Goal: Transaction & Acquisition: Purchase product/service

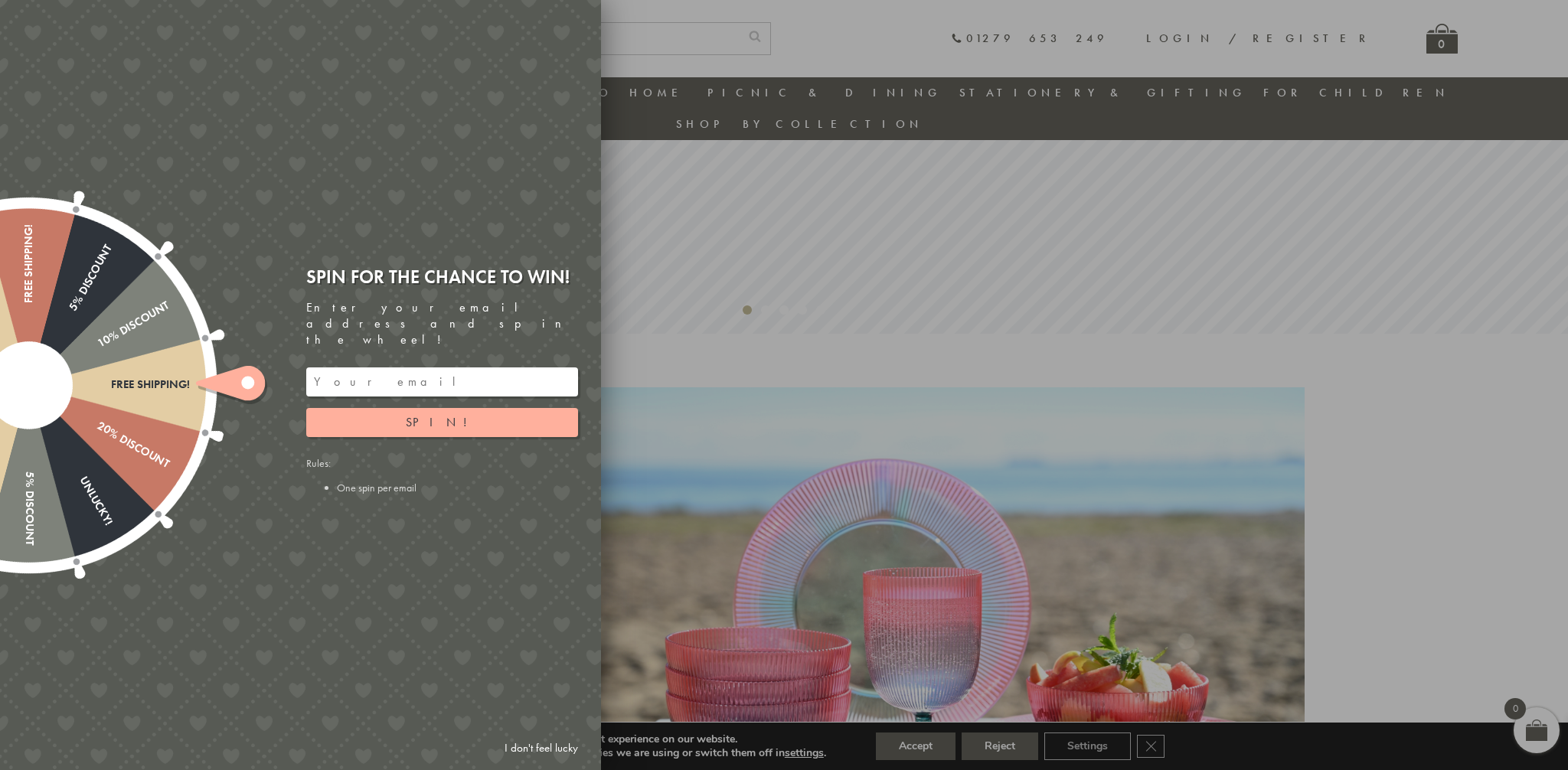
scroll to position [460, 0]
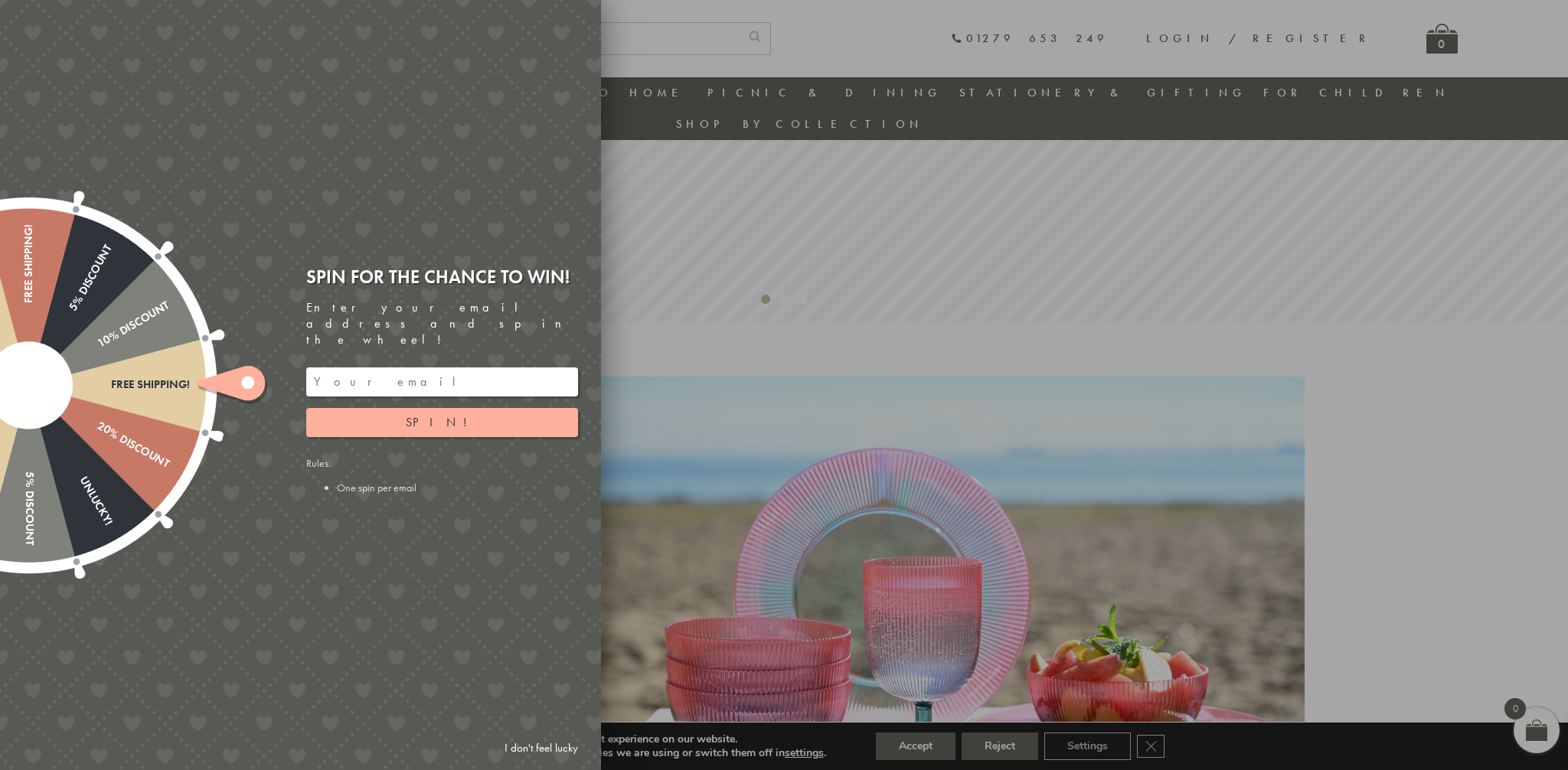
click at [366, 558] on div "Free shipping! 20% Discount Unlucky! 5% Discount 10% Discount Unlucky! 15% Disc…" at bounding box center [214, 385] width 773 height 770
click at [372, 367] on input "email" at bounding box center [442, 382] width 272 height 29
click at [415, 409] on button "Spin!" at bounding box center [442, 422] width 272 height 29
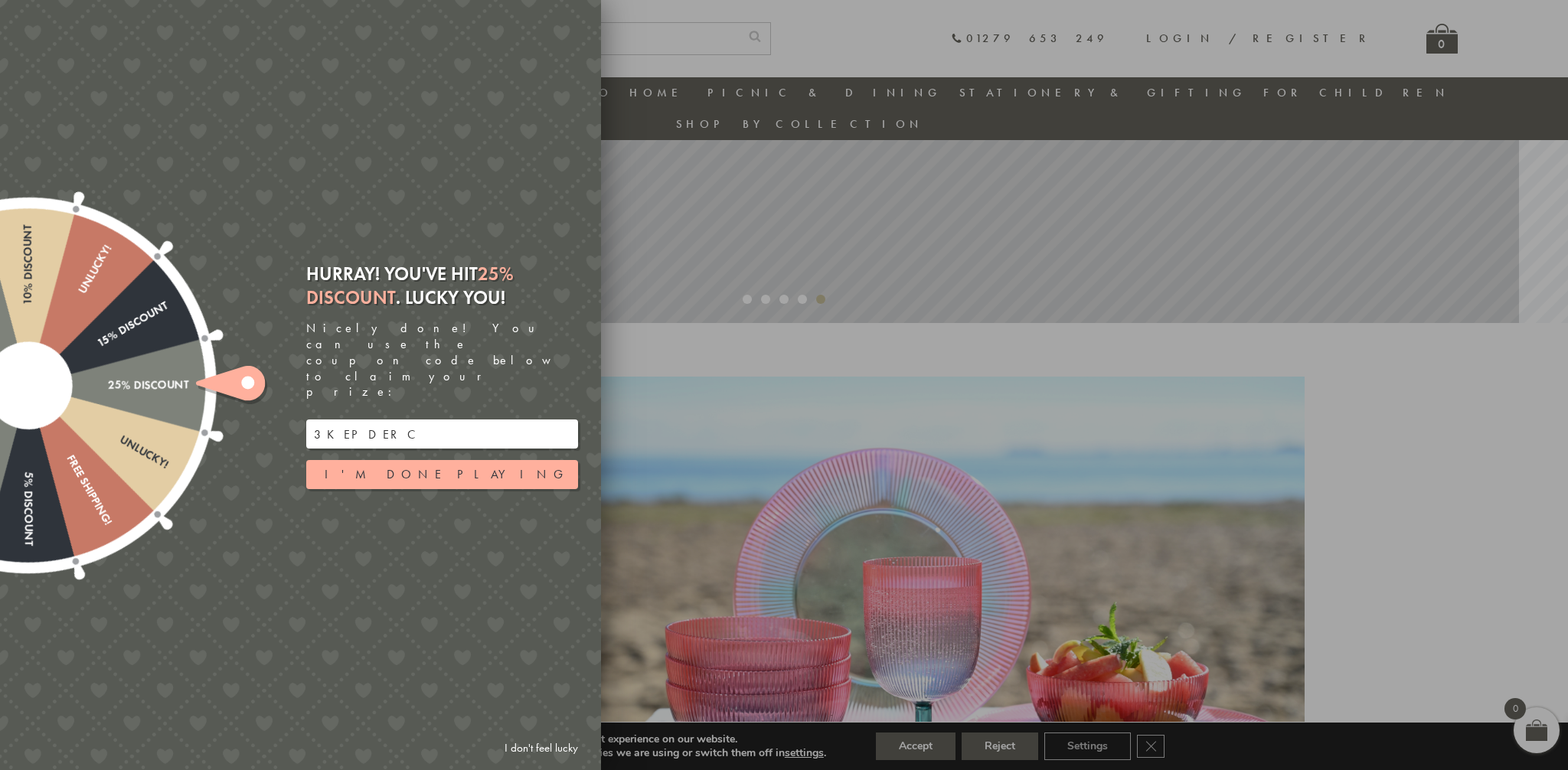
paste input "WS2117301"
type input "WS2117301"
click at [415, 460] on button "I'm done playing" at bounding box center [442, 475] width 272 height 29
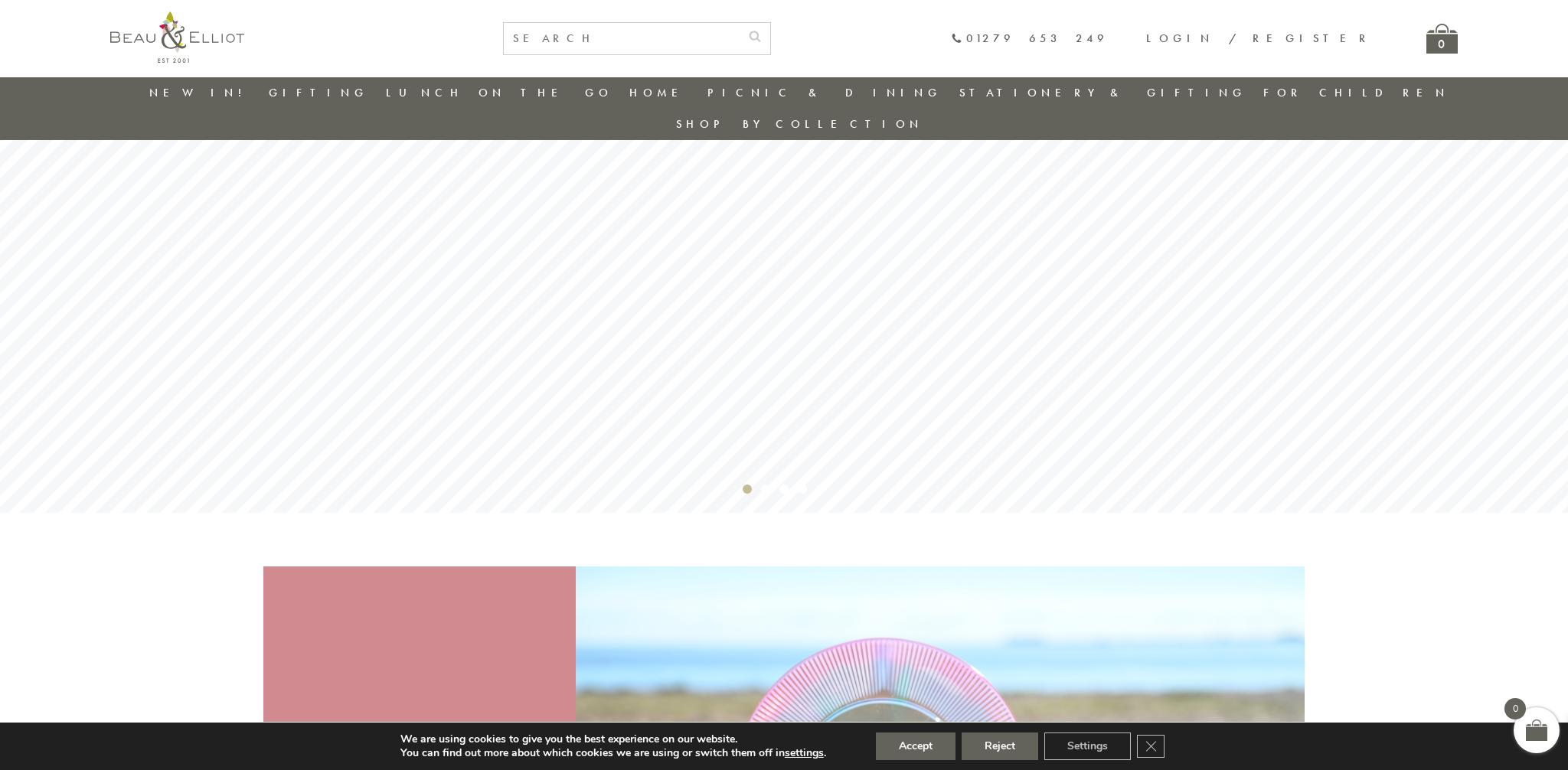
scroll to position [270, 0]
click at [205, 90] on link "New in!" at bounding box center [201, 92] width 103 height 15
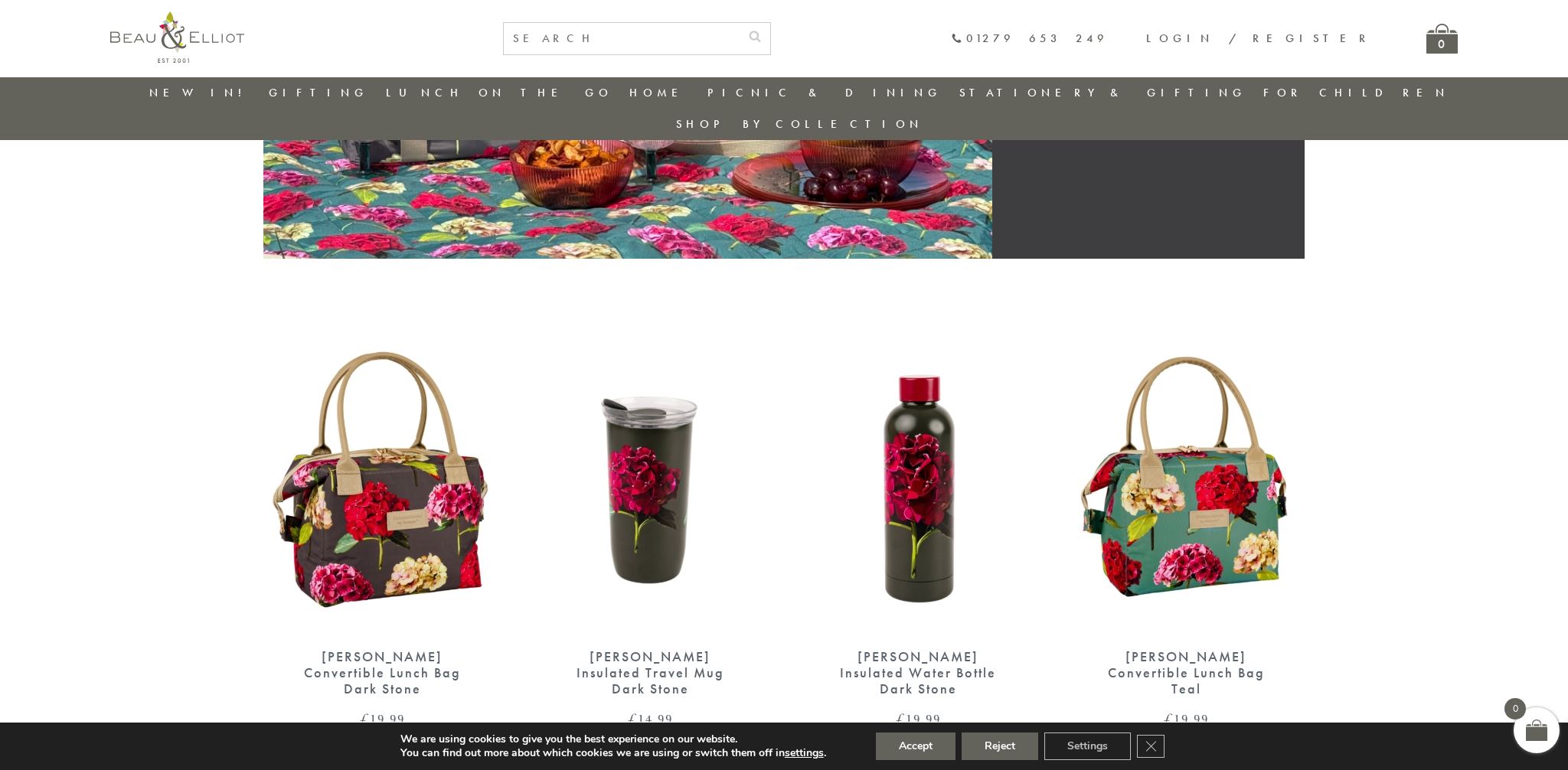
scroll to position [385, 0]
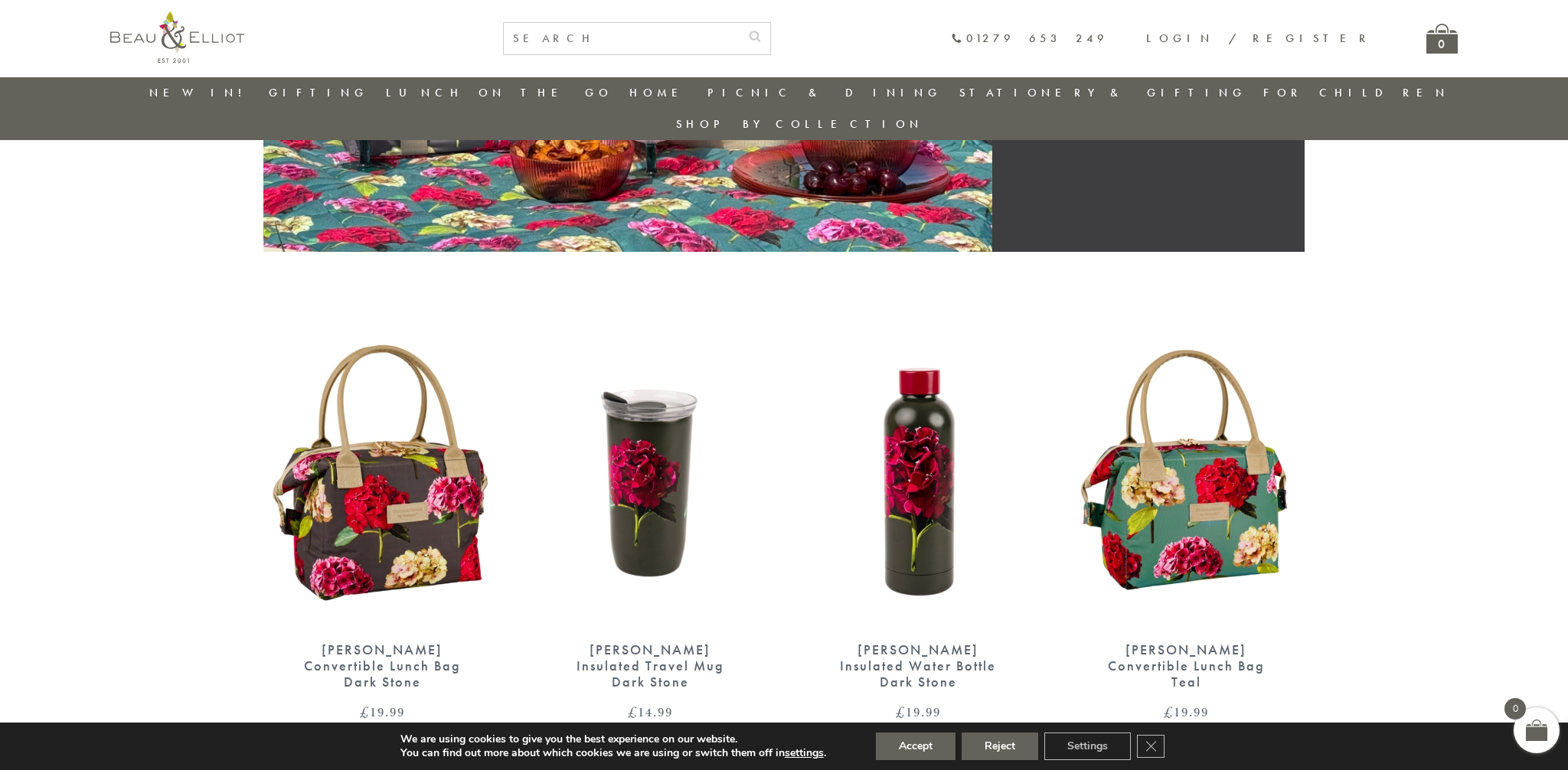
click at [1157, 420] on img at bounding box center [1186, 474] width 237 height 306
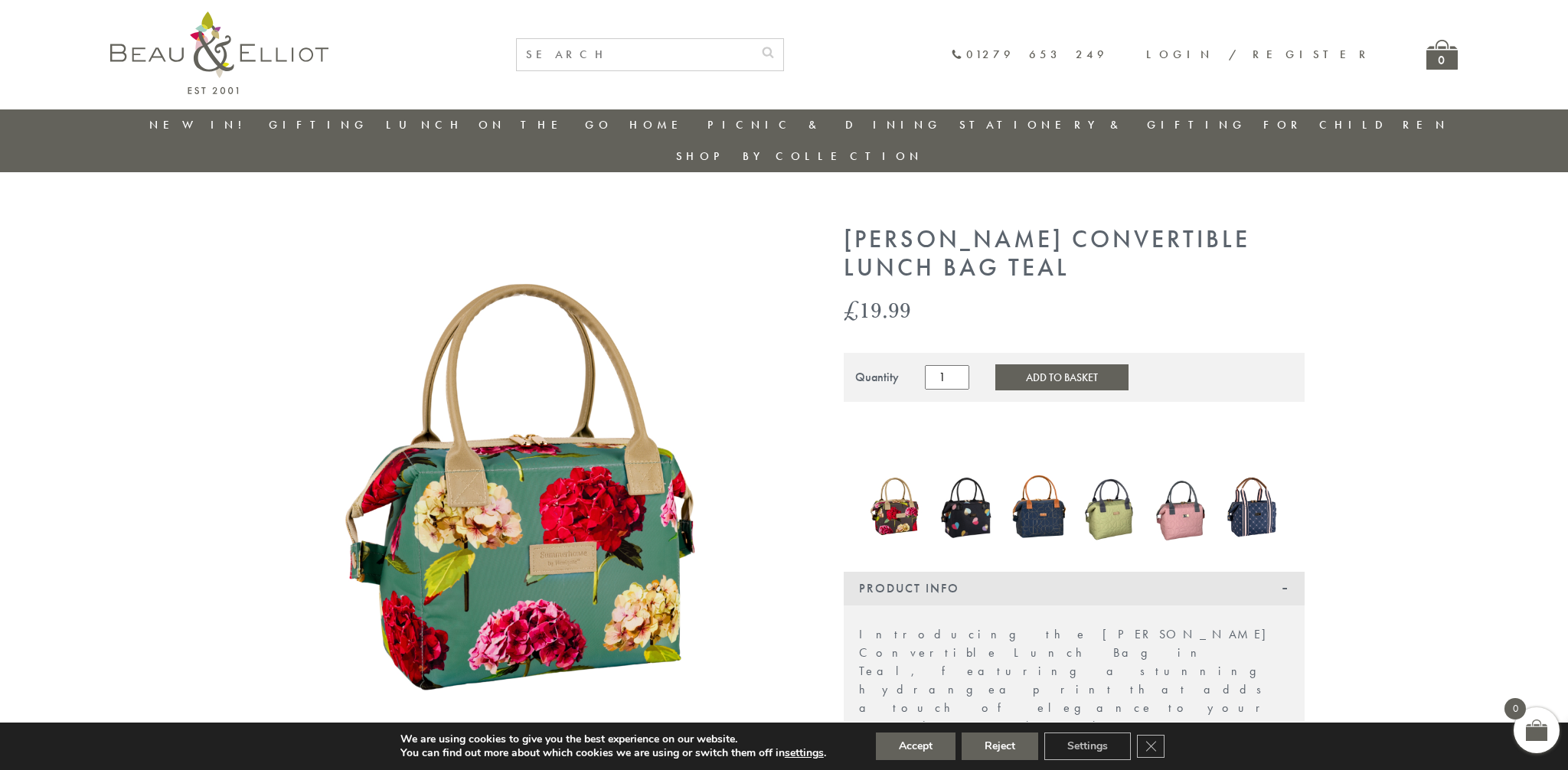
click at [1121, 484] on img at bounding box center [1110, 506] width 57 height 78
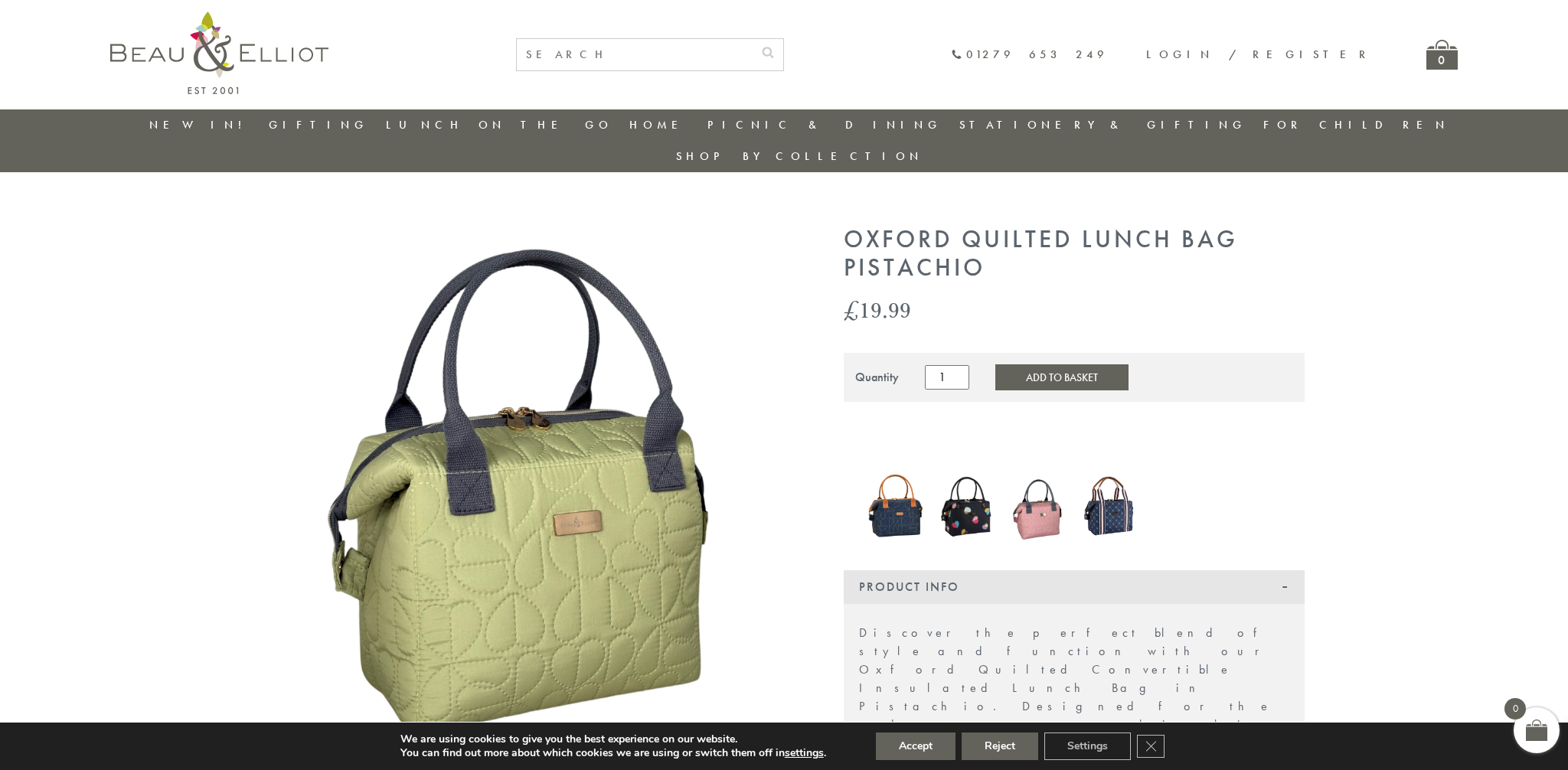
click at [982, 486] on img at bounding box center [967, 505] width 57 height 77
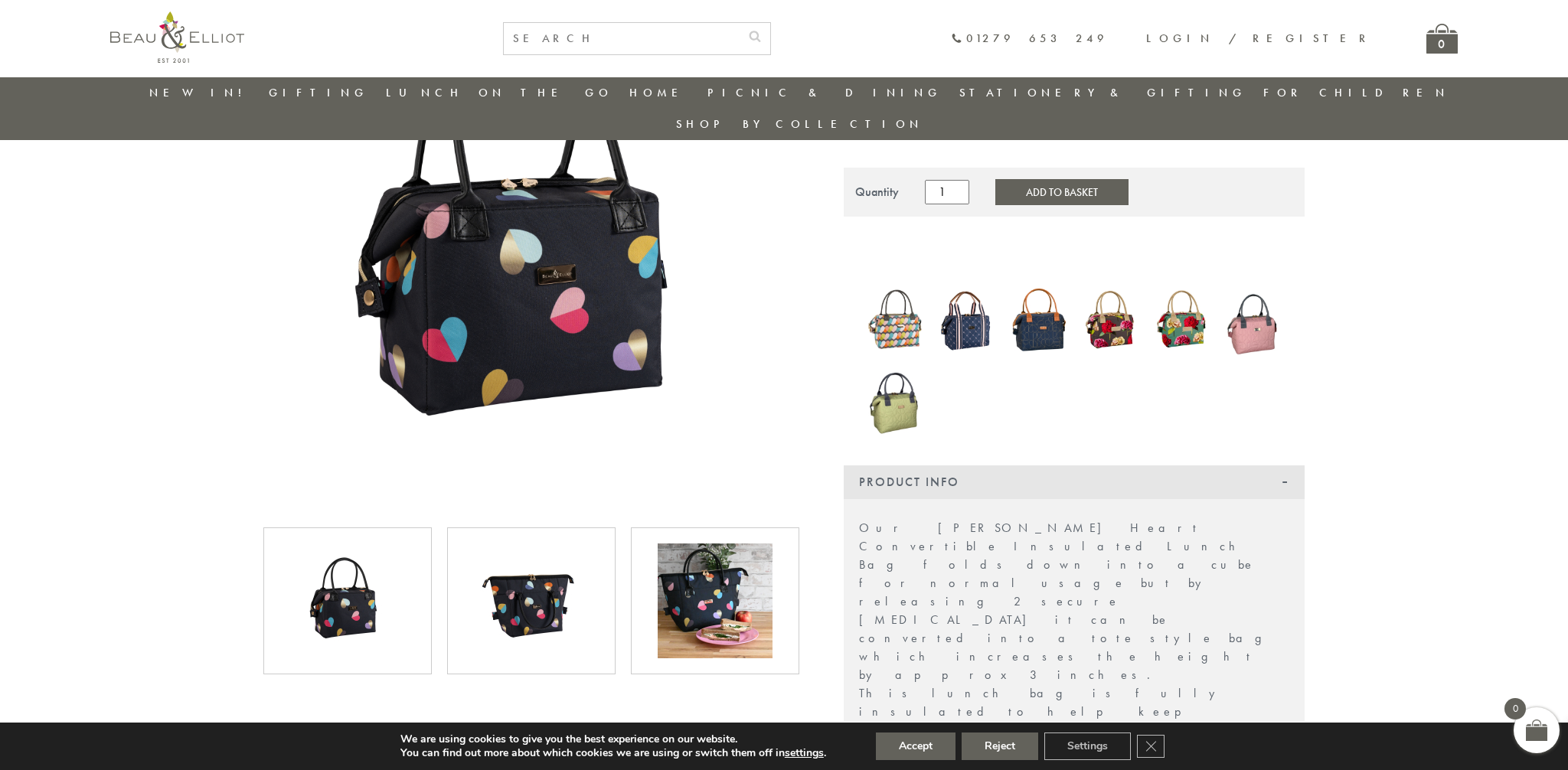
scroll to position [224, 0]
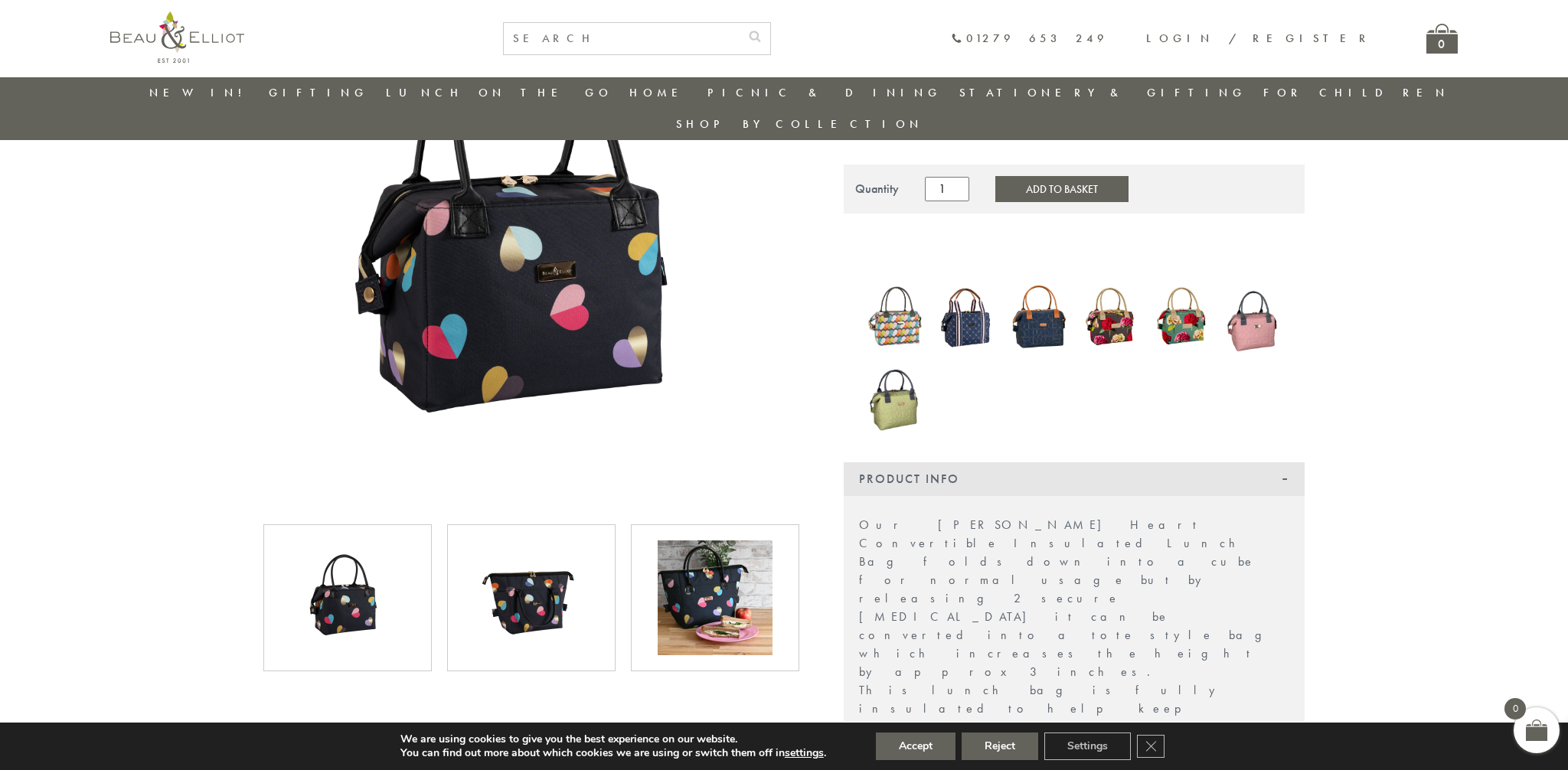
click at [371, 582] on img at bounding box center [347, 597] width 114 height 114
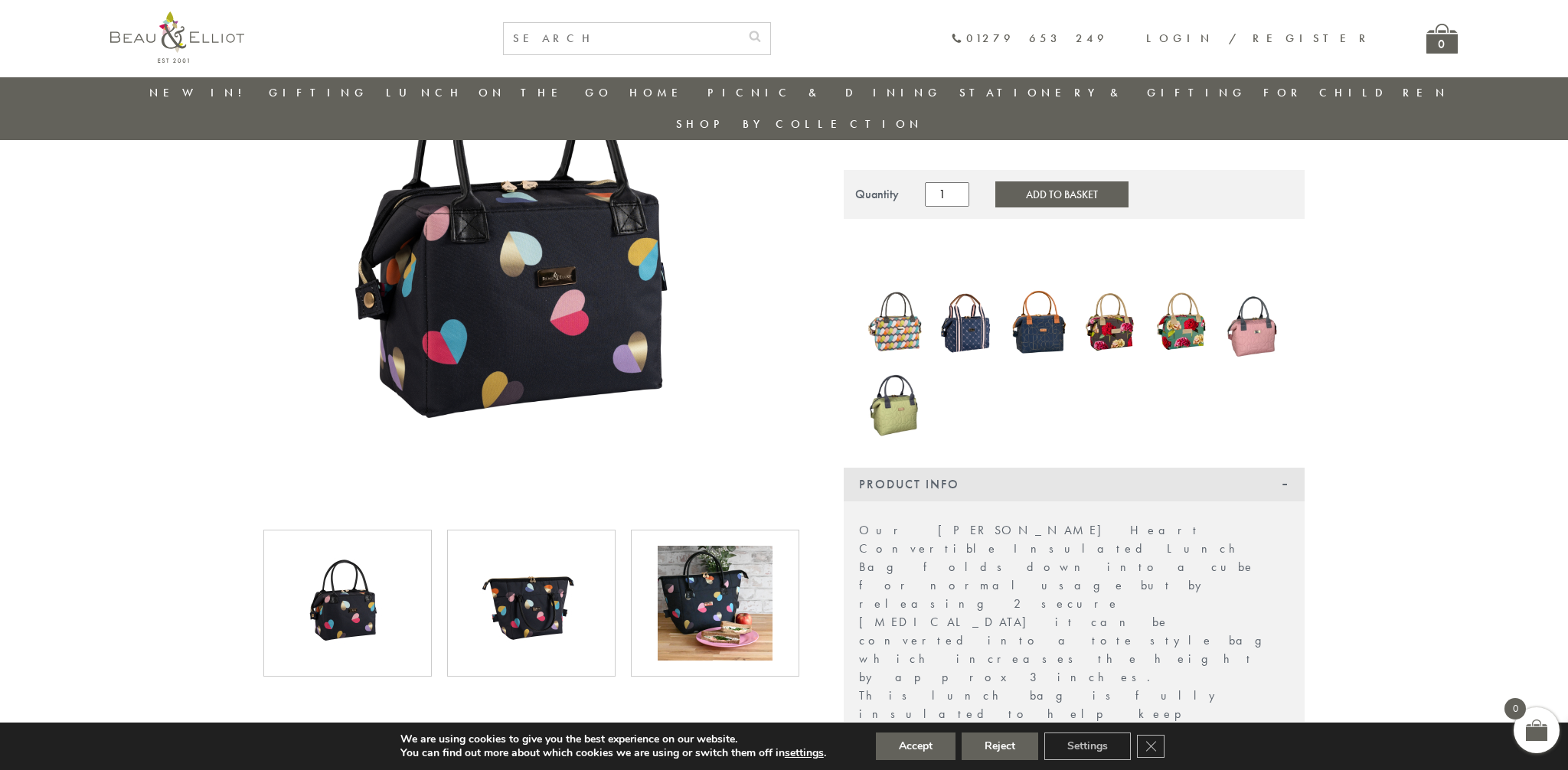
scroll to position [216, 0]
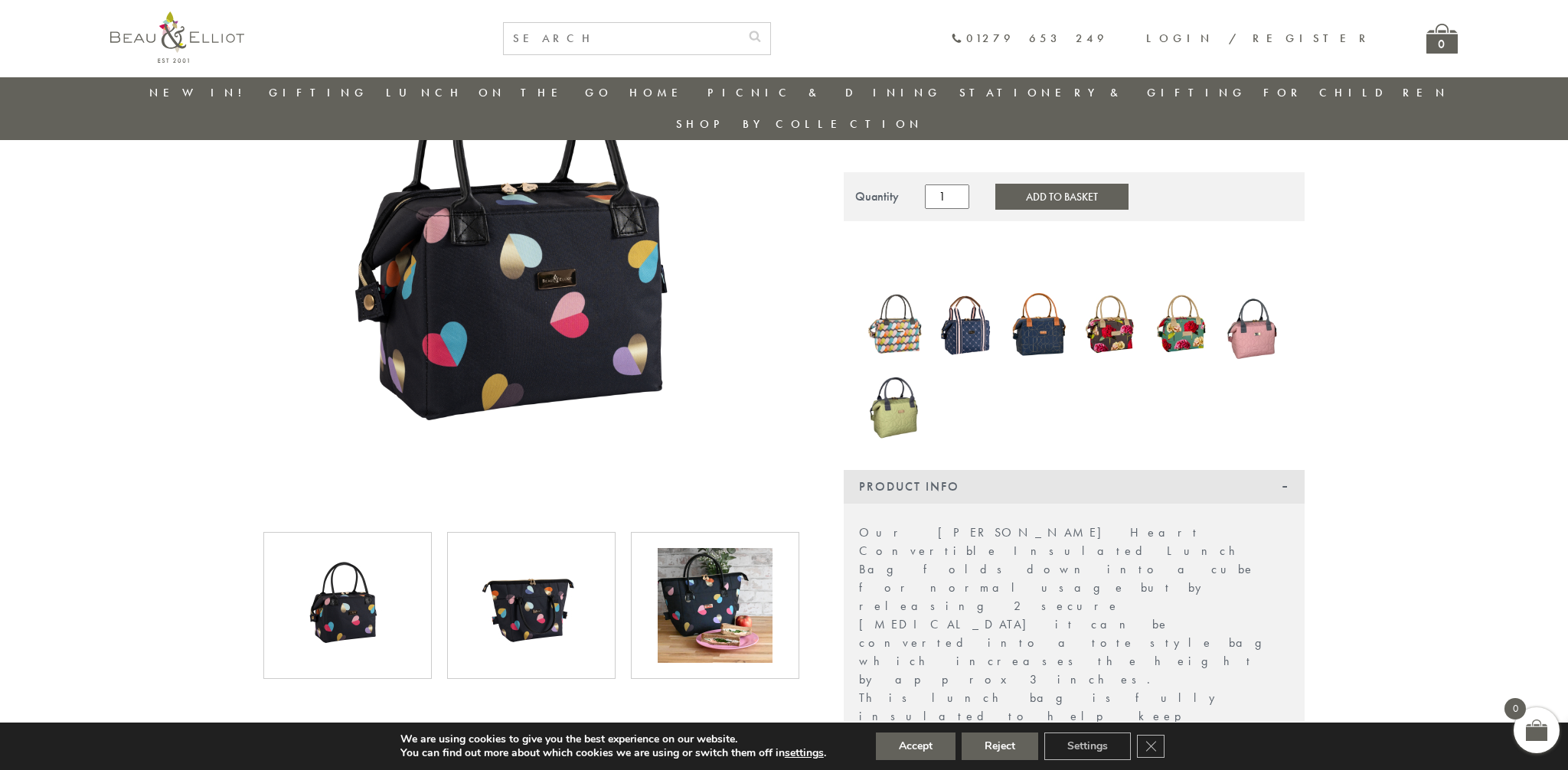
click at [380, 581] on img at bounding box center [347, 604] width 114 height 114
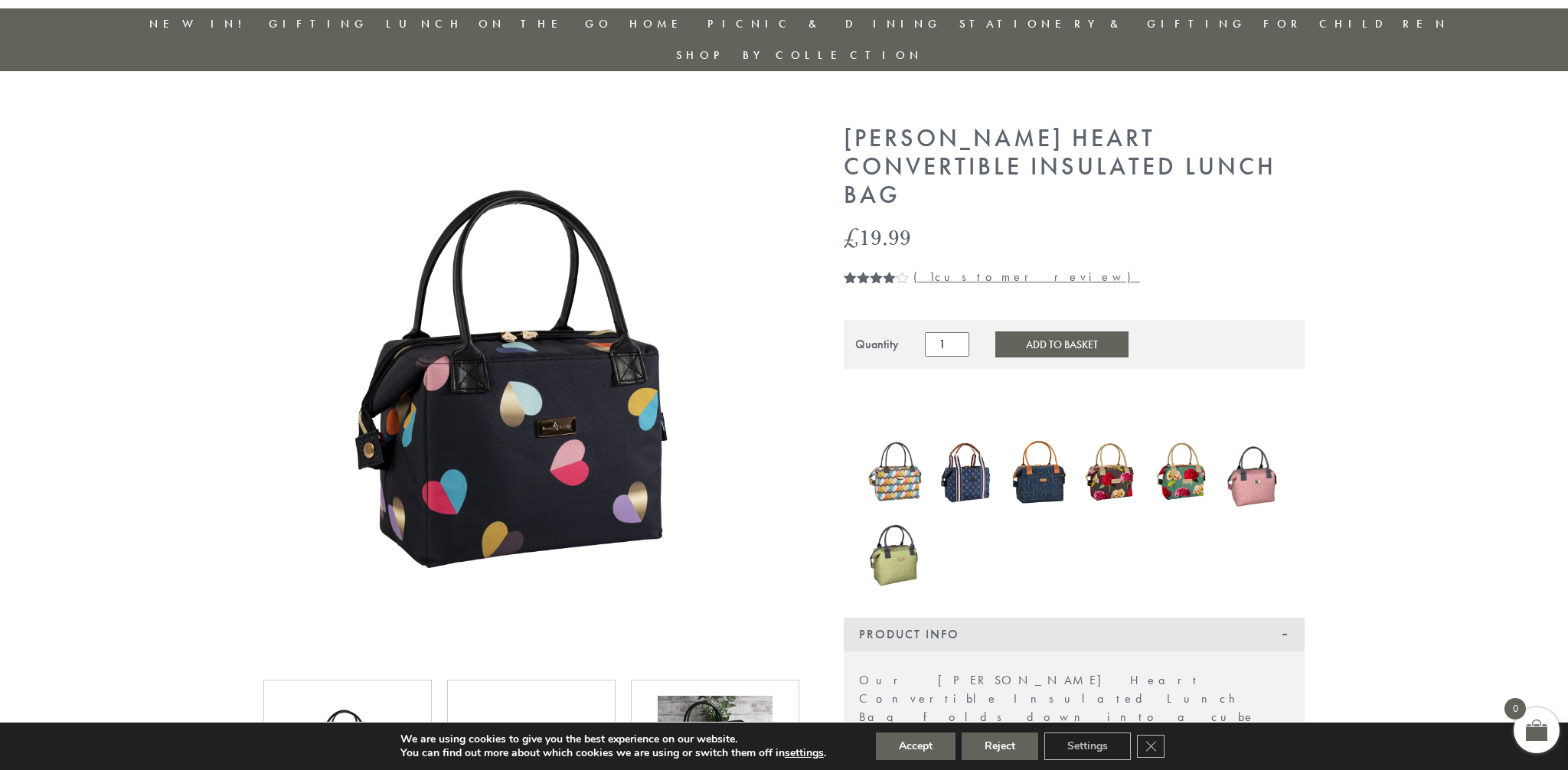
scroll to position [0, 0]
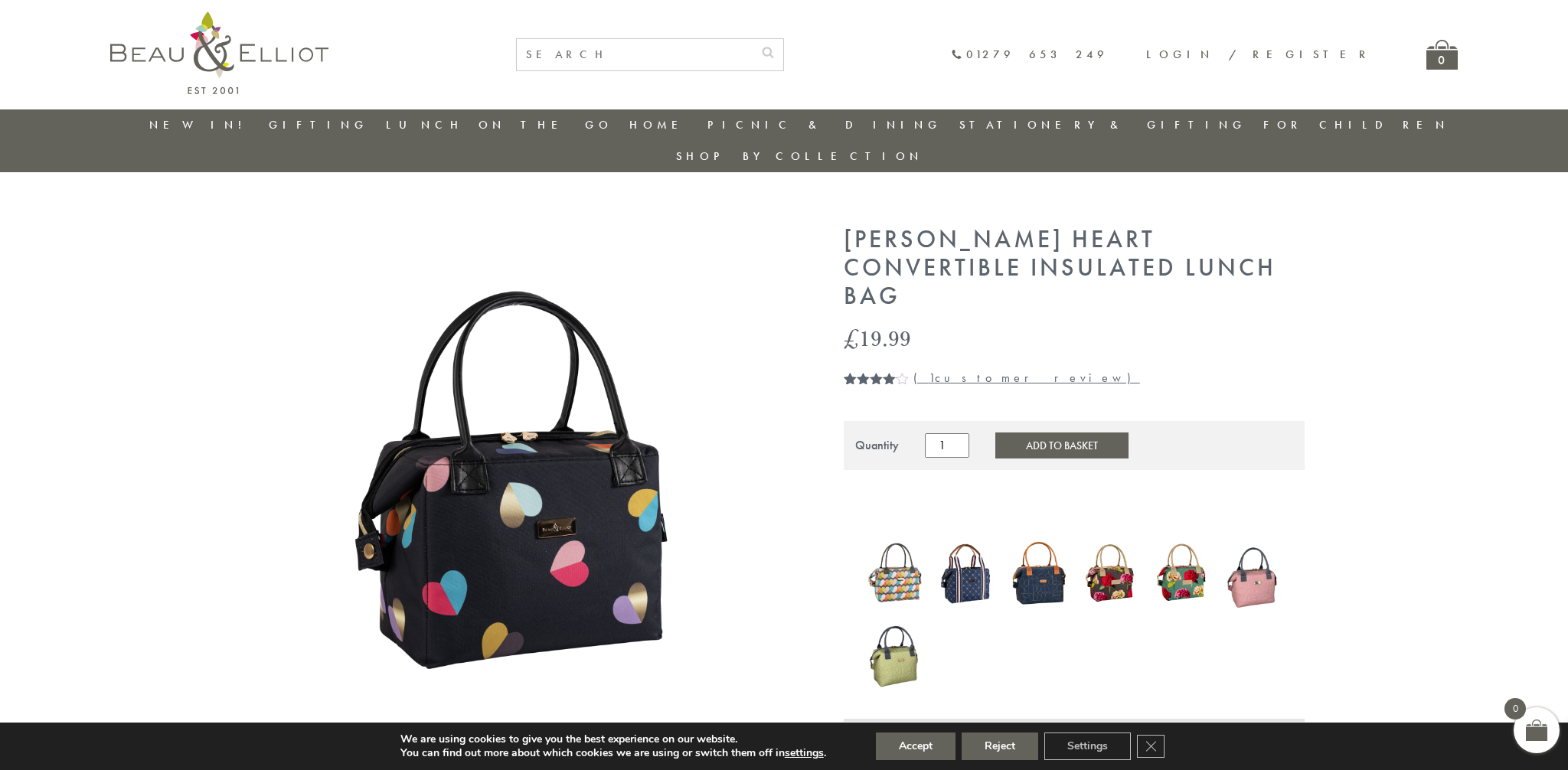
click at [909, 538] on img at bounding box center [895, 574] width 57 height 72
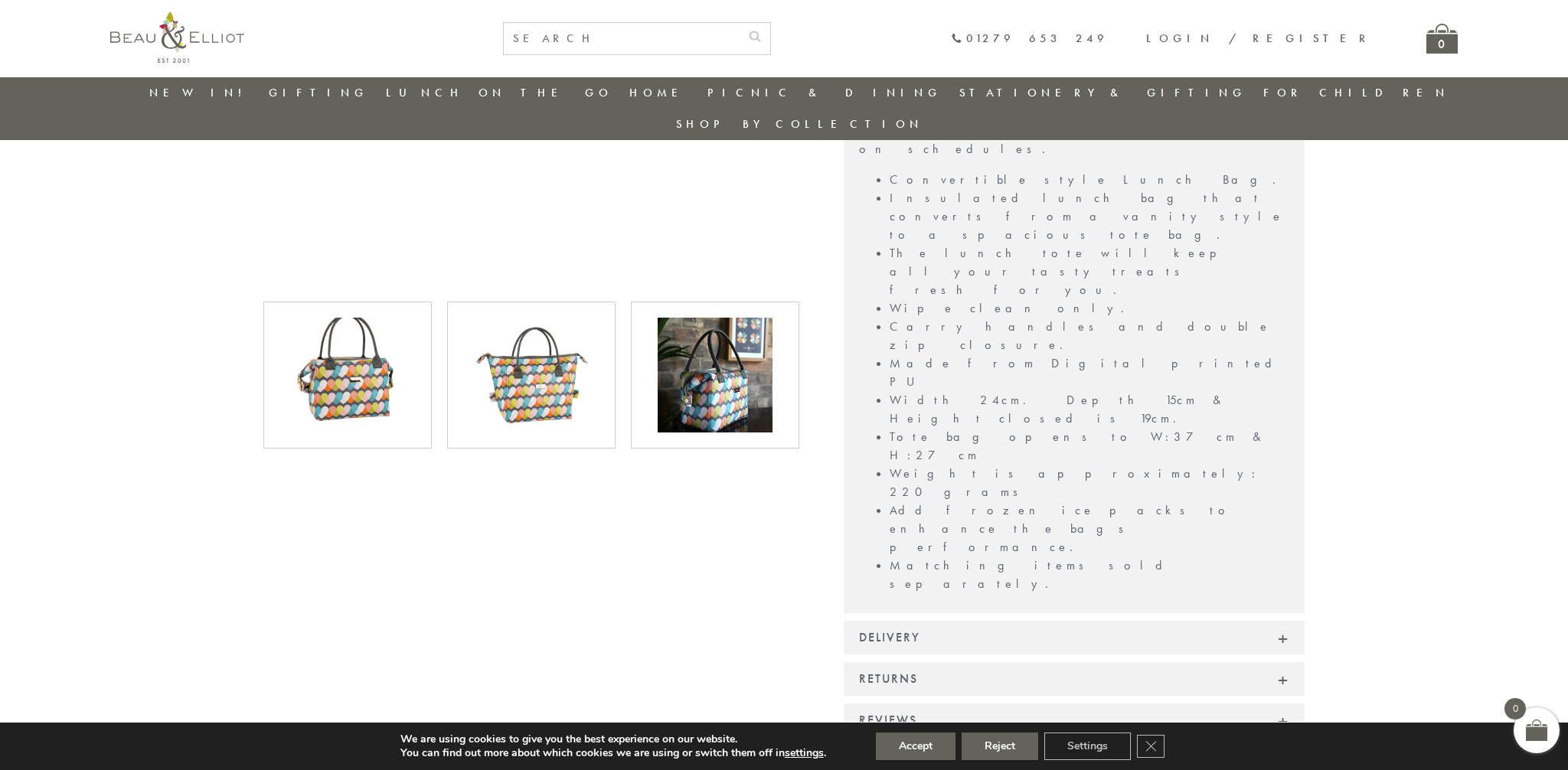
scroll to position [717, 0]
click at [722, 364] on img at bounding box center [715, 374] width 114 height 114
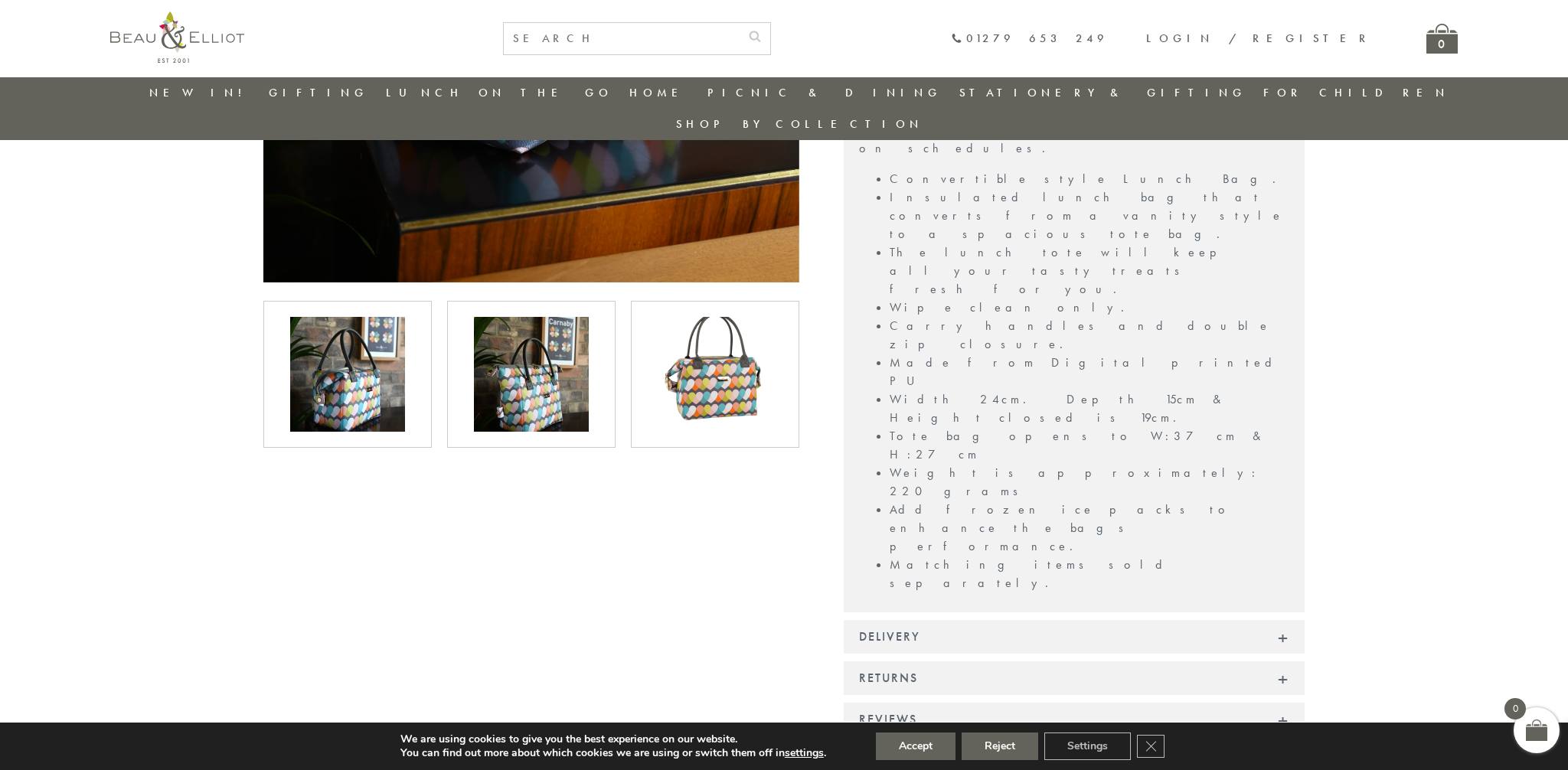
click at [722, 364] on img at bounding box center [715, 374] width 114 height 114
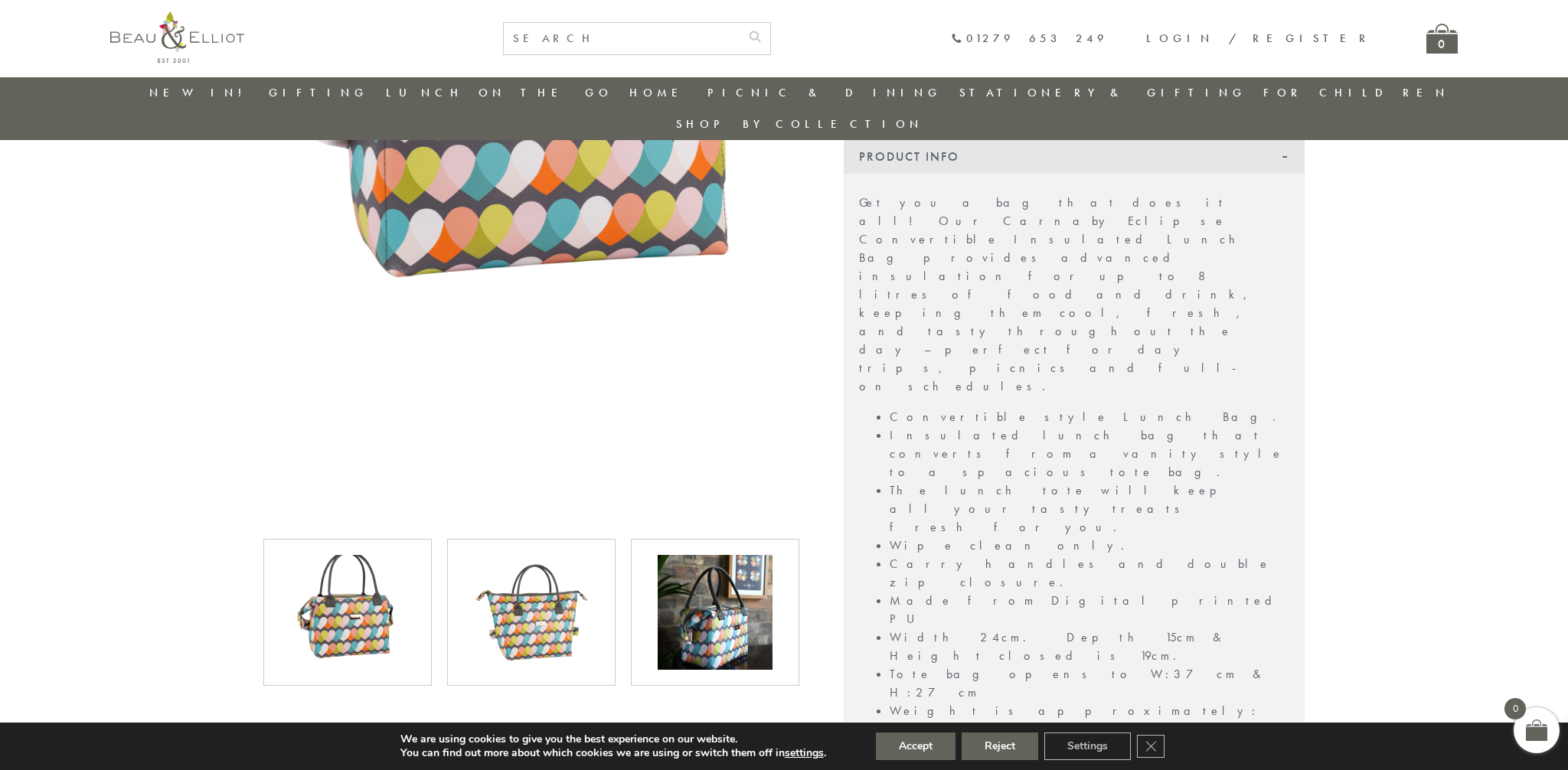
scroll to position [479, 0]
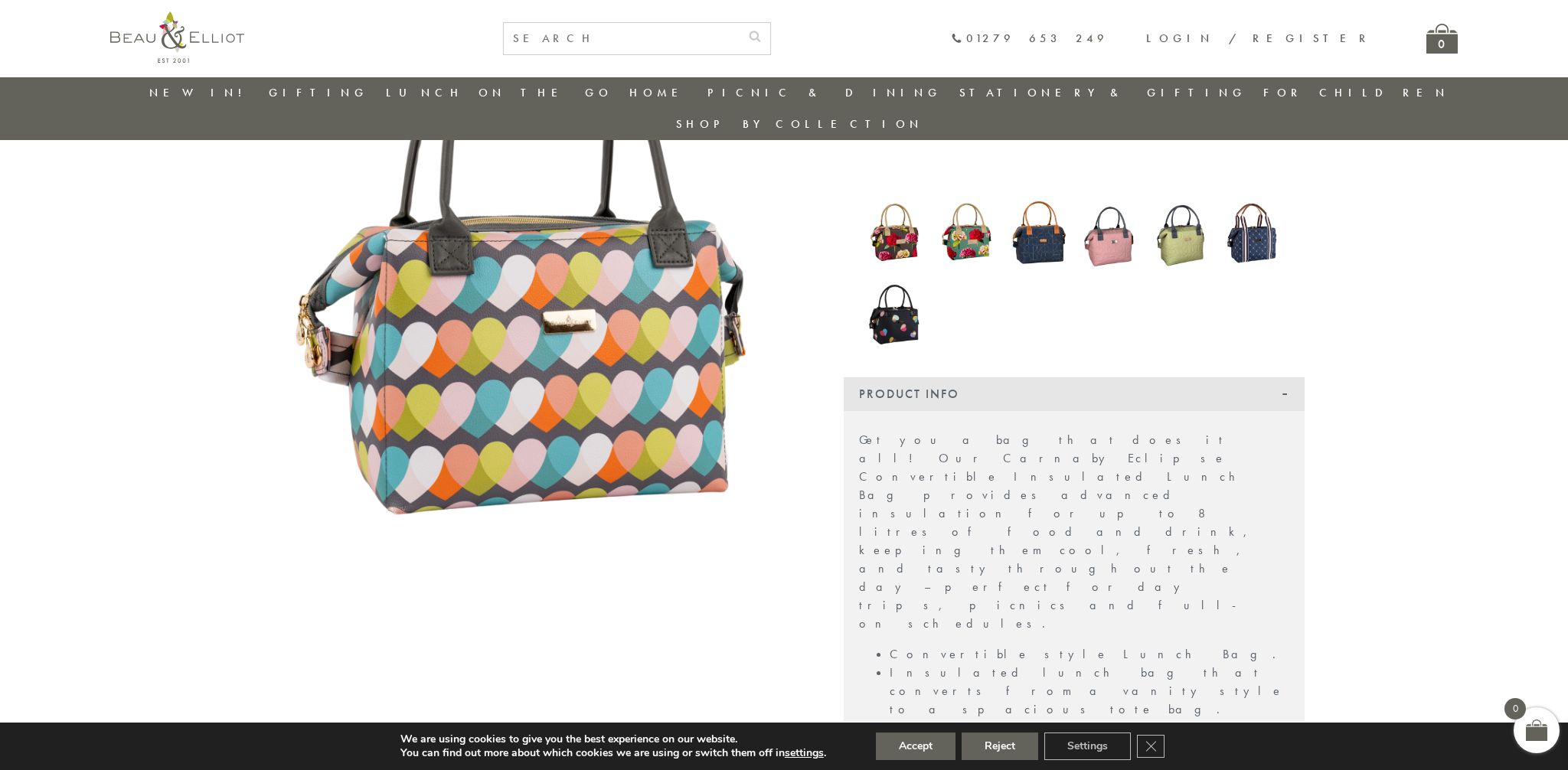
scroll to position [0, 0]
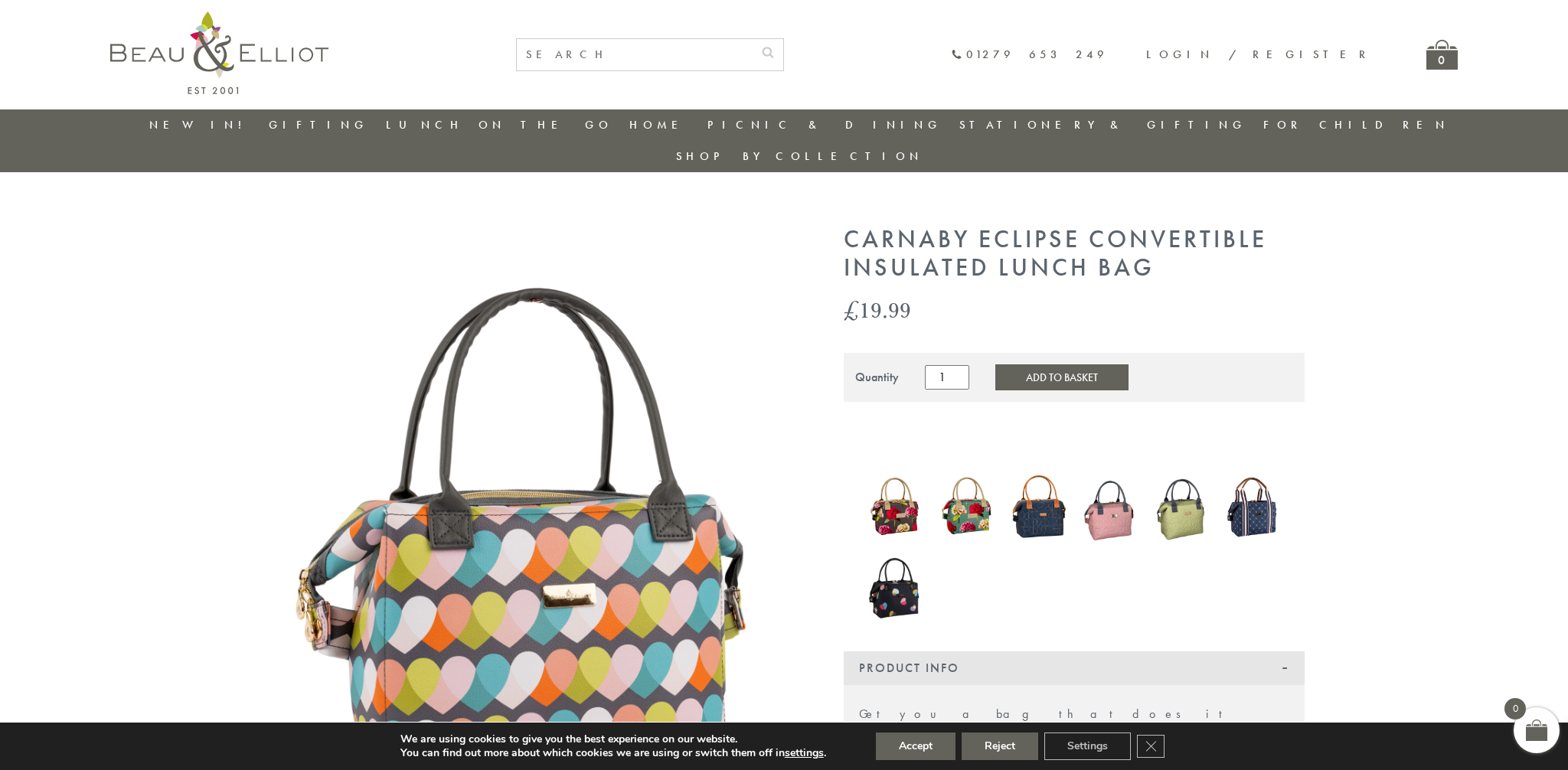
click at [209, 129] on link "New in!" at bounding box center [201, 124] width 103 height 15
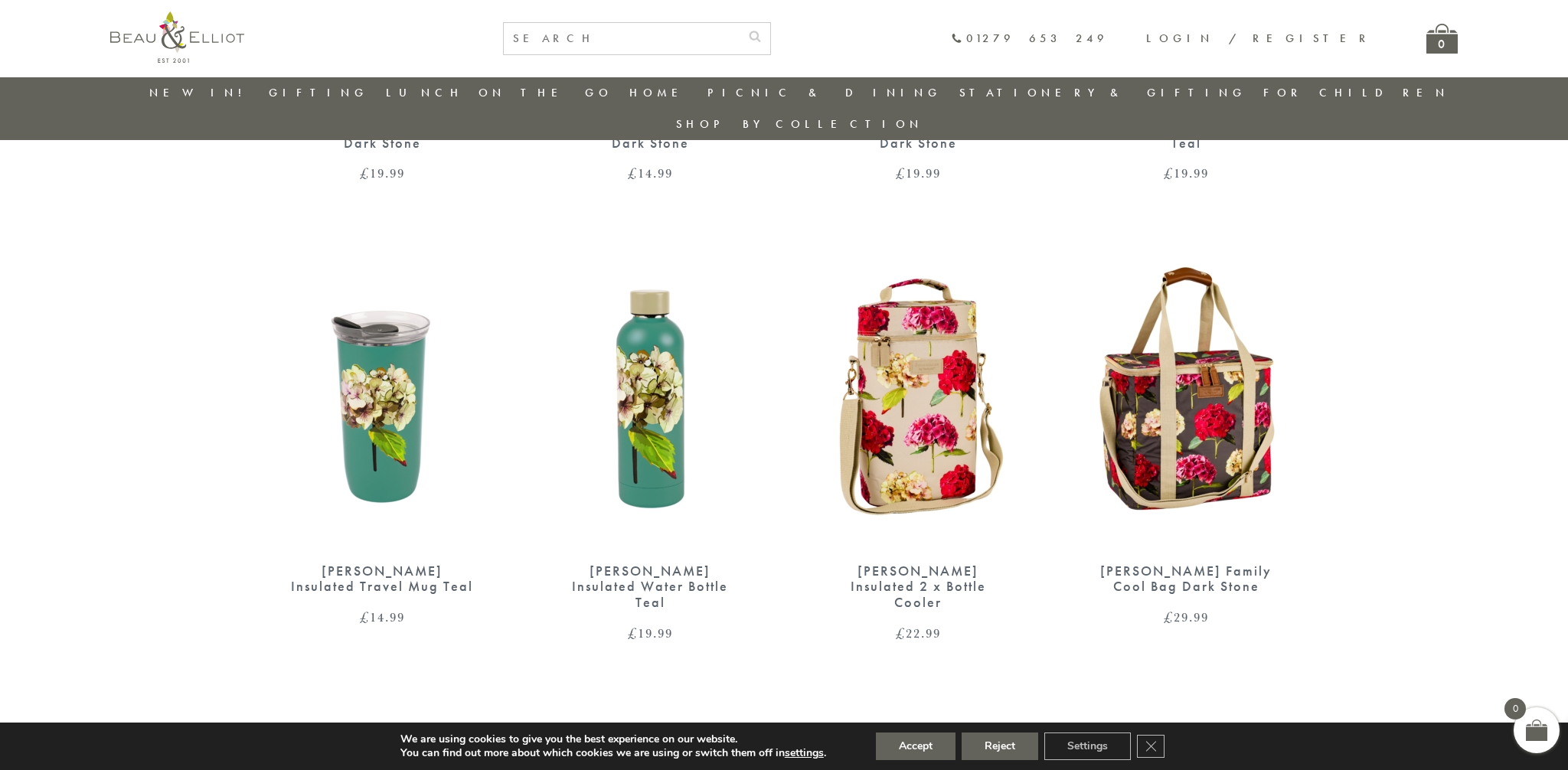
scroll to position [925, 0]
click at [1170, 365] on img at bounding box center [1186, 394] width 237 height 306
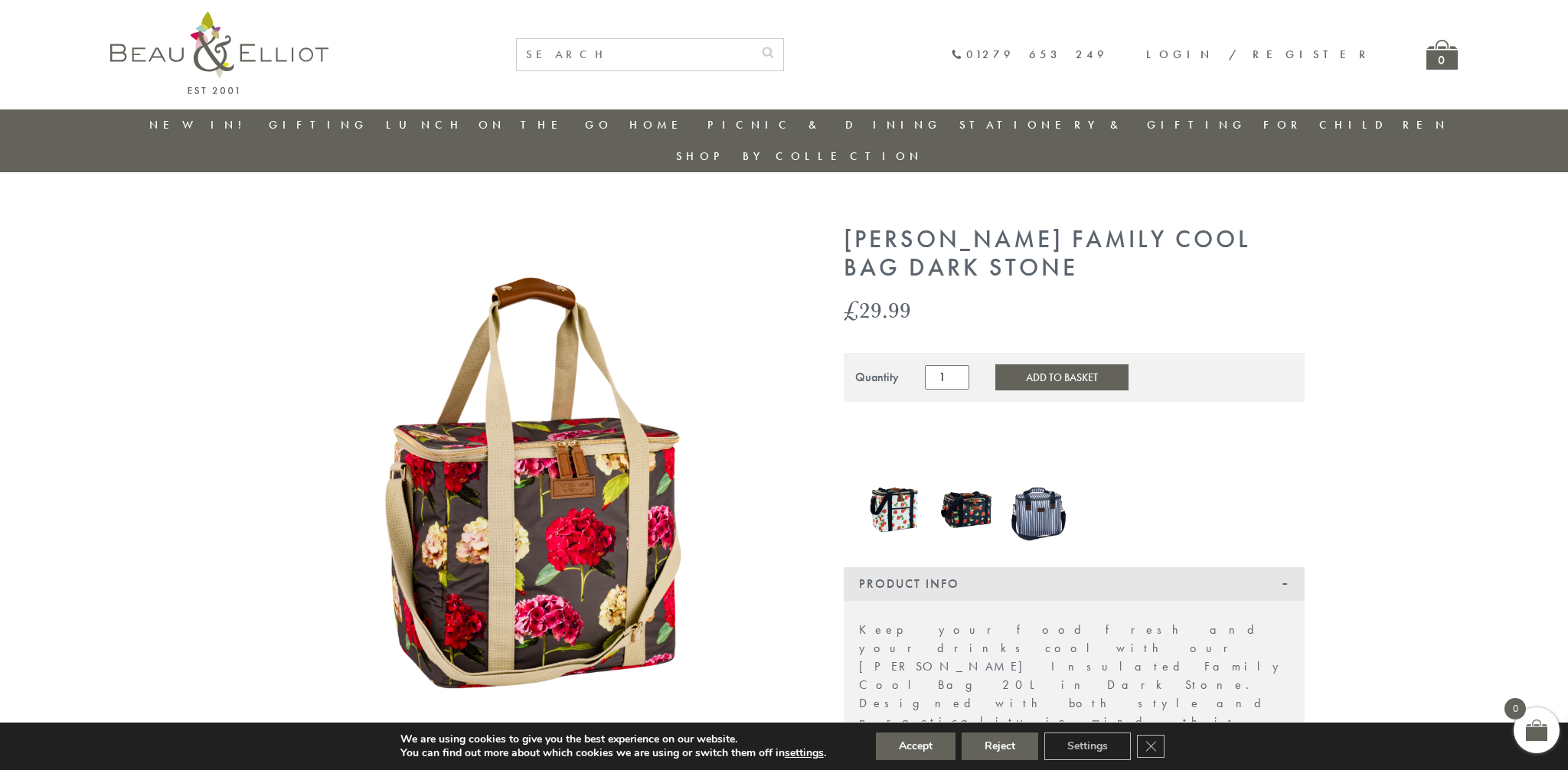
click at [972, 485] on img at bounding box center [967, 503] width 57 height 65
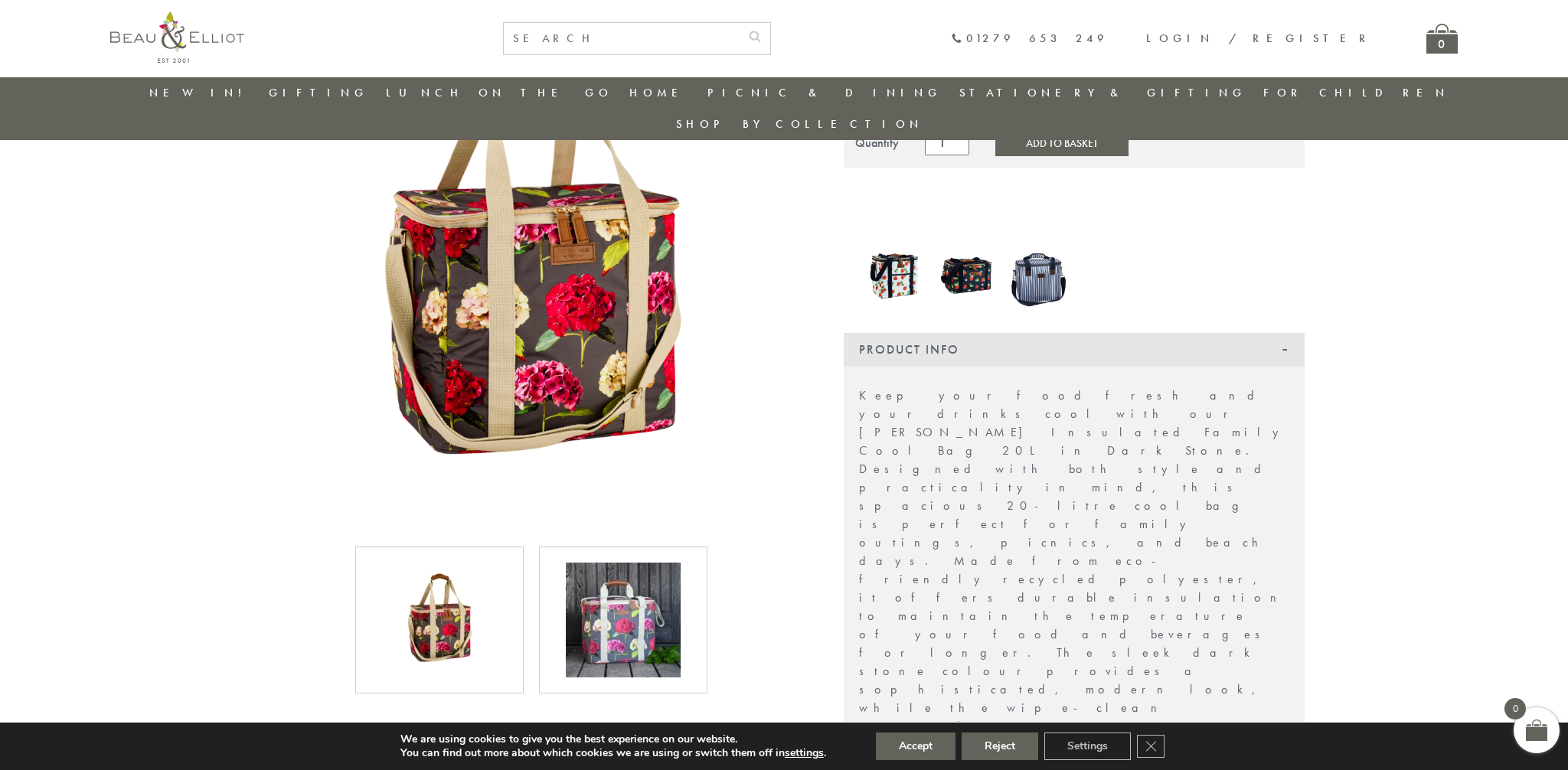
scroll to position [200, 0]
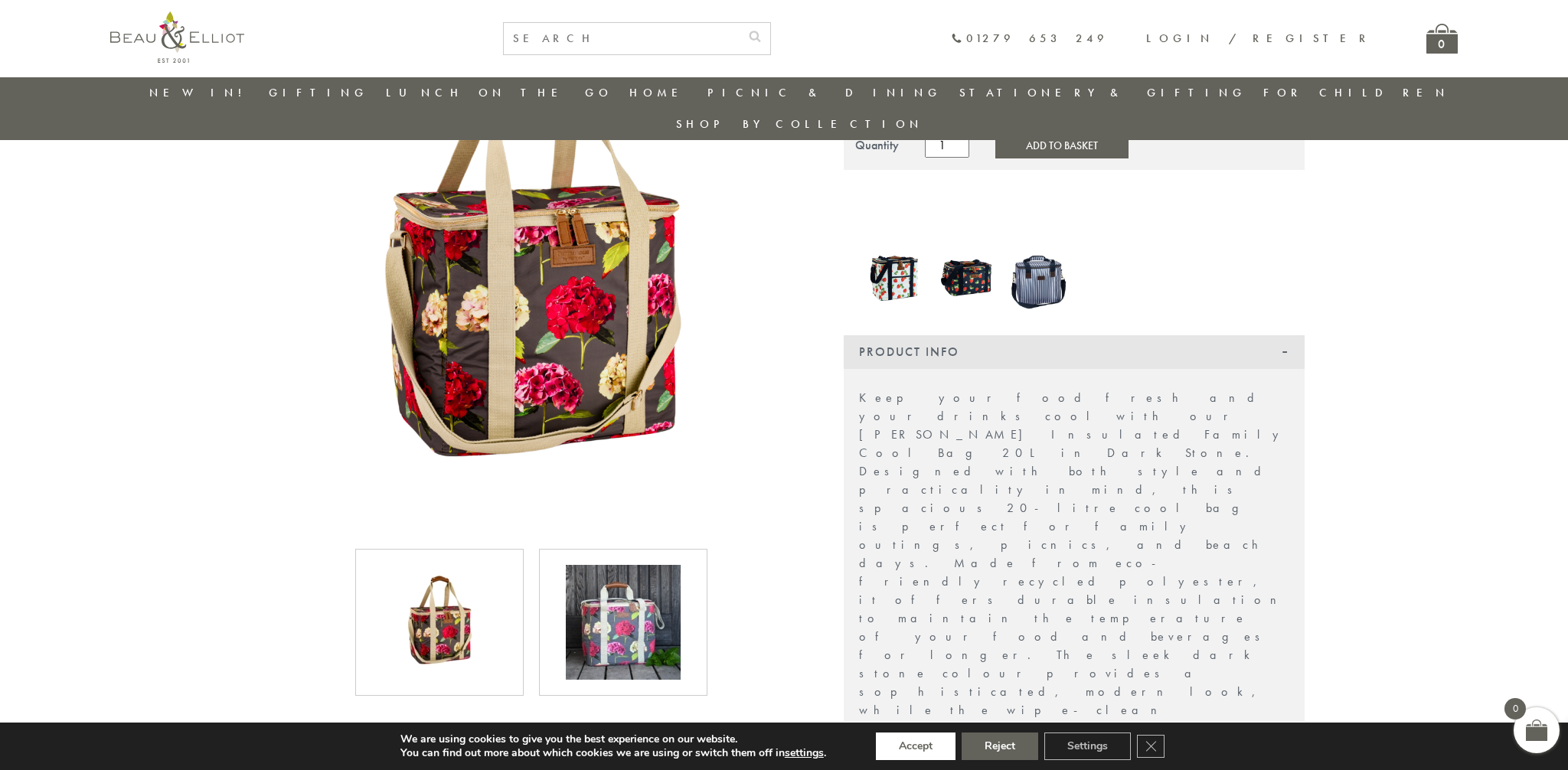
click at [927, 747] on button "Accept" at bounding box center [916, 746] width 79 height 28
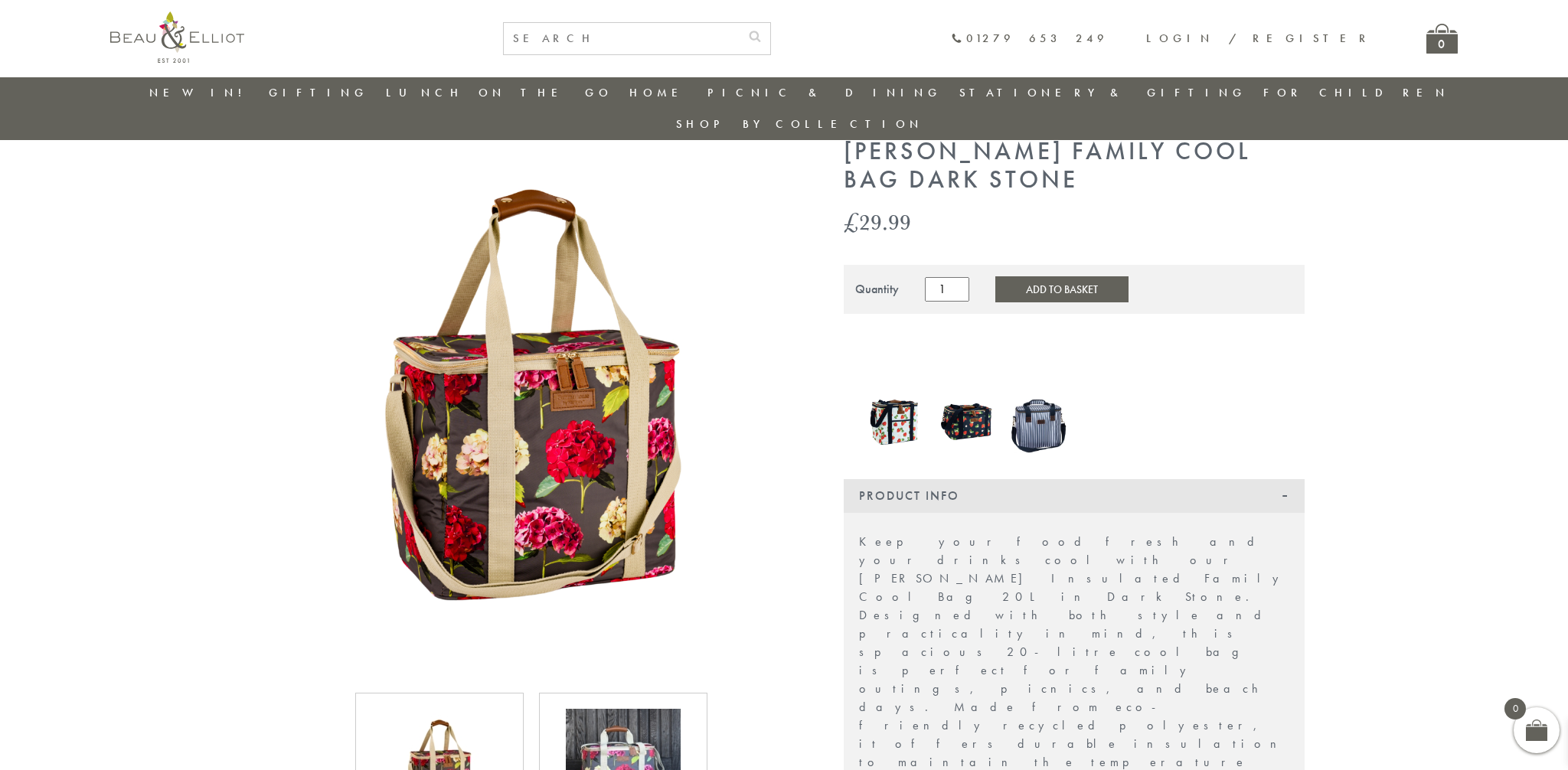
scroll to position [0, 0]
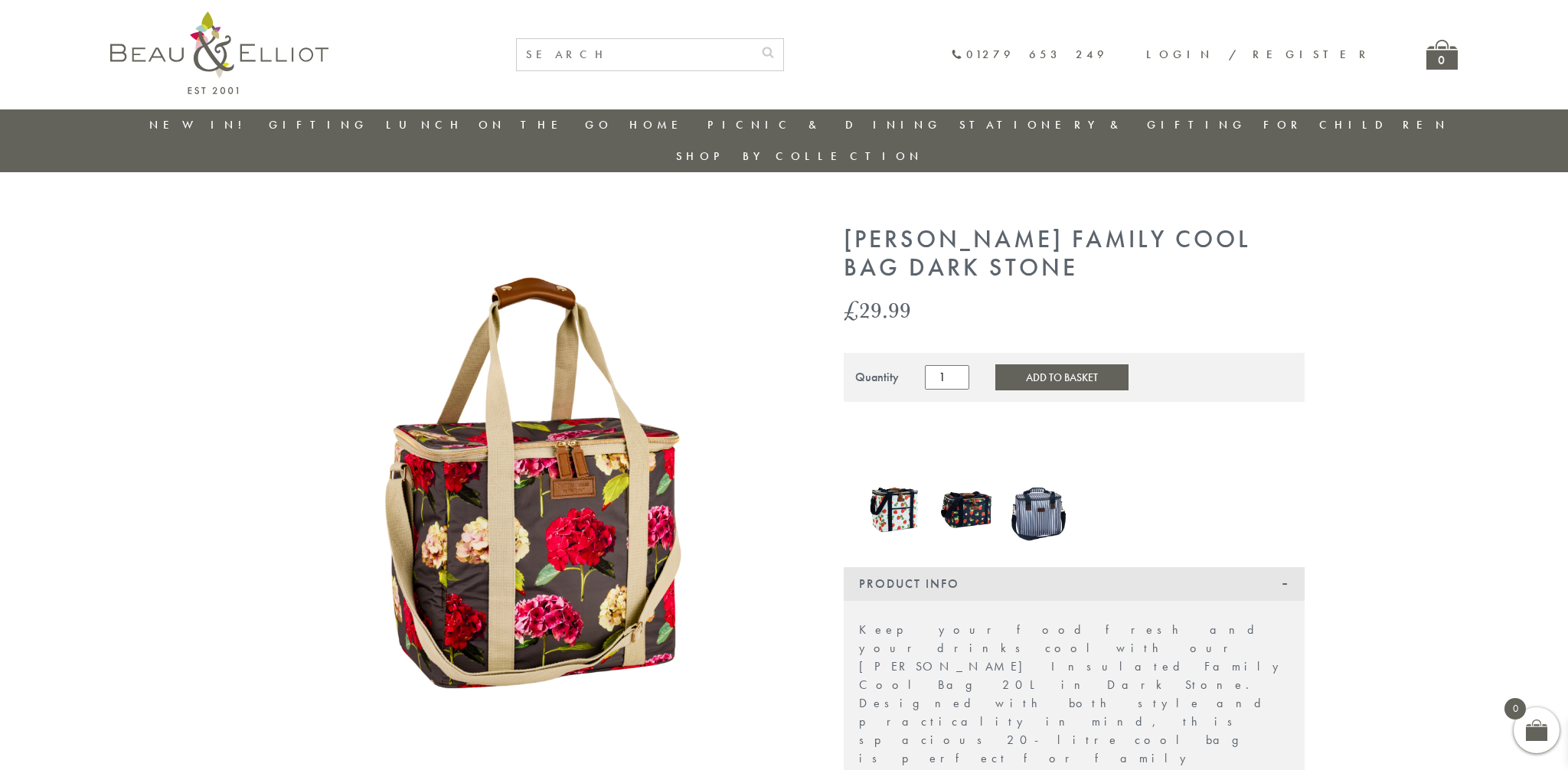
click at [201, 124] on link "New in!" at bounding box center [201, 124] width 103 height 15
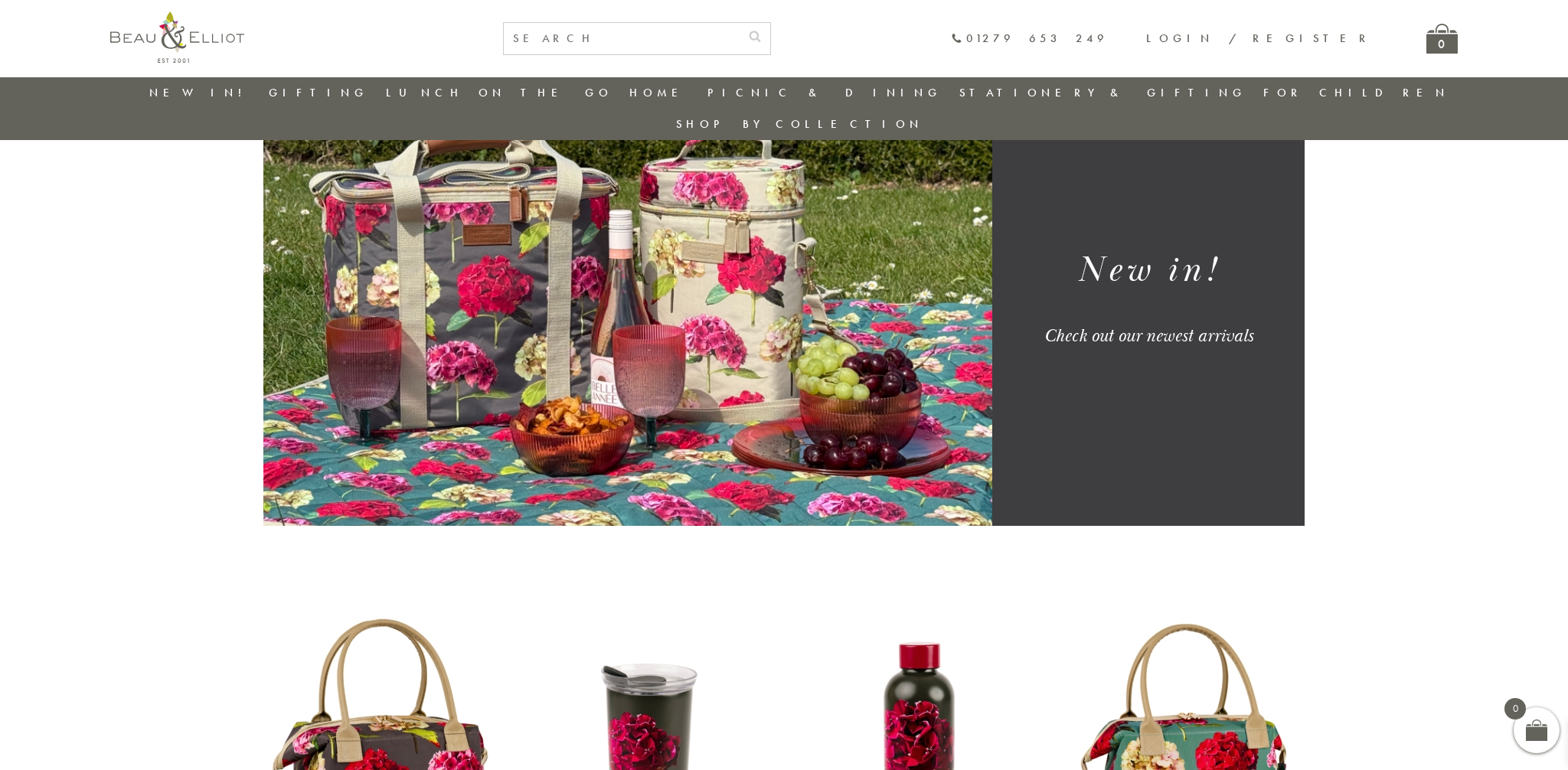
scroll to position [111, 0]
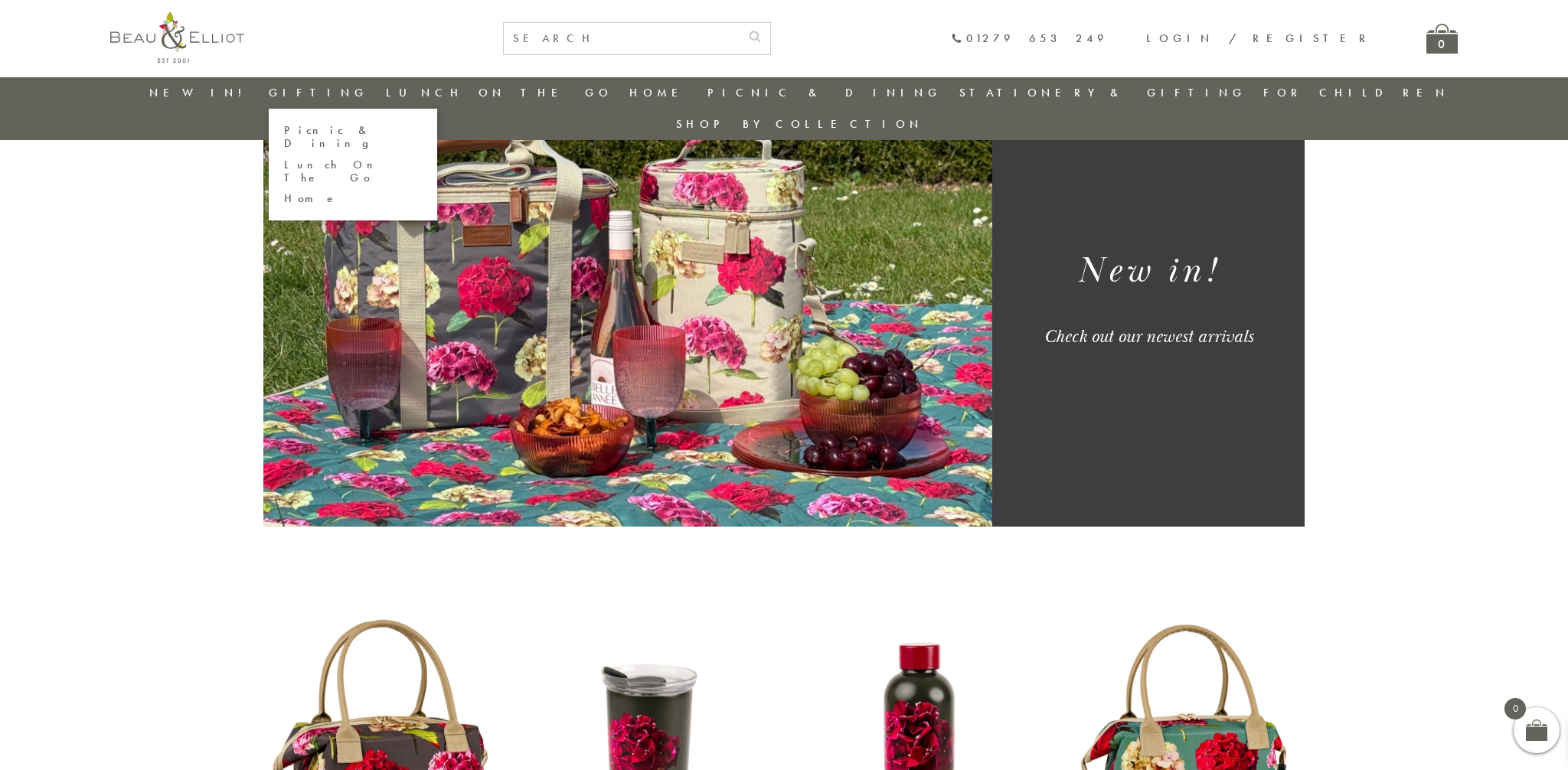
click at [348, 159] on link "Lunch On The Go" at bounding box center [352, 172] width 138 height 27
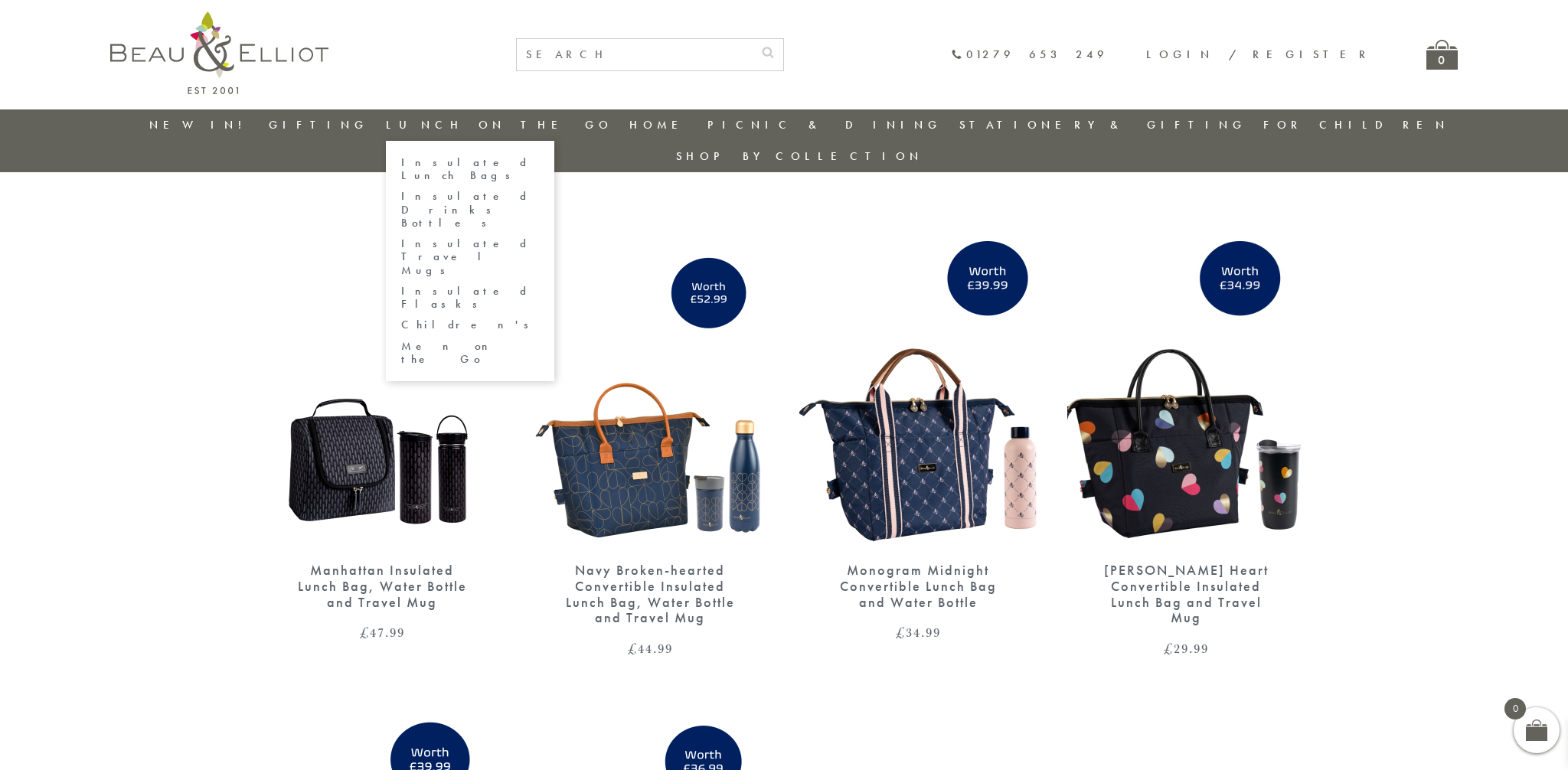
click at [507, 125] on link "Lunch On The Go" at bounding box center [499, 124] width 227 height 15
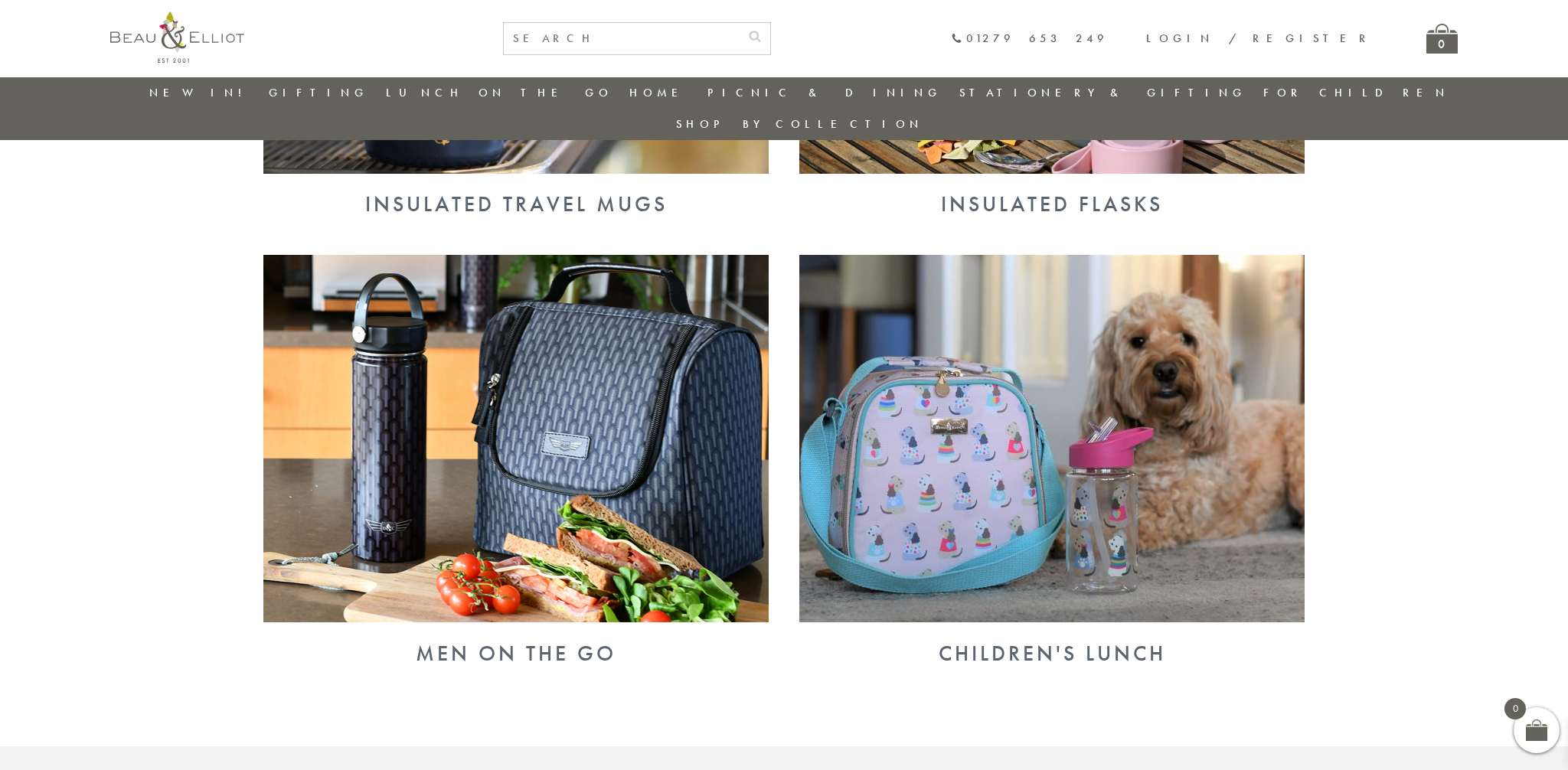
scroll to position [1346, 0]
click at [989, 430] on img at bounding box center [1052, 438] width 506 height 367
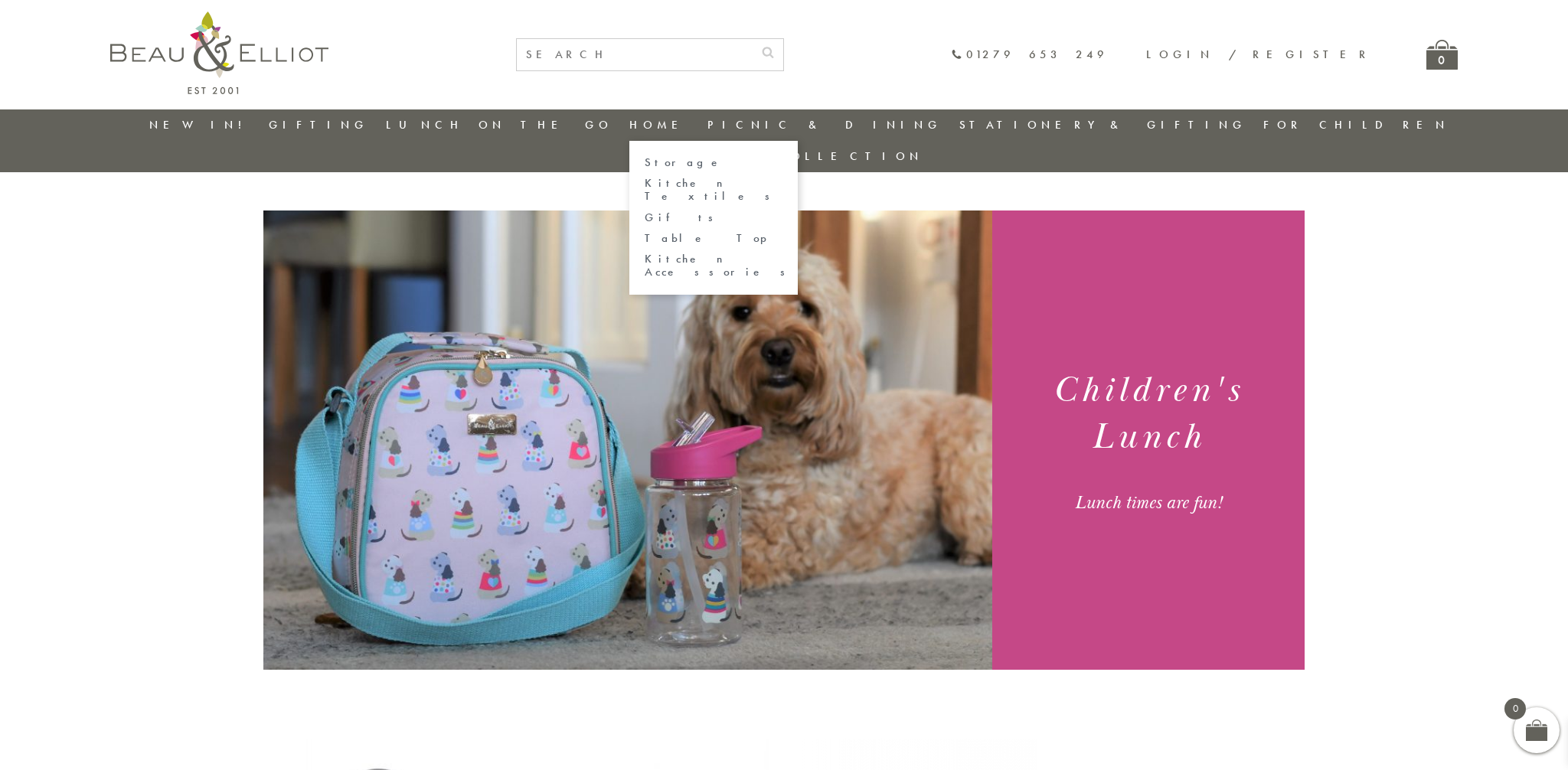
click at [640, 129] on link "Home" at bounding box center [661, 124] width 61 height 15
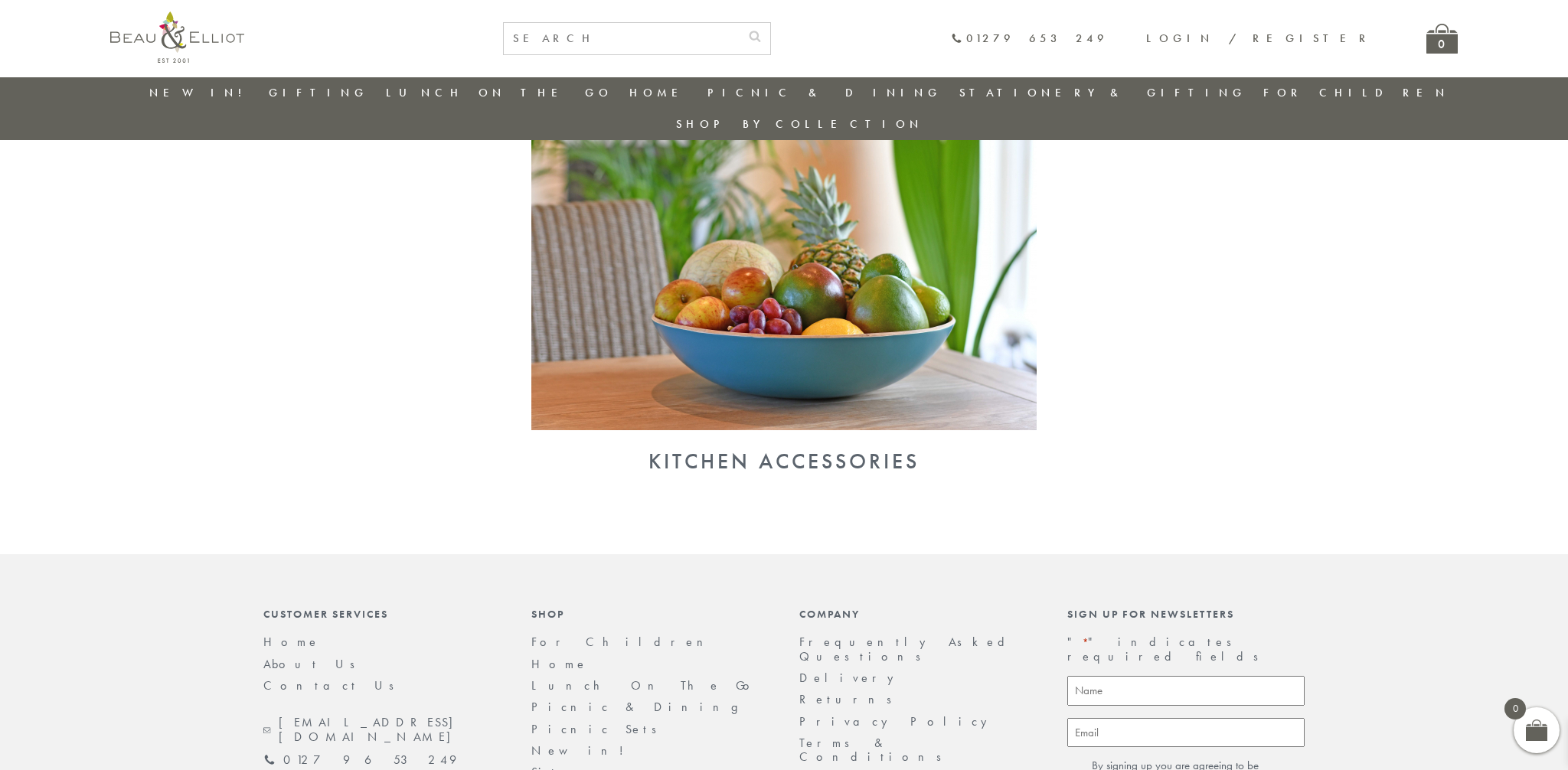
click at [761, 260] on img at bounding box center [784, 247] width 506 height 367
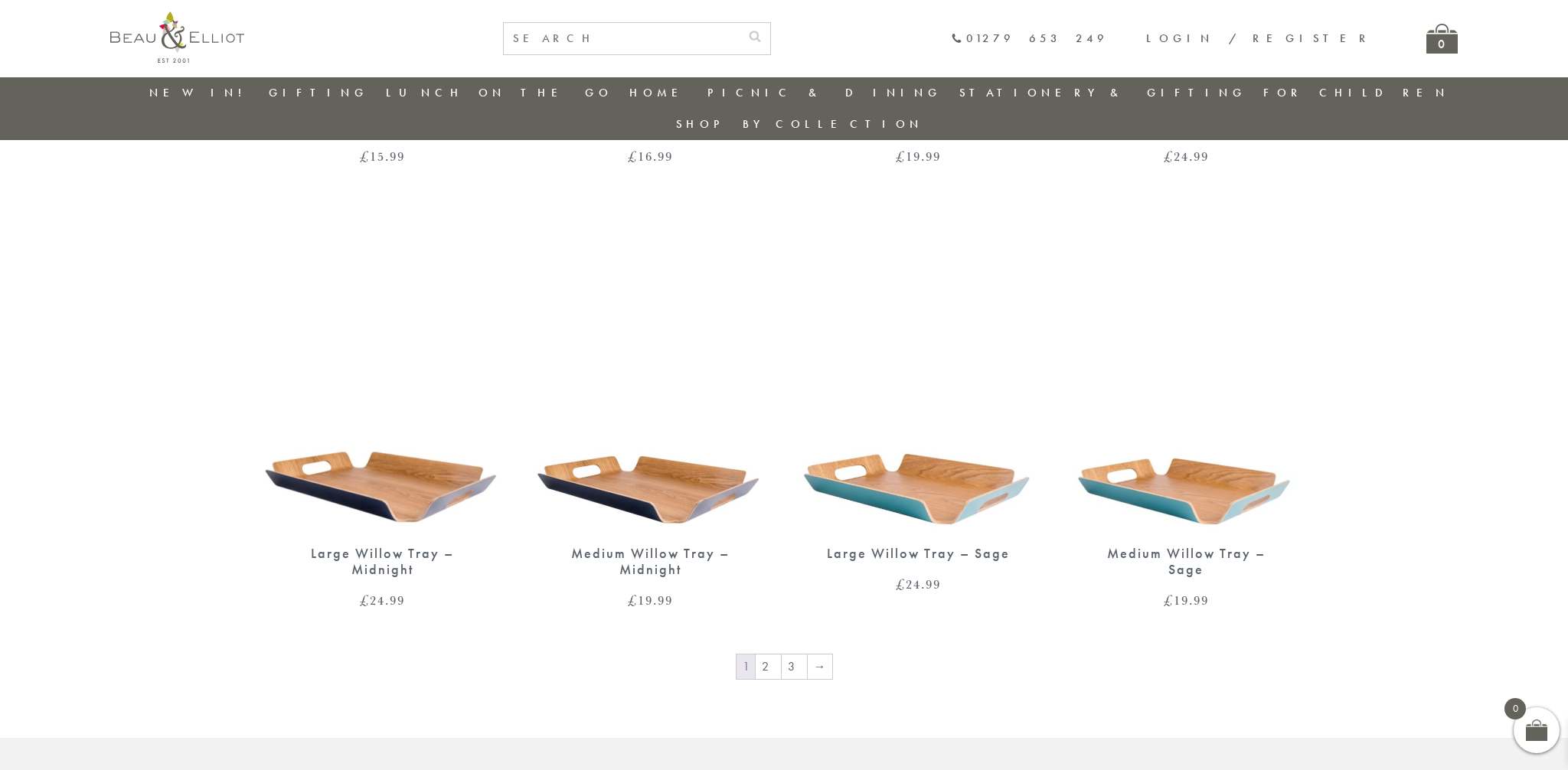
scroll to position [2276, 0]
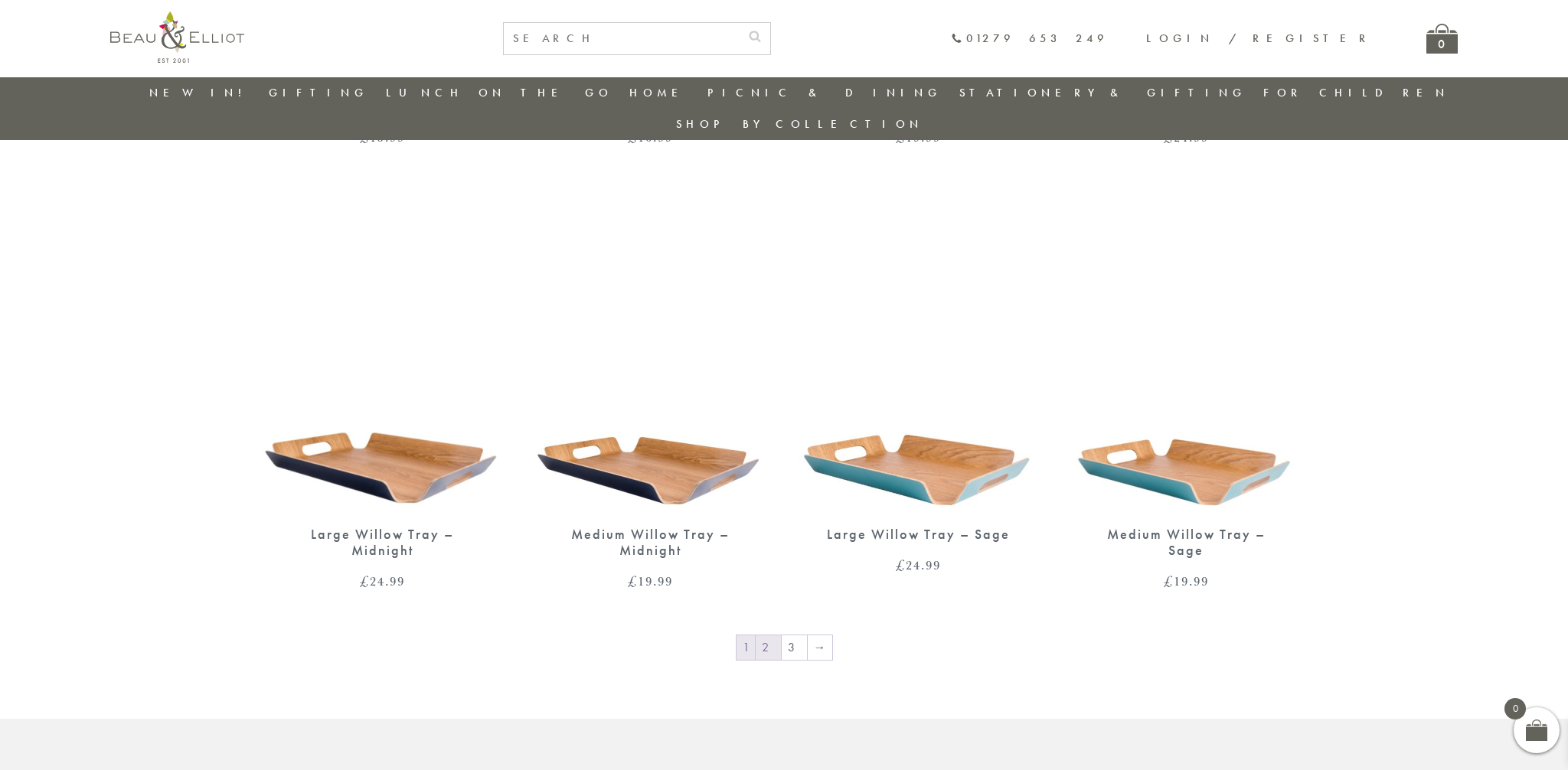
click at [772, 635] on link "2" at bounding box center [769, 647] width 25 height 24
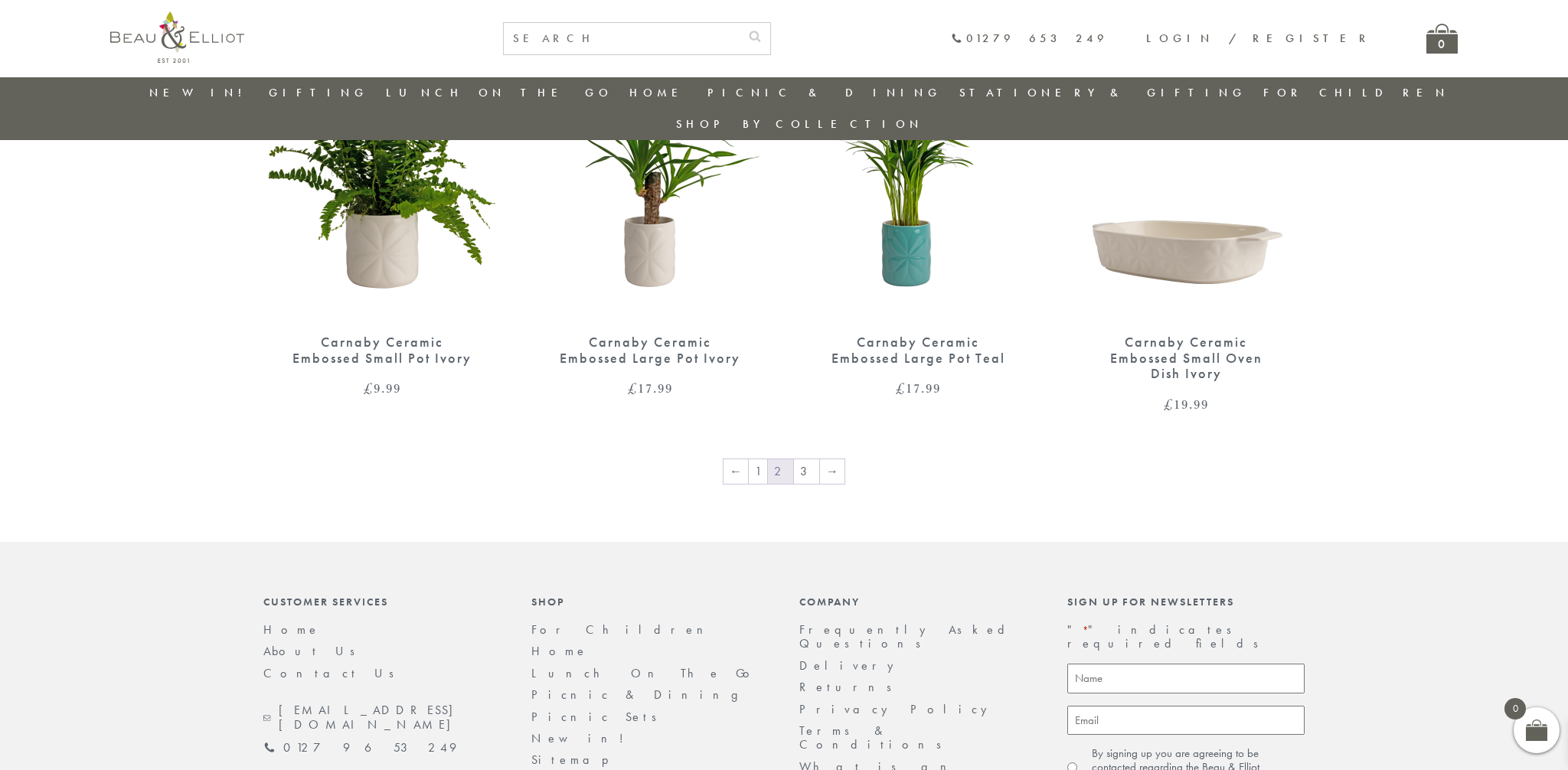
scroll to position [2537, 0]
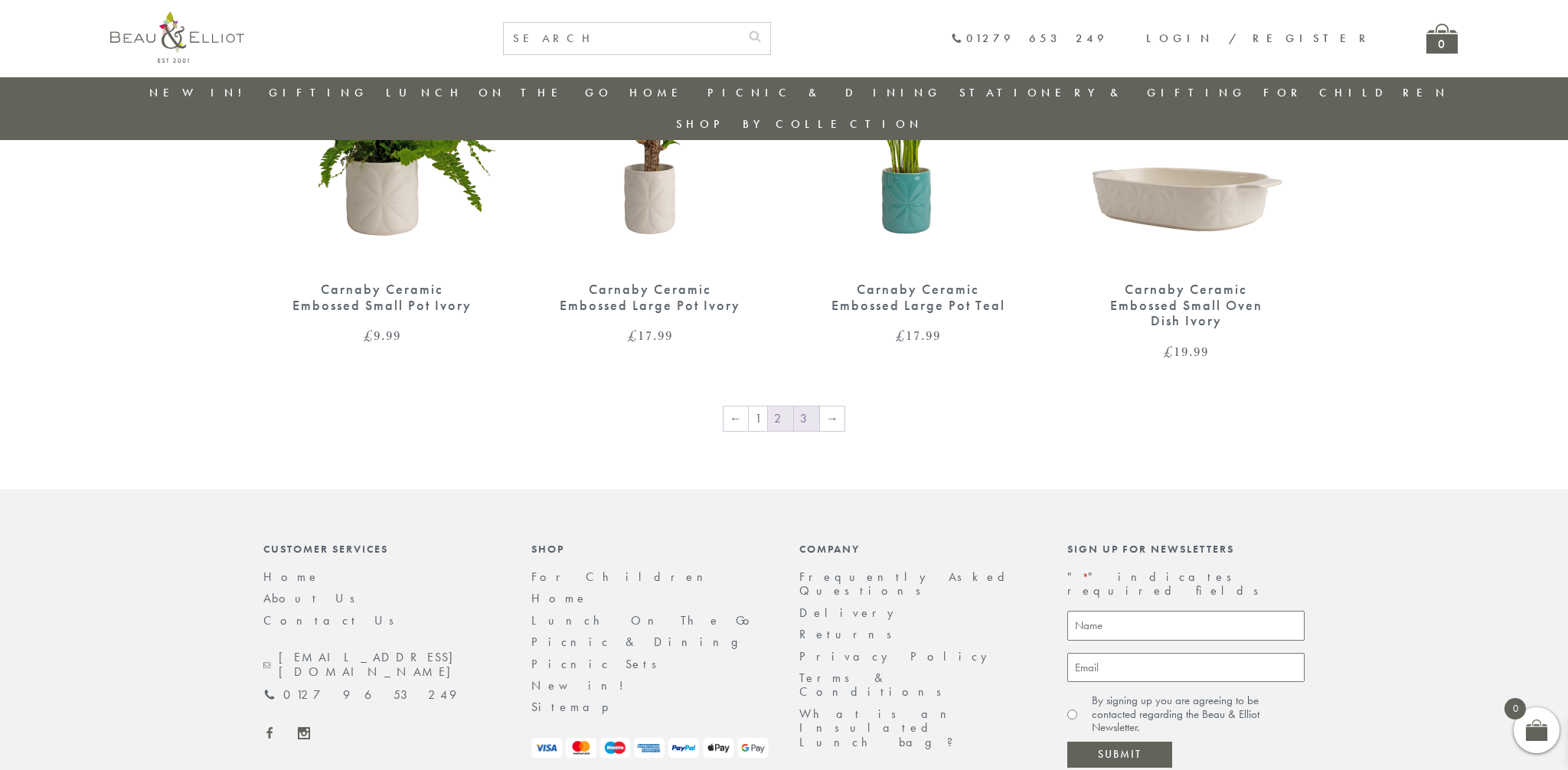
click at [800, 406] on link "3" at bounding box center [807, 418] width 25 height 24
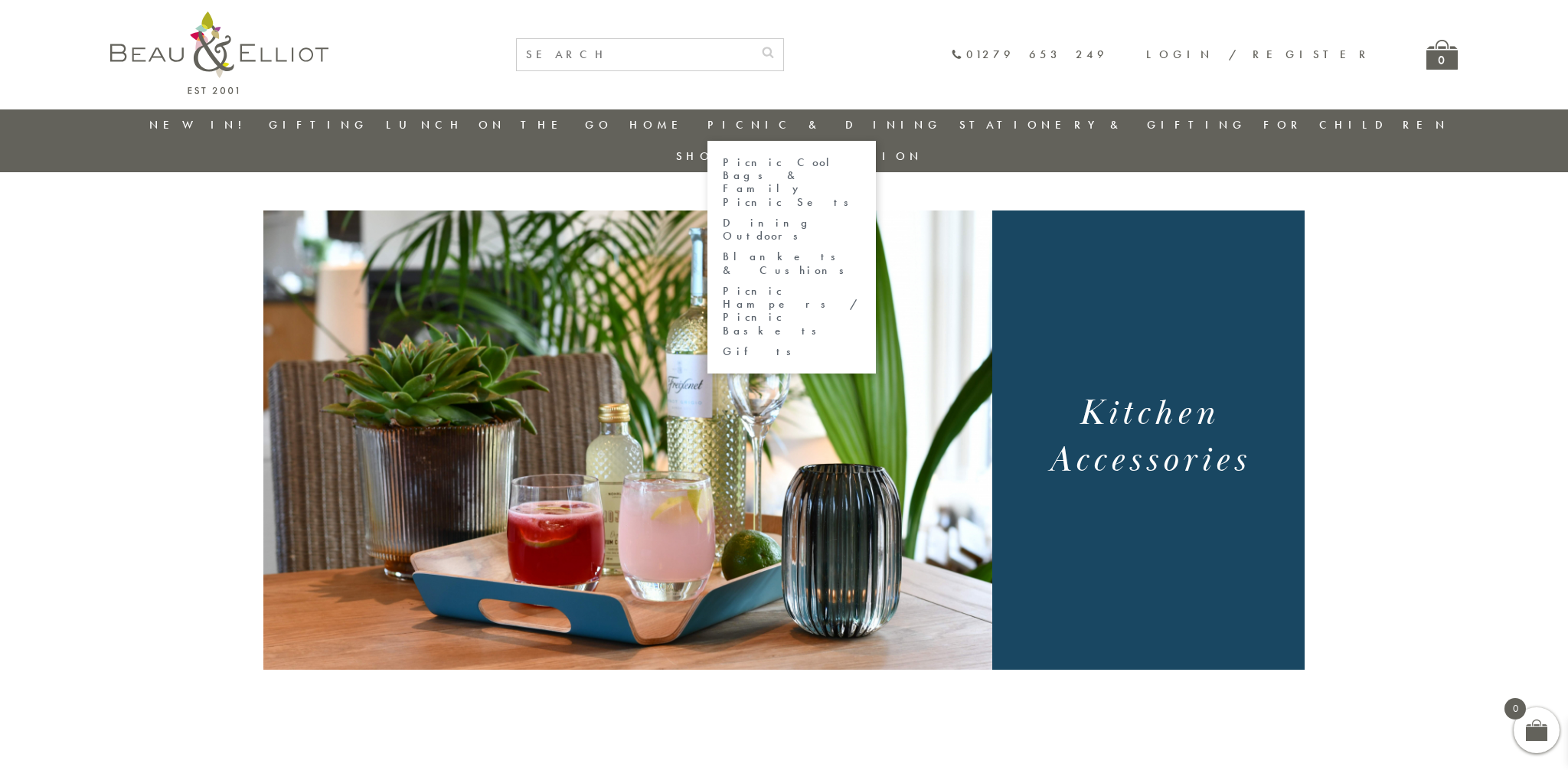
click at [778, 130] on link "Picnic & Dining" at bounding box center [825, 124] width 234 height 15
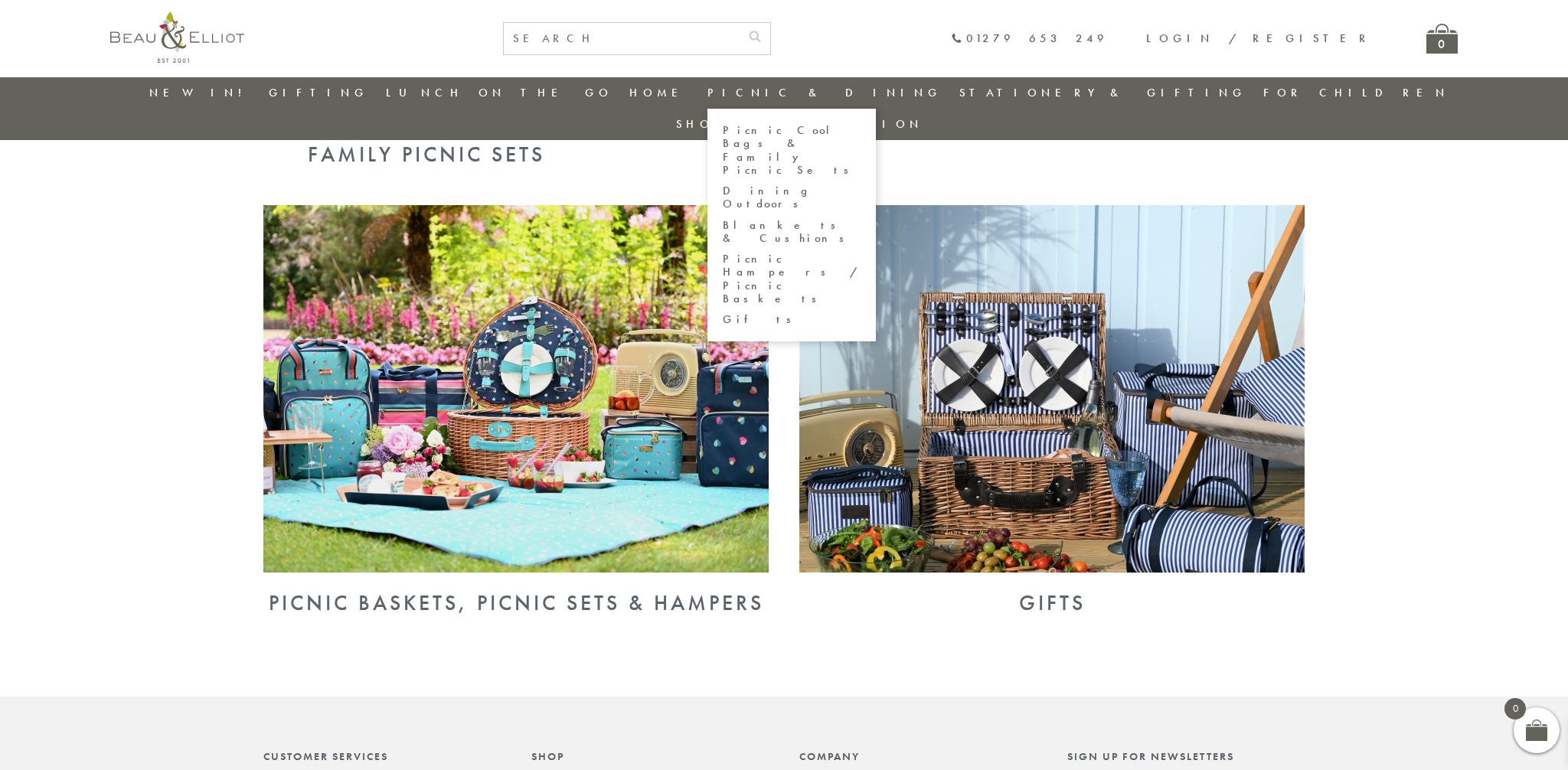
scroll to position [973, 0]
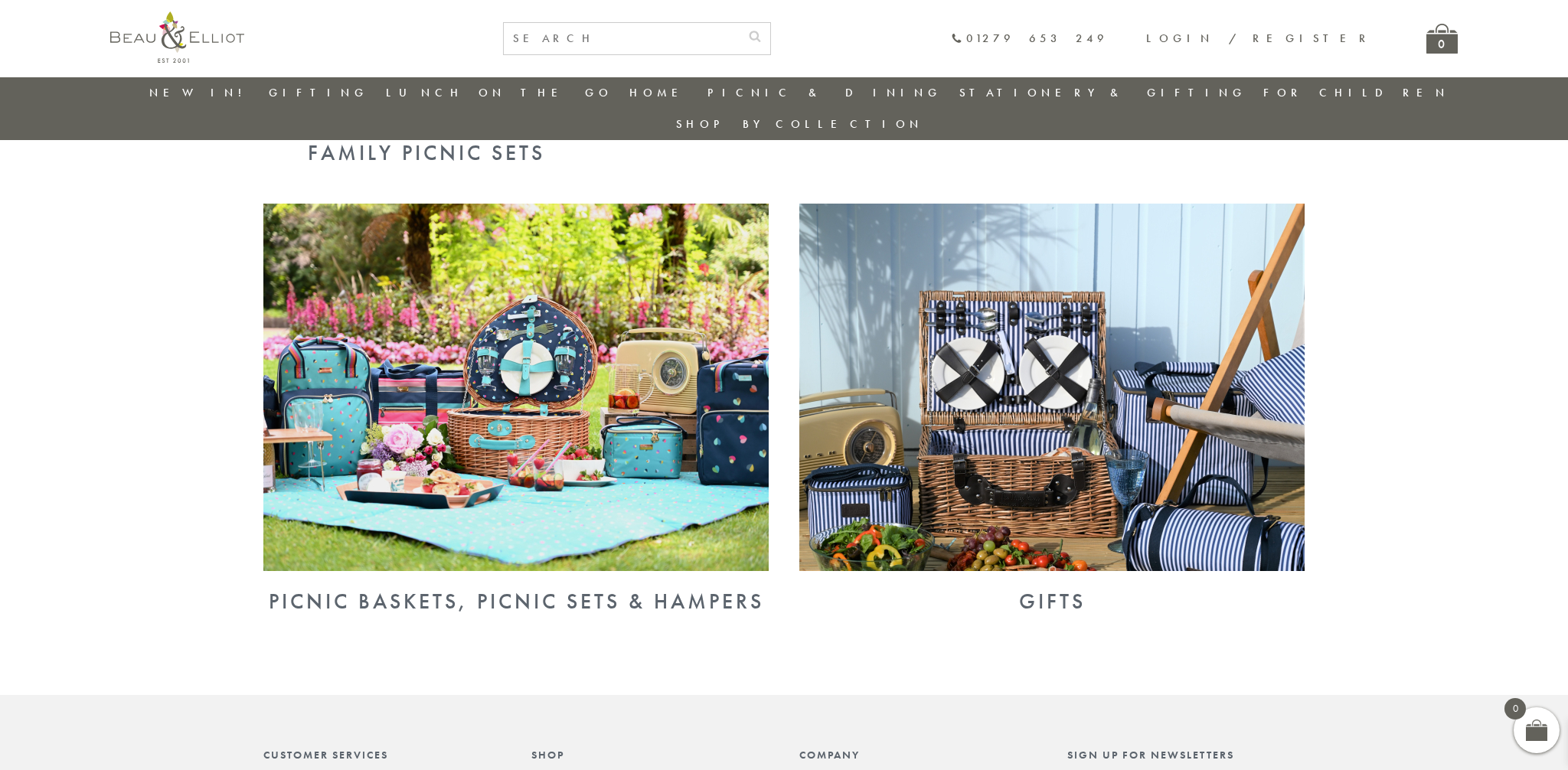
click at [596, 406] on img at bounding box center [515, 387] width 506 height 367
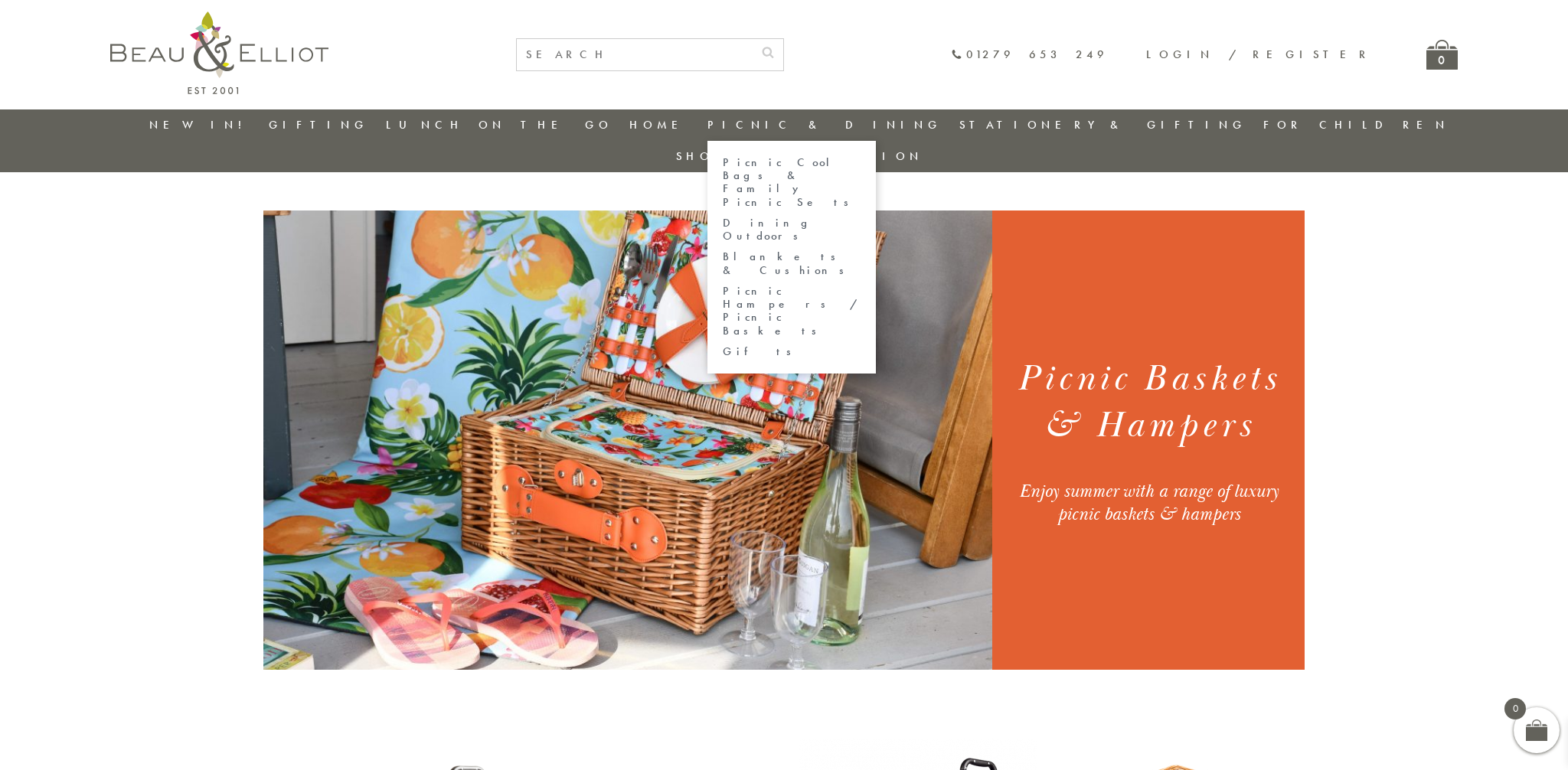
click at [798, 166] on link "Picnic Cool Bags & Family Picnic Sets" at bounding box center [791, 182] width 138 height 53
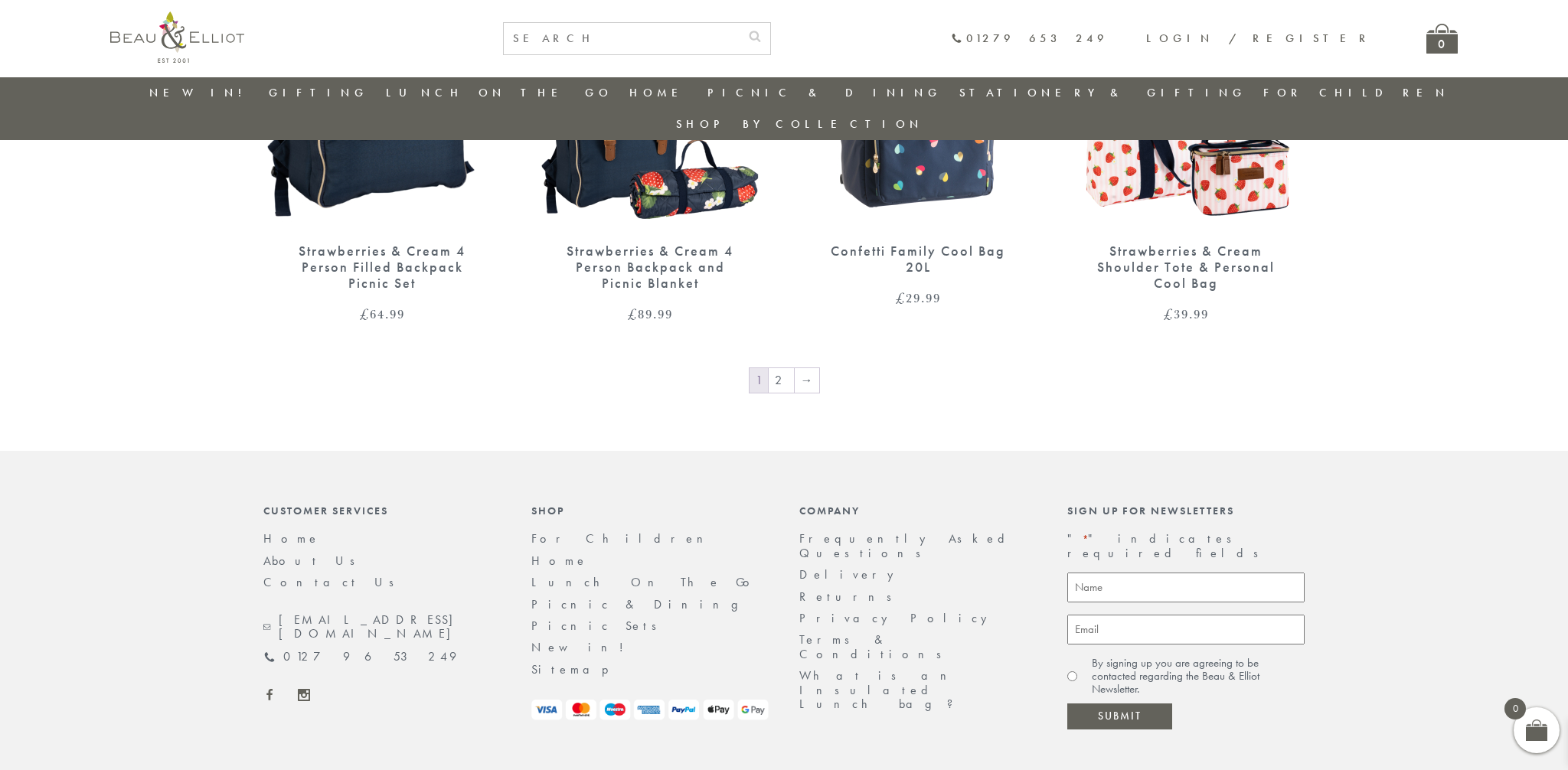
scroll to position [2615, 0]
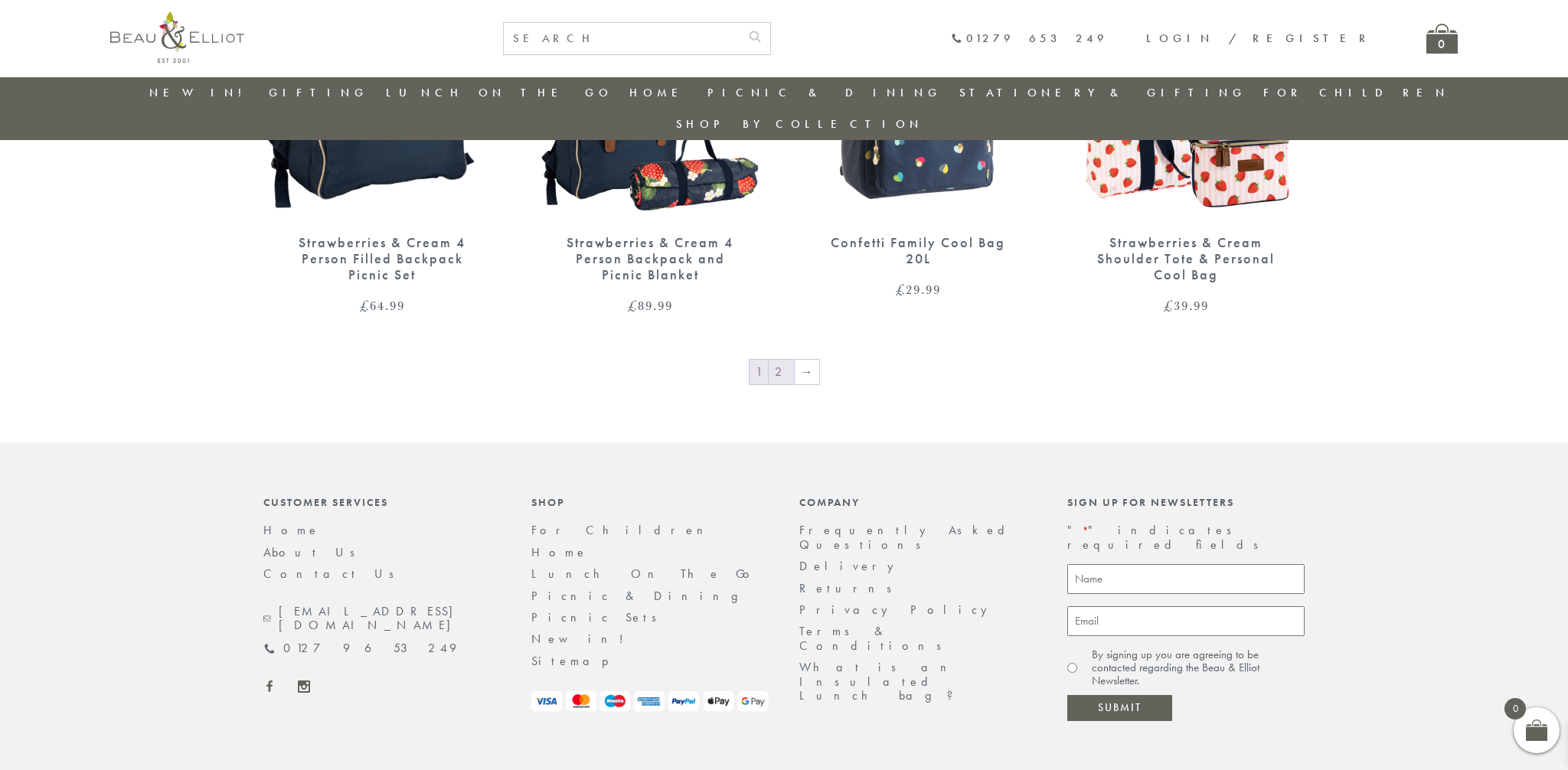
click at [780, 359] on link "2" at bounding box center [781, 371] width 25 height 24
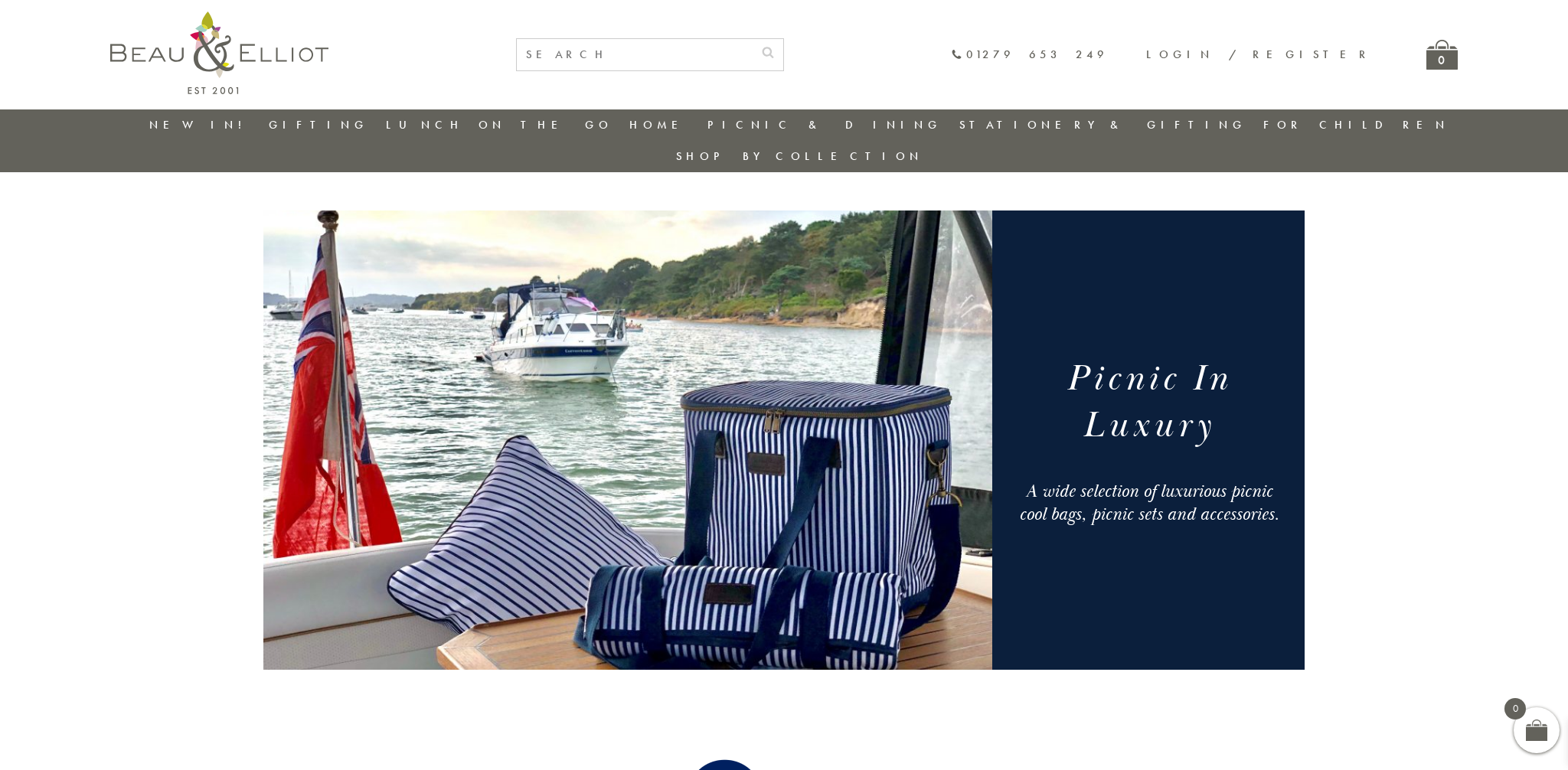
click at [989, 121] on link "Stationery & Gifting" at bounding box center [1103, 124] width 287 height 15
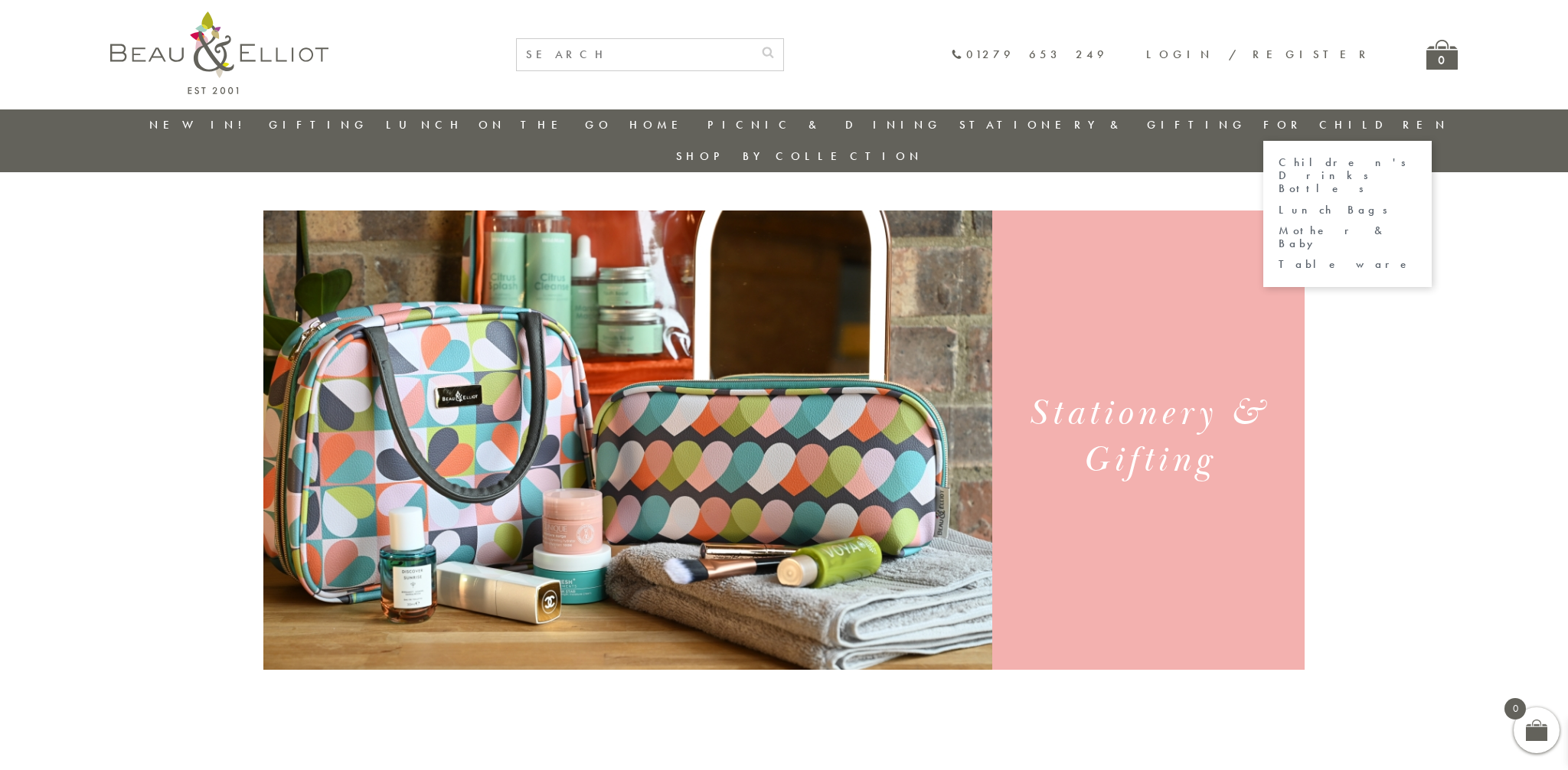
click at [1263, 127] on link "For Children" at bounding box center [1356, 124] width 187 height 15
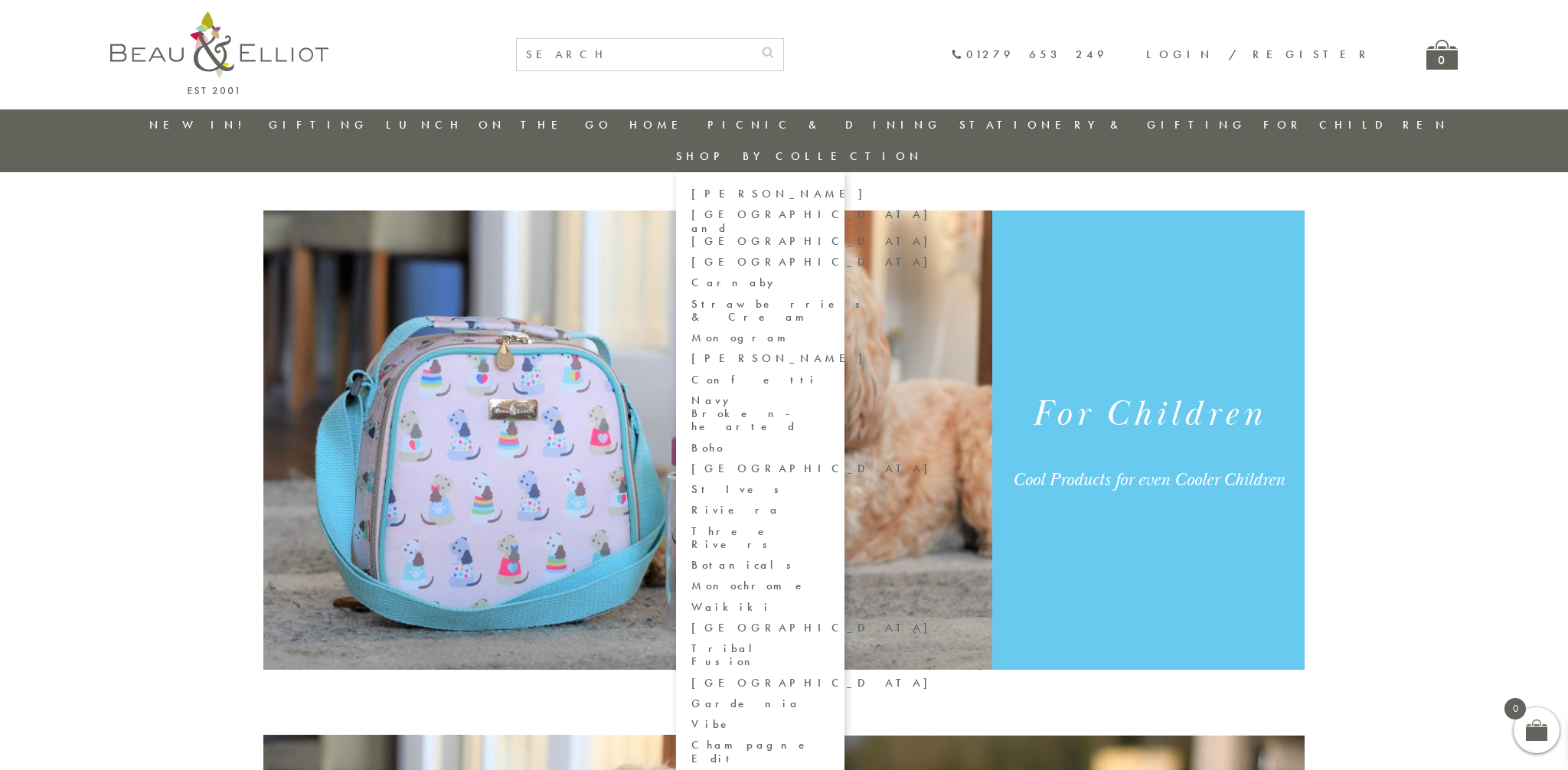
click at [829, 208] on link "[GEOGRAPHIC_DATA] and [GEOGRAPHIC_DATA]" at bounding box center [760, 228] width 138 height 40
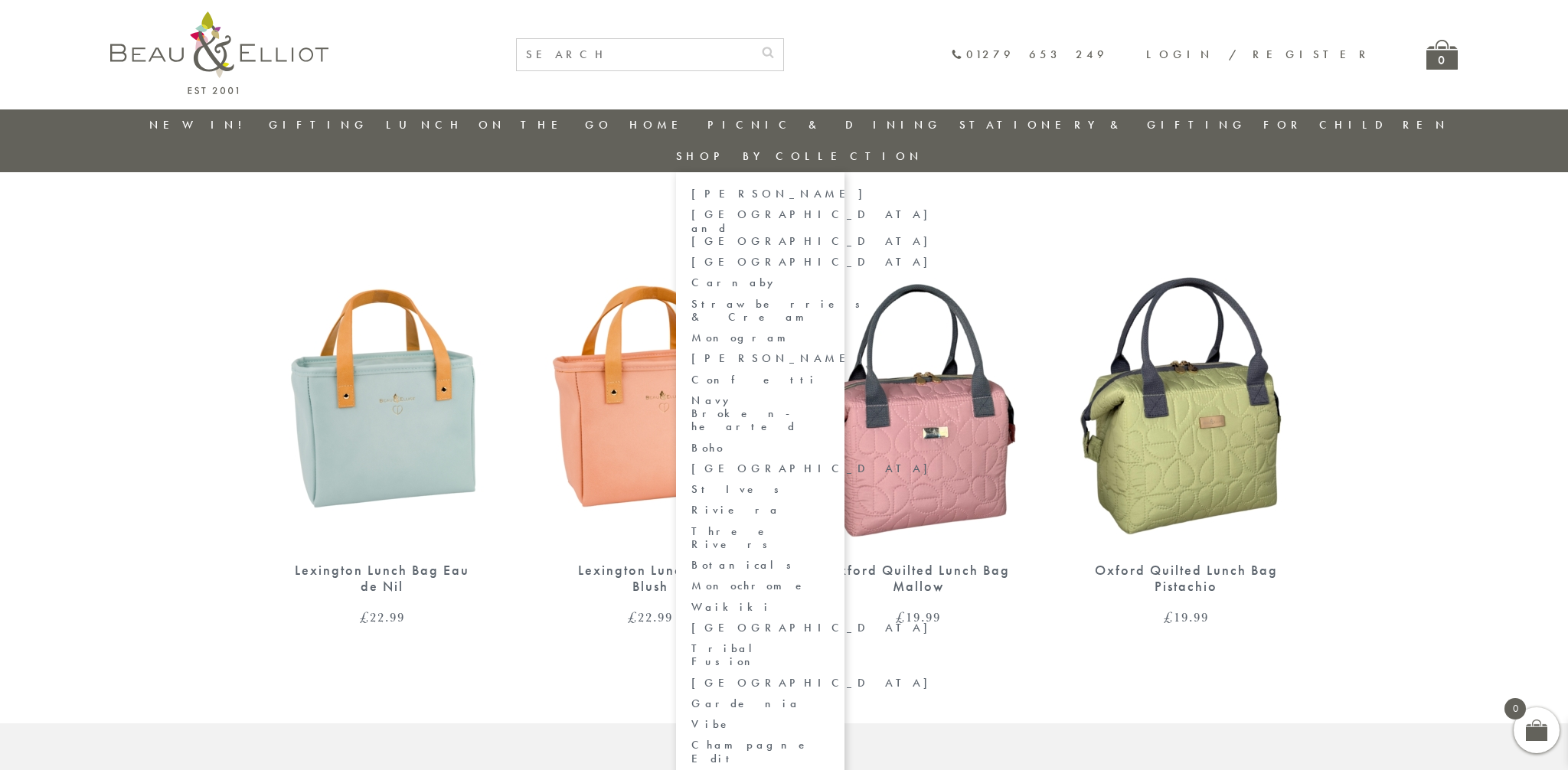
click at [924, 149] on link "Shop by collection" at bounding box center [799, 156] width 247 height 15
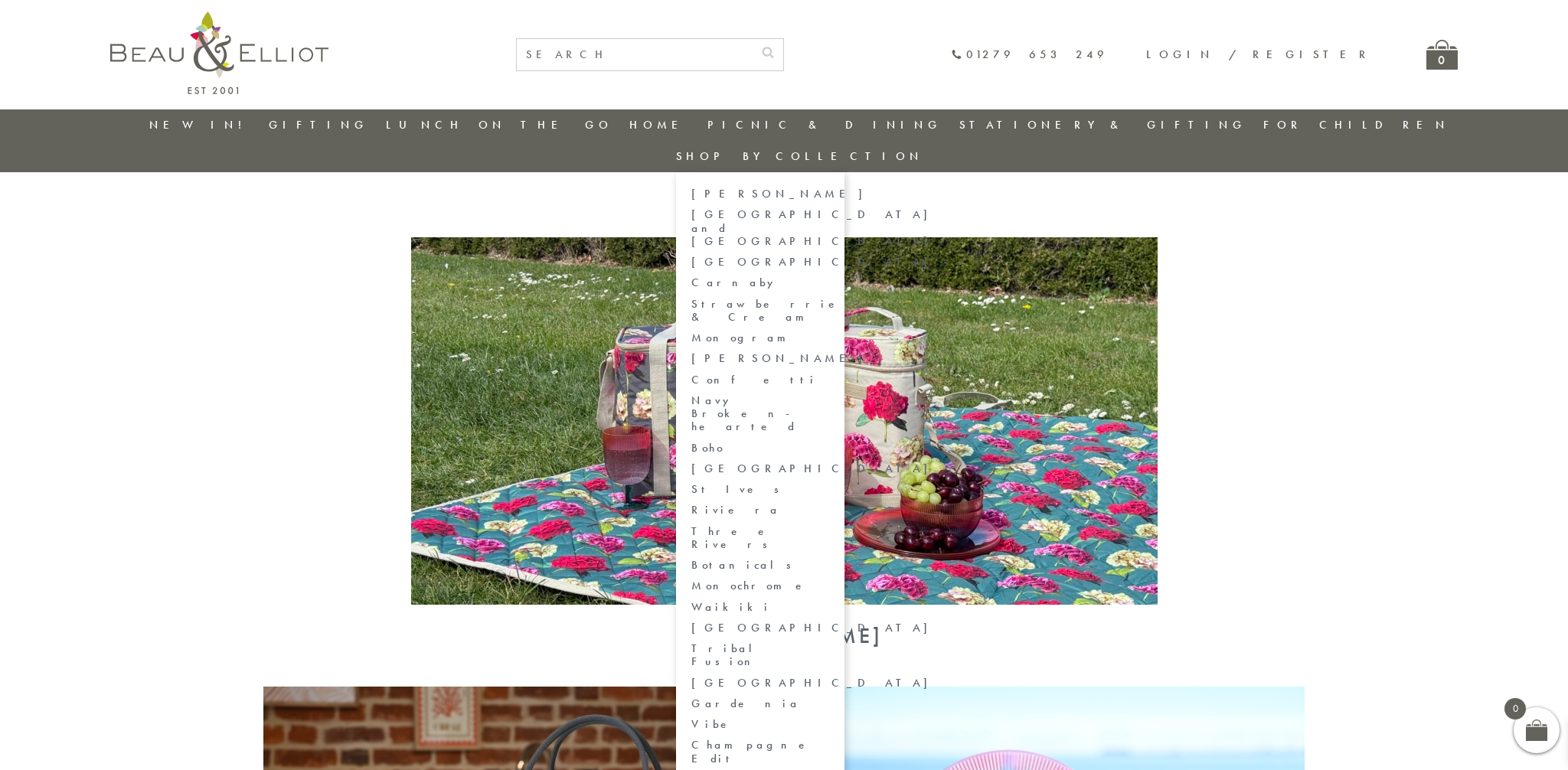
click at [829, 256] on link "[GEOGRAPHIC_DATA]" at bounding box center [760, 262] width 138 height 13
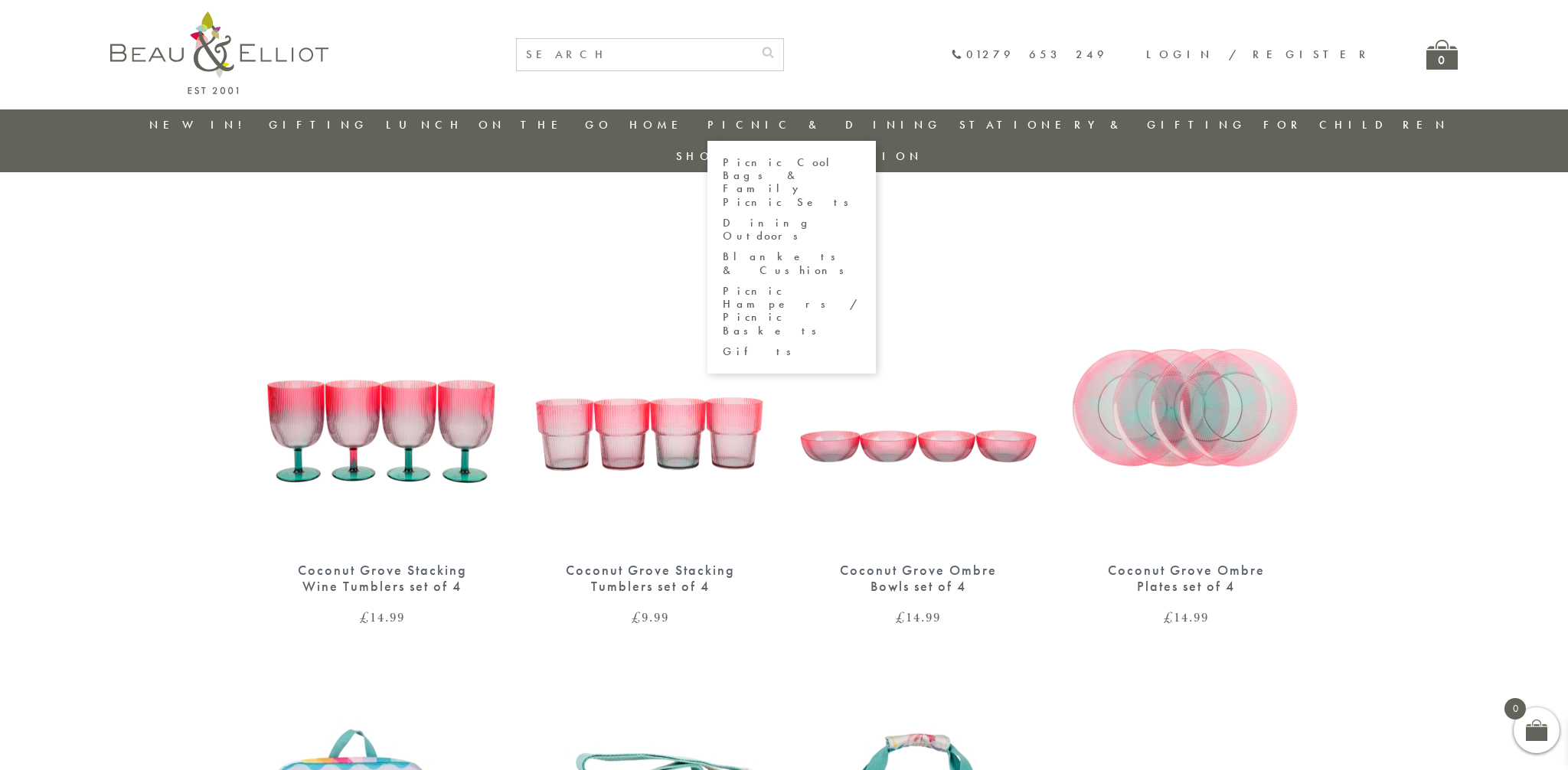
click at [772, 167] on link "Picnic Cool Bags & Family Picnic Sets" at bounding box center [791, 182] width 138 height 53
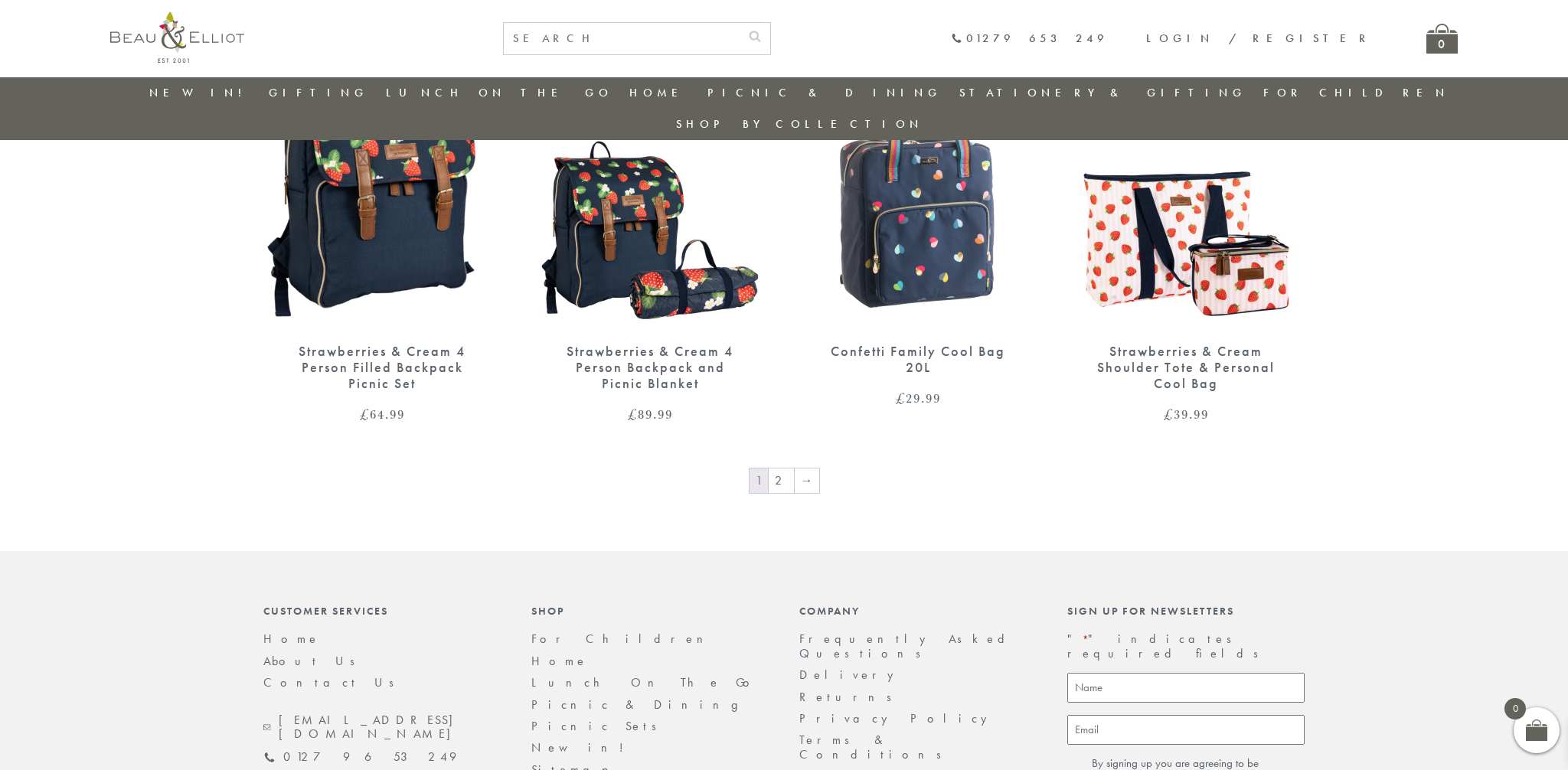
scroll to position [2510, 0]
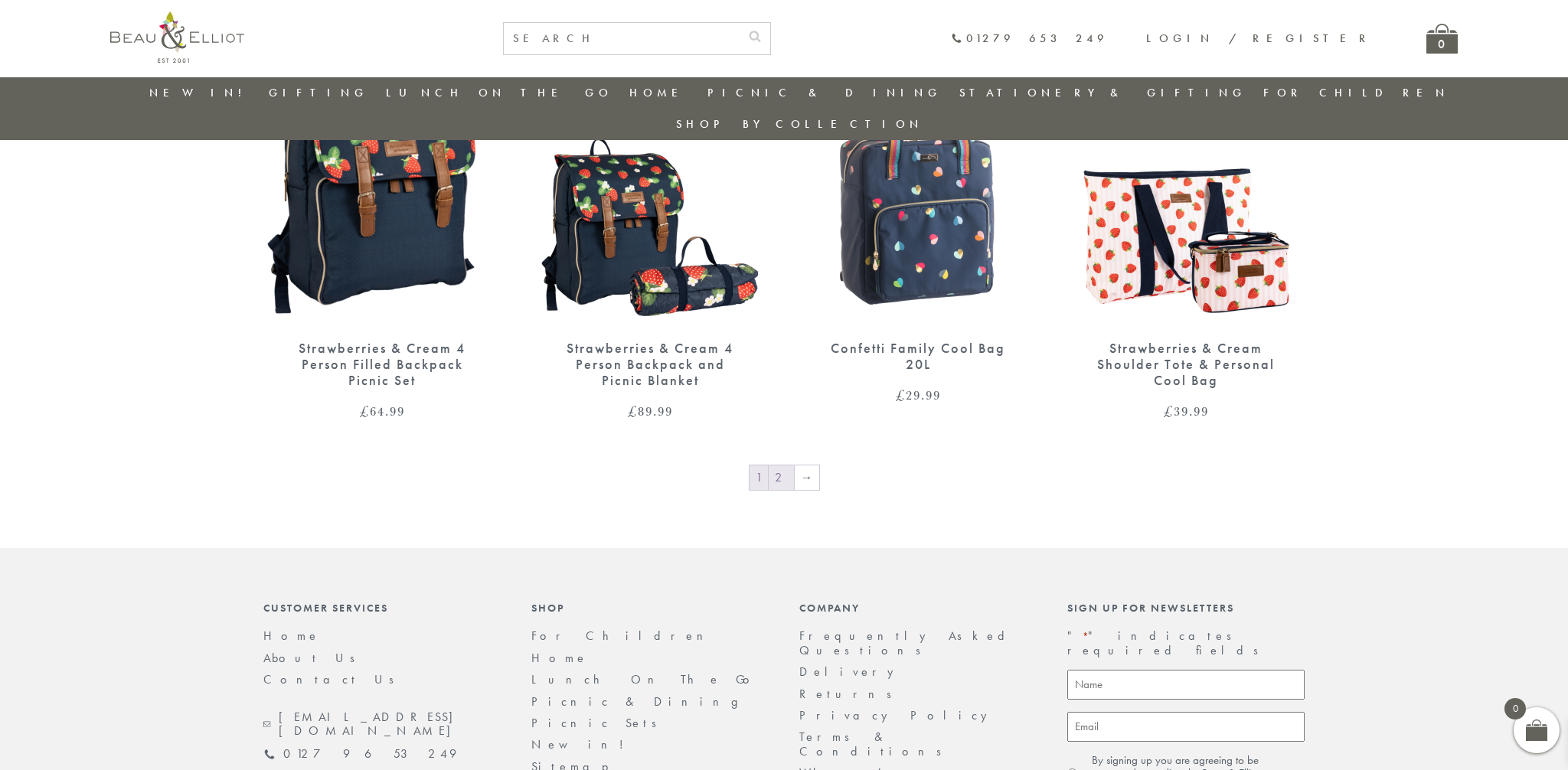
click at [787, 466] on link "2" at bounding box center [781, 477] width 25 height 24
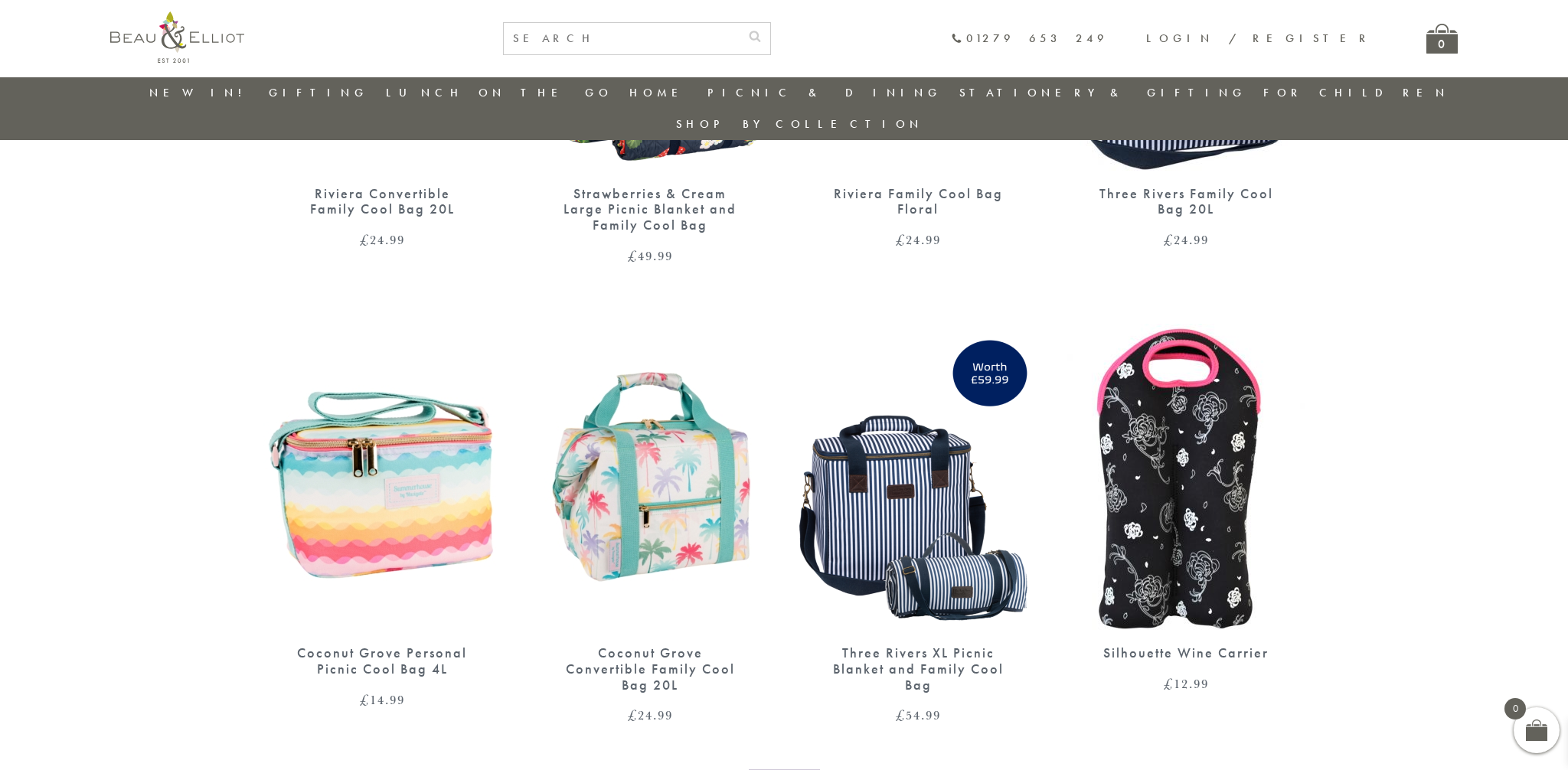
scroll to position [1307, 0]
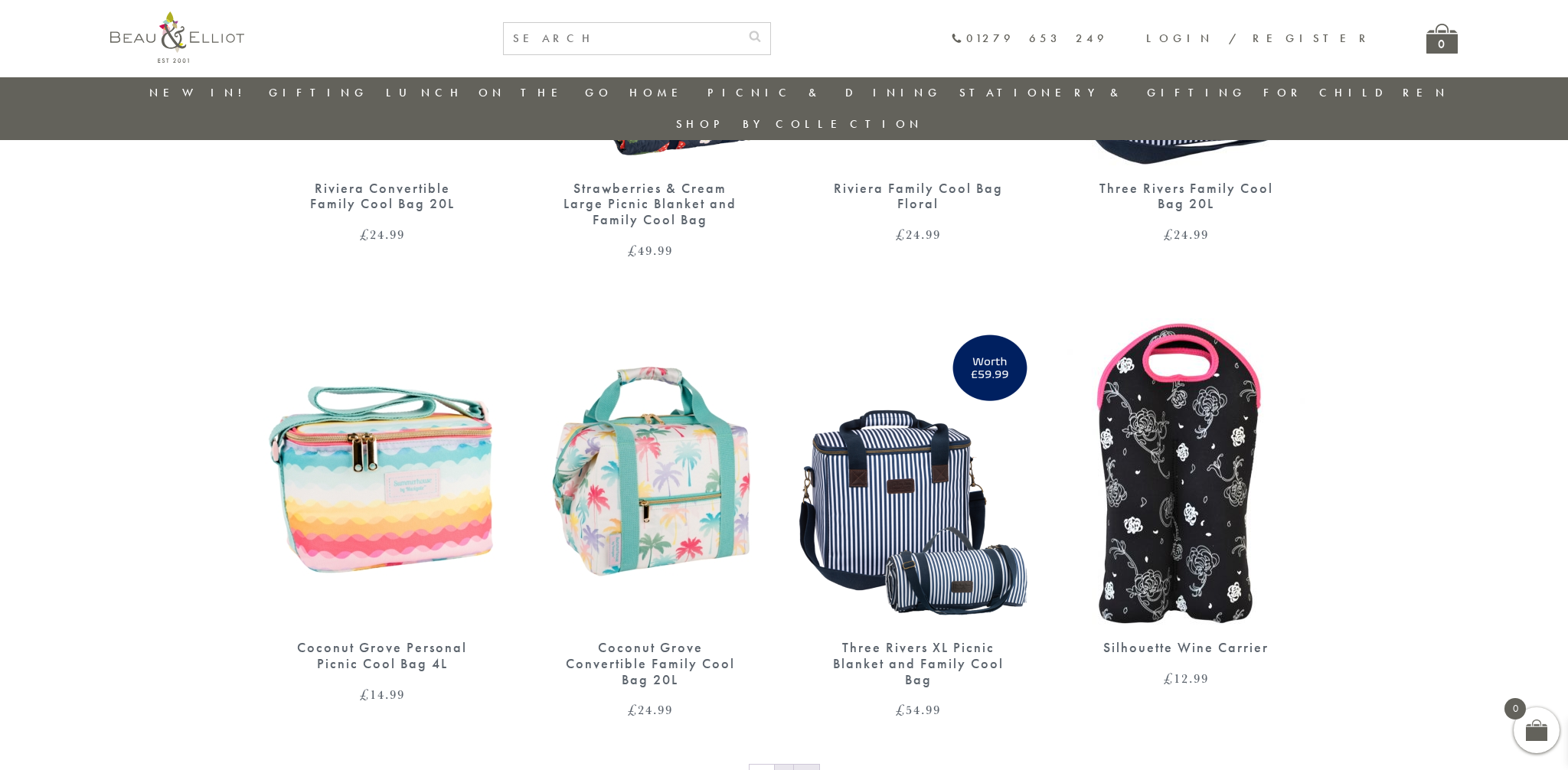
click at [788, 765] on link "1" at bounding box center [784, 776] width 18 height 24
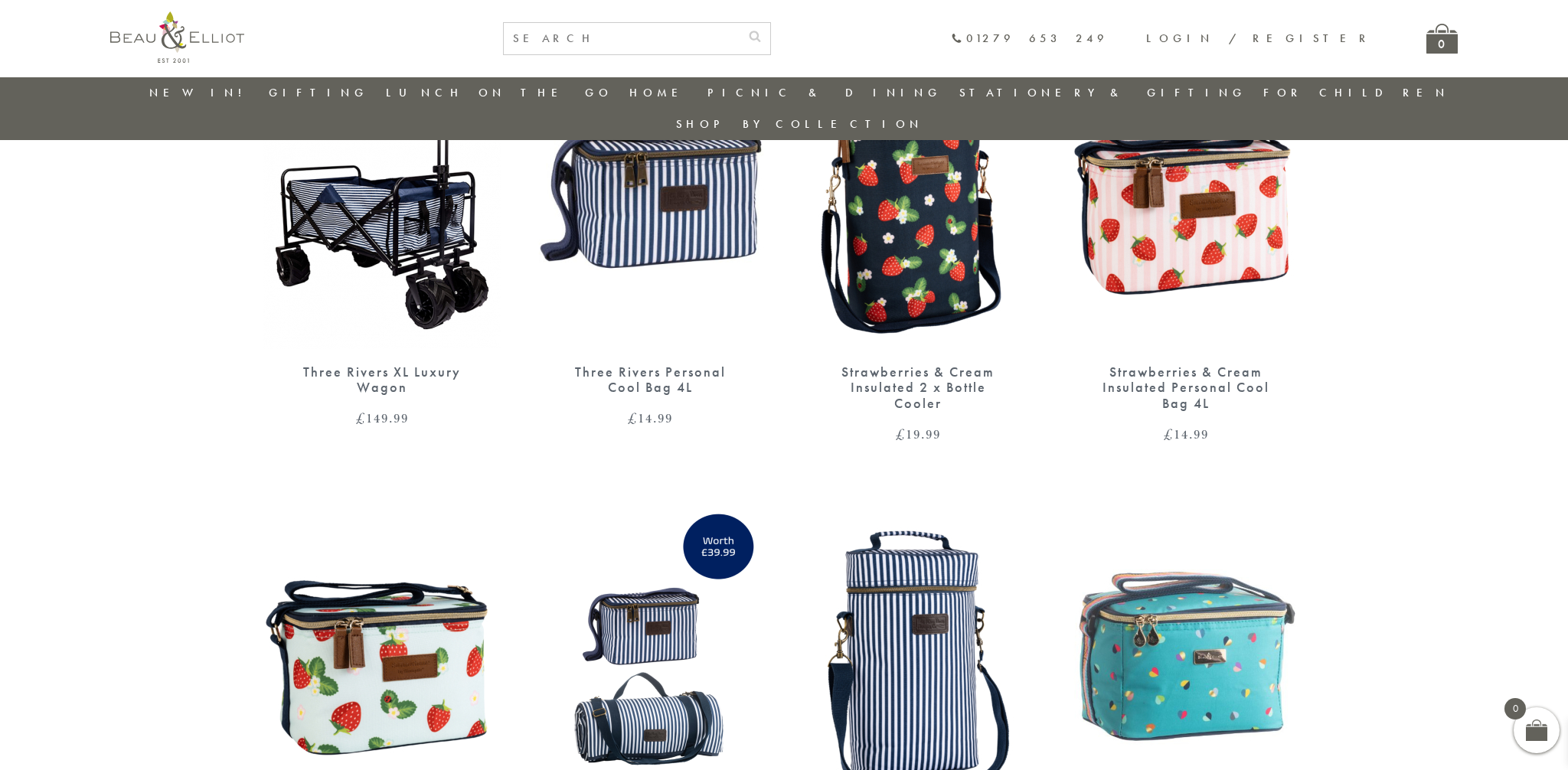
scroll to position [1337, 0]
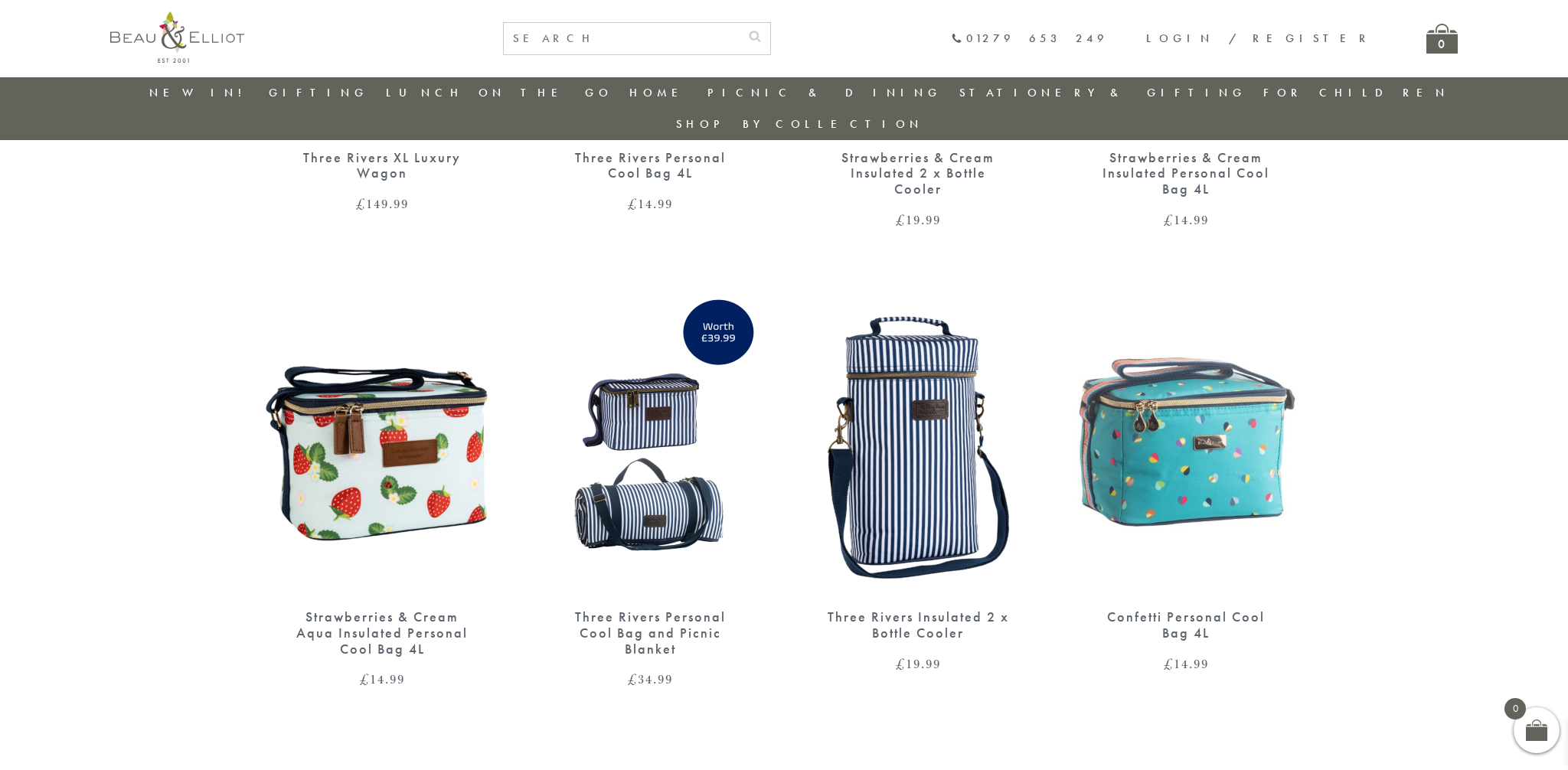
click at [1246, 437] on img at bounding box center [1186, 441] width 237 height 306
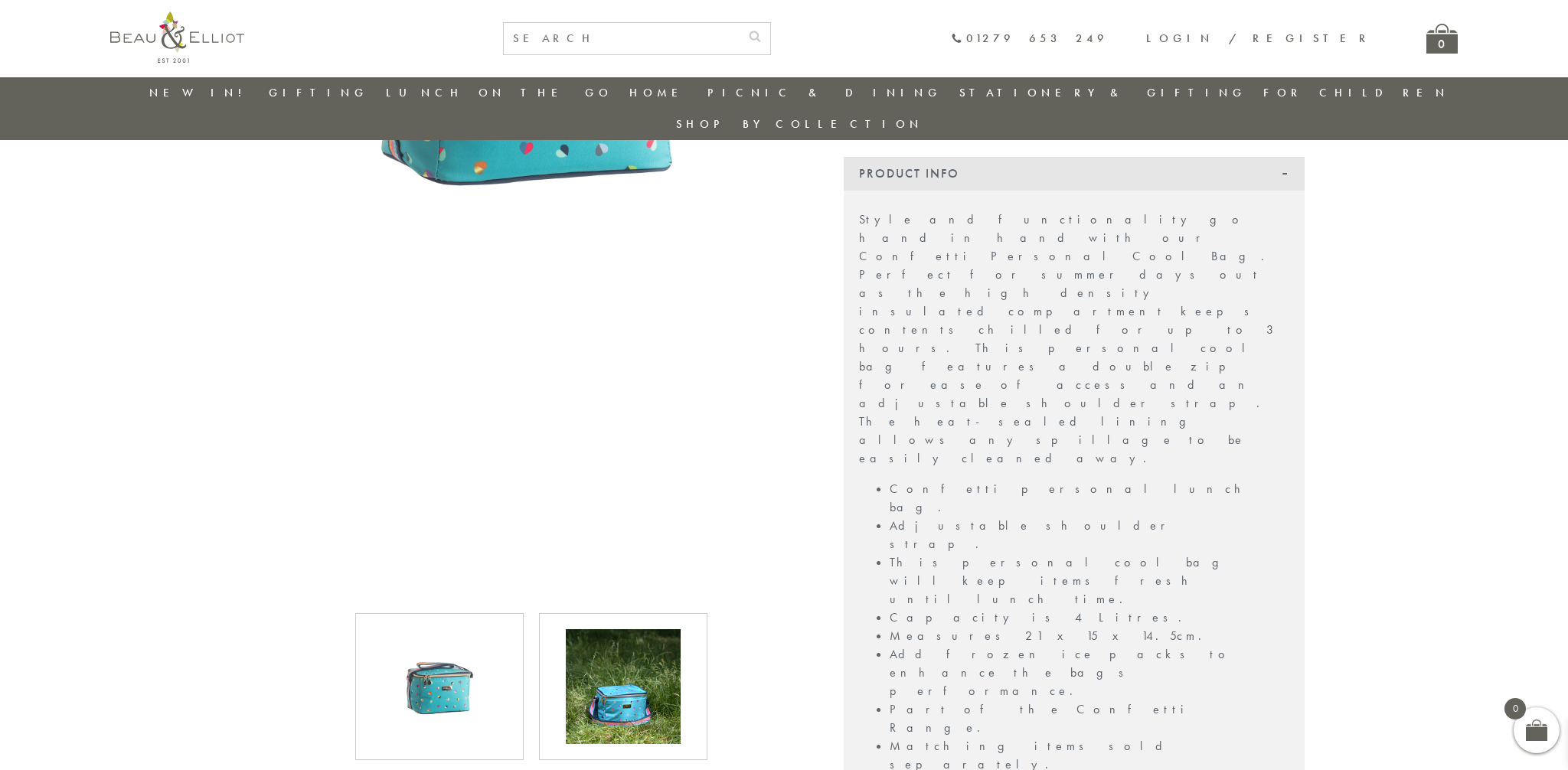
scroll to position [424, 0]
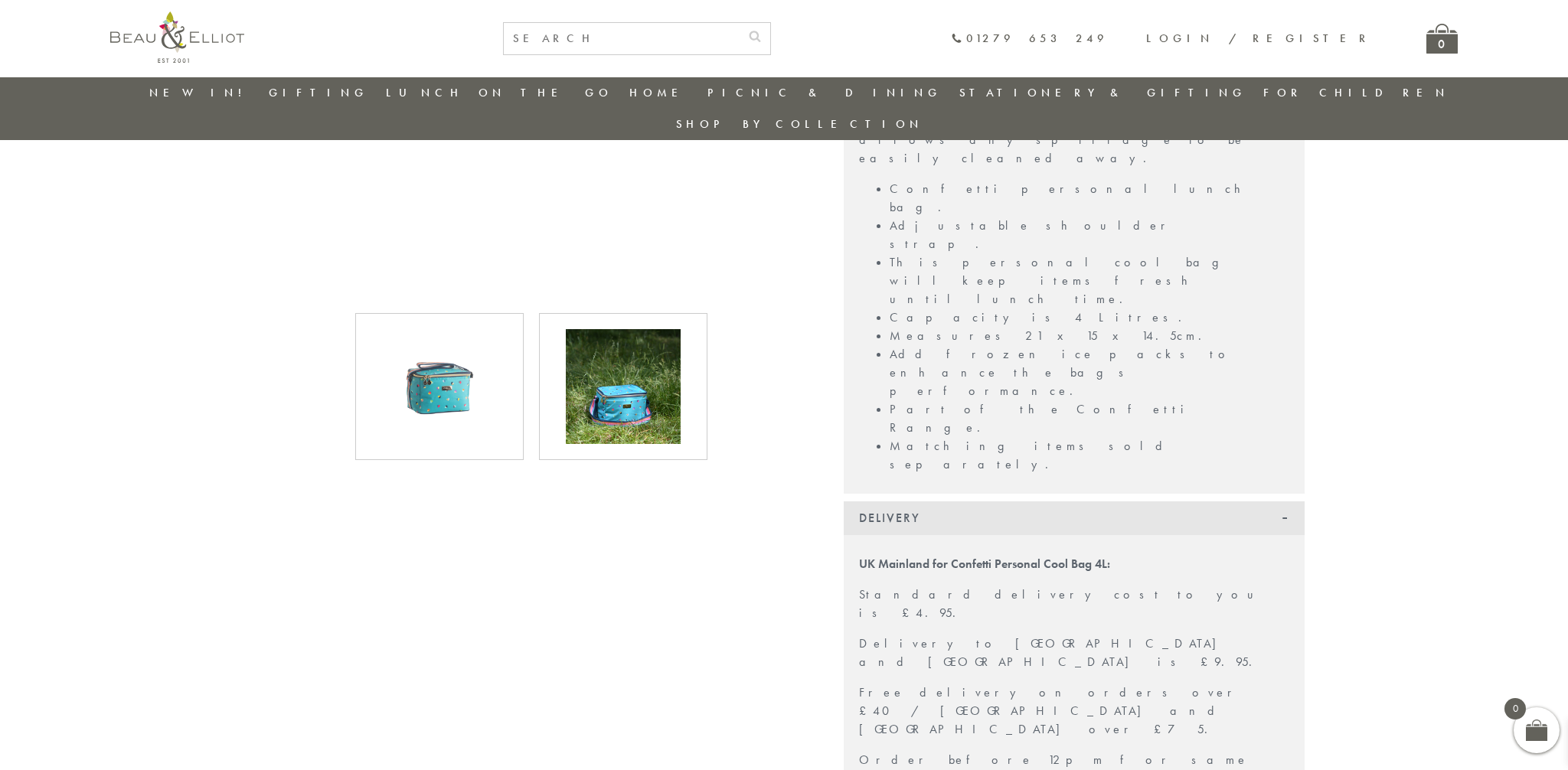
scroll to position [0, 0]
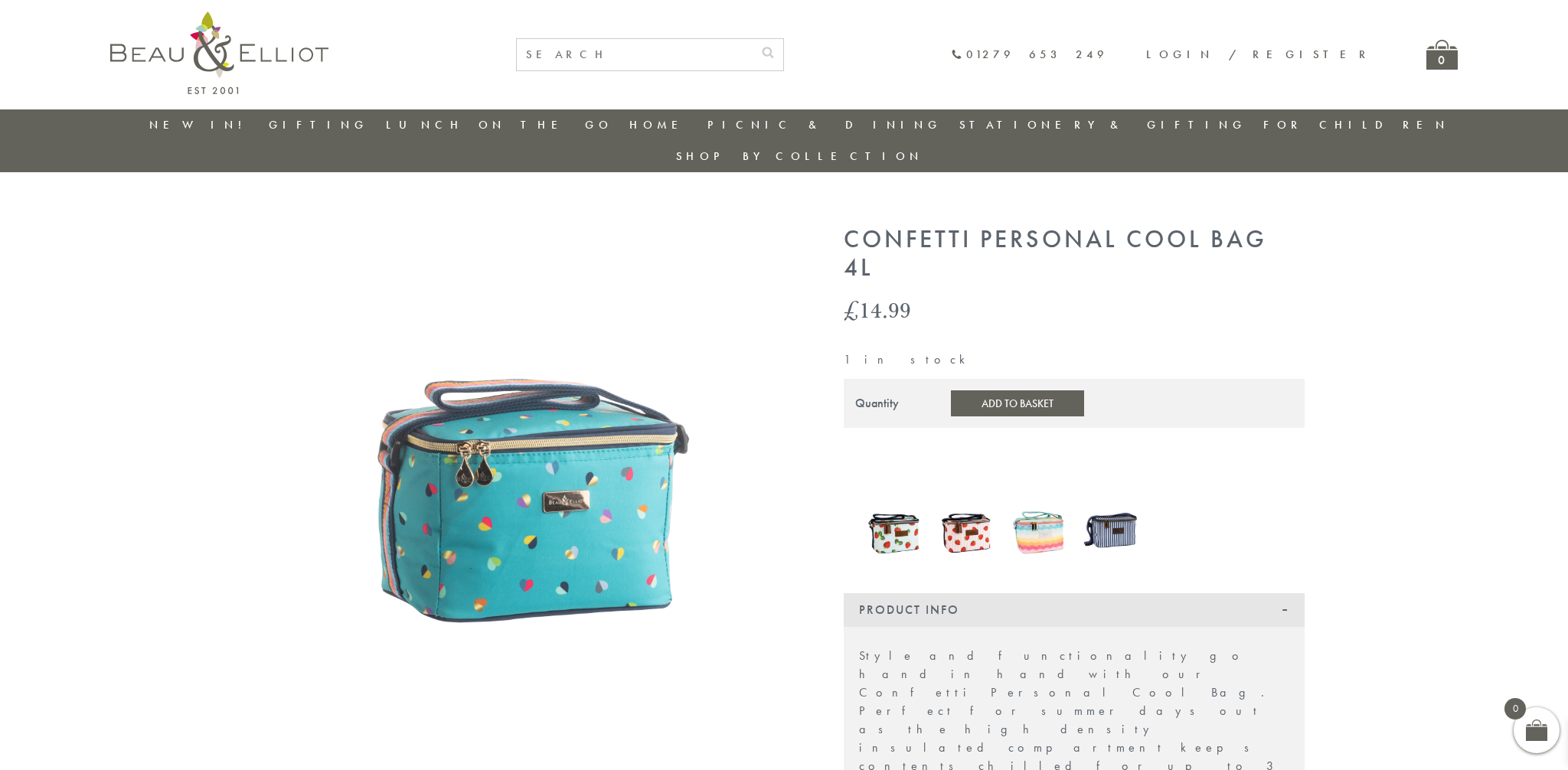
click at [994, 390] on button "Add to Basket" at bounding box center [1017, 403] width 133 height 26
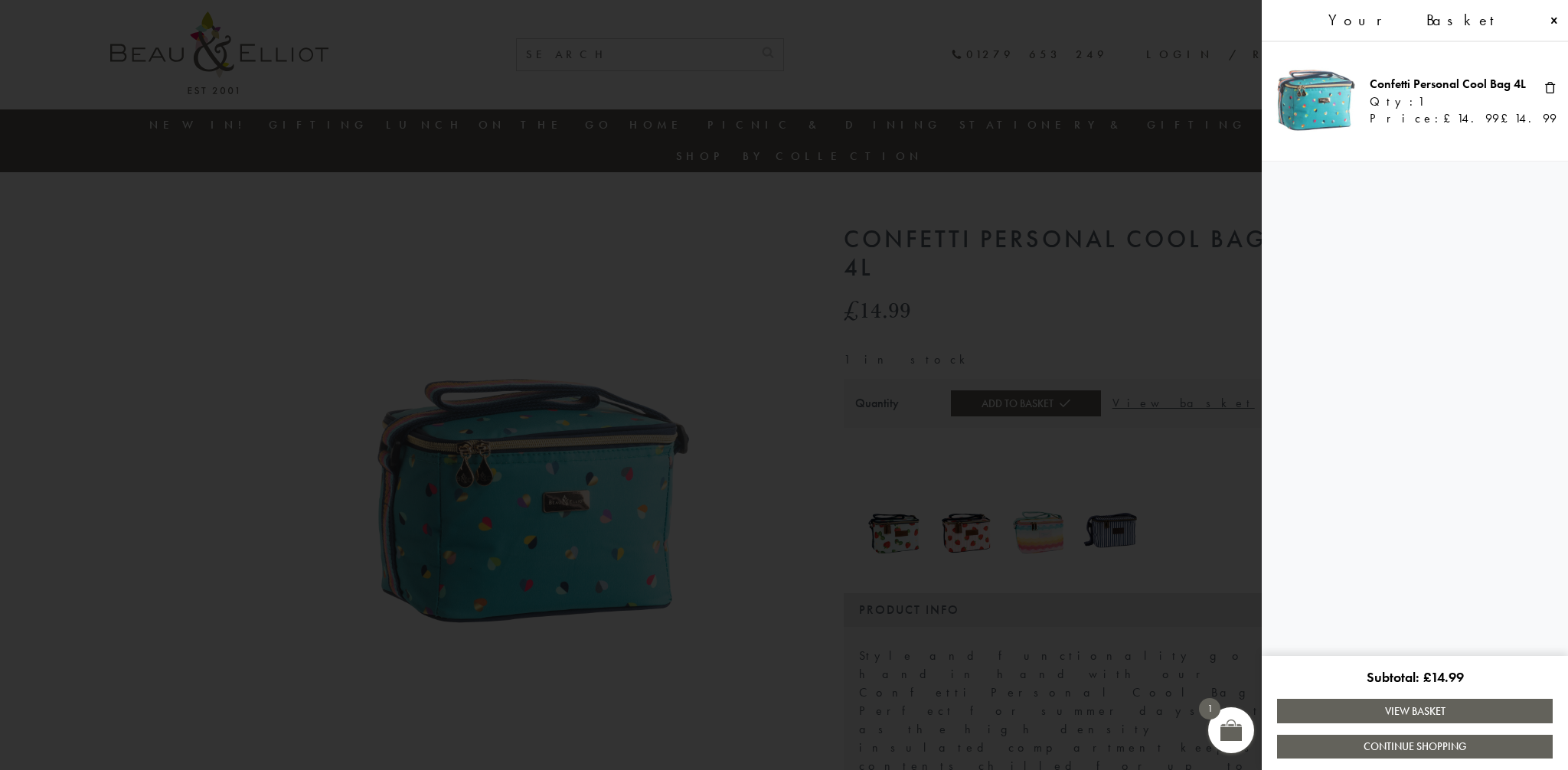
click at [1430, 711] on link "View Basket" at bounding box center [1415, 711] width 276 height 23
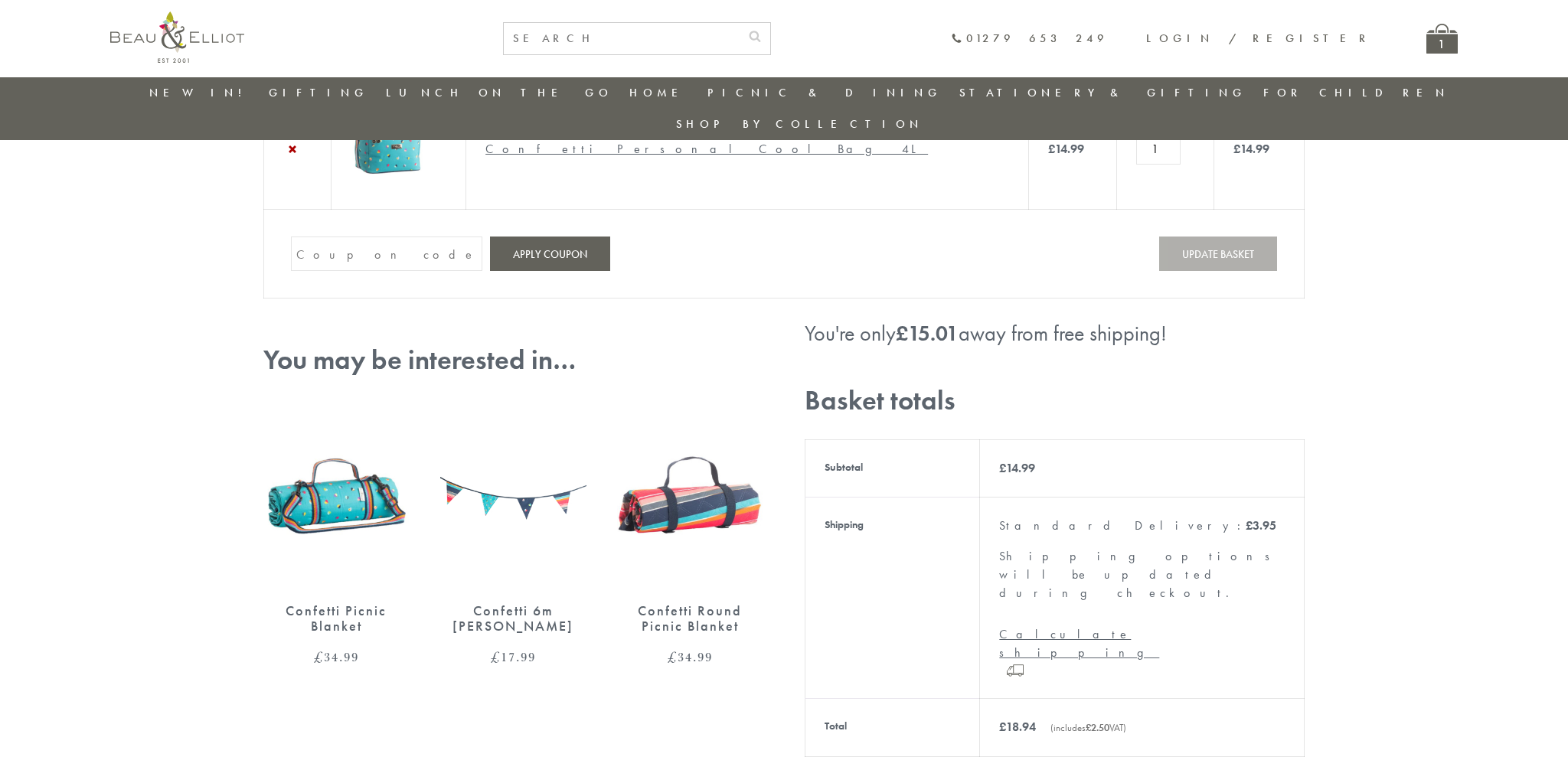
scroll to position [257, 0]
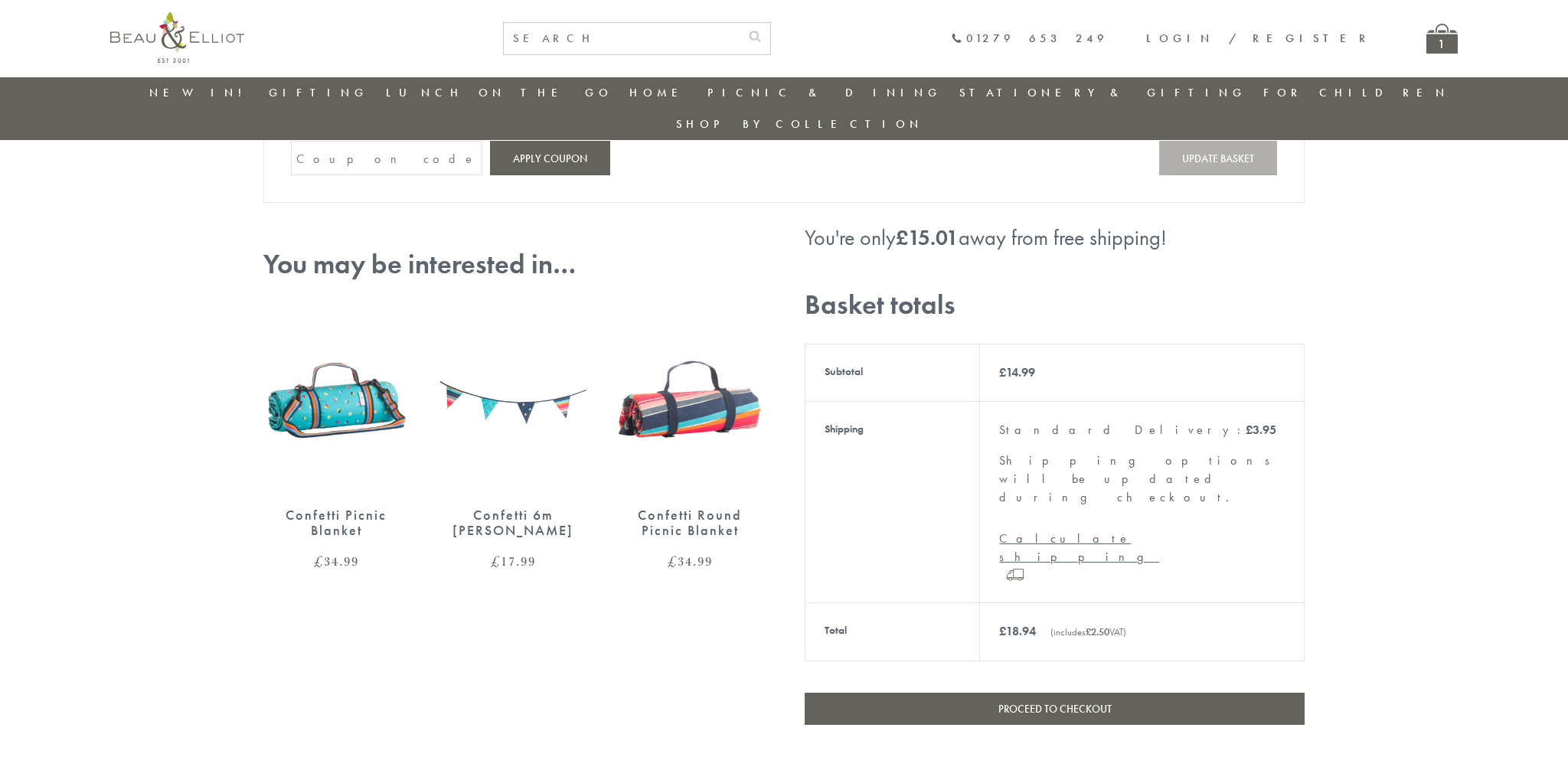
click at [1122, 693] on link "Proceed to checkout" at bounding box center [1054, 709] width 500 height 32
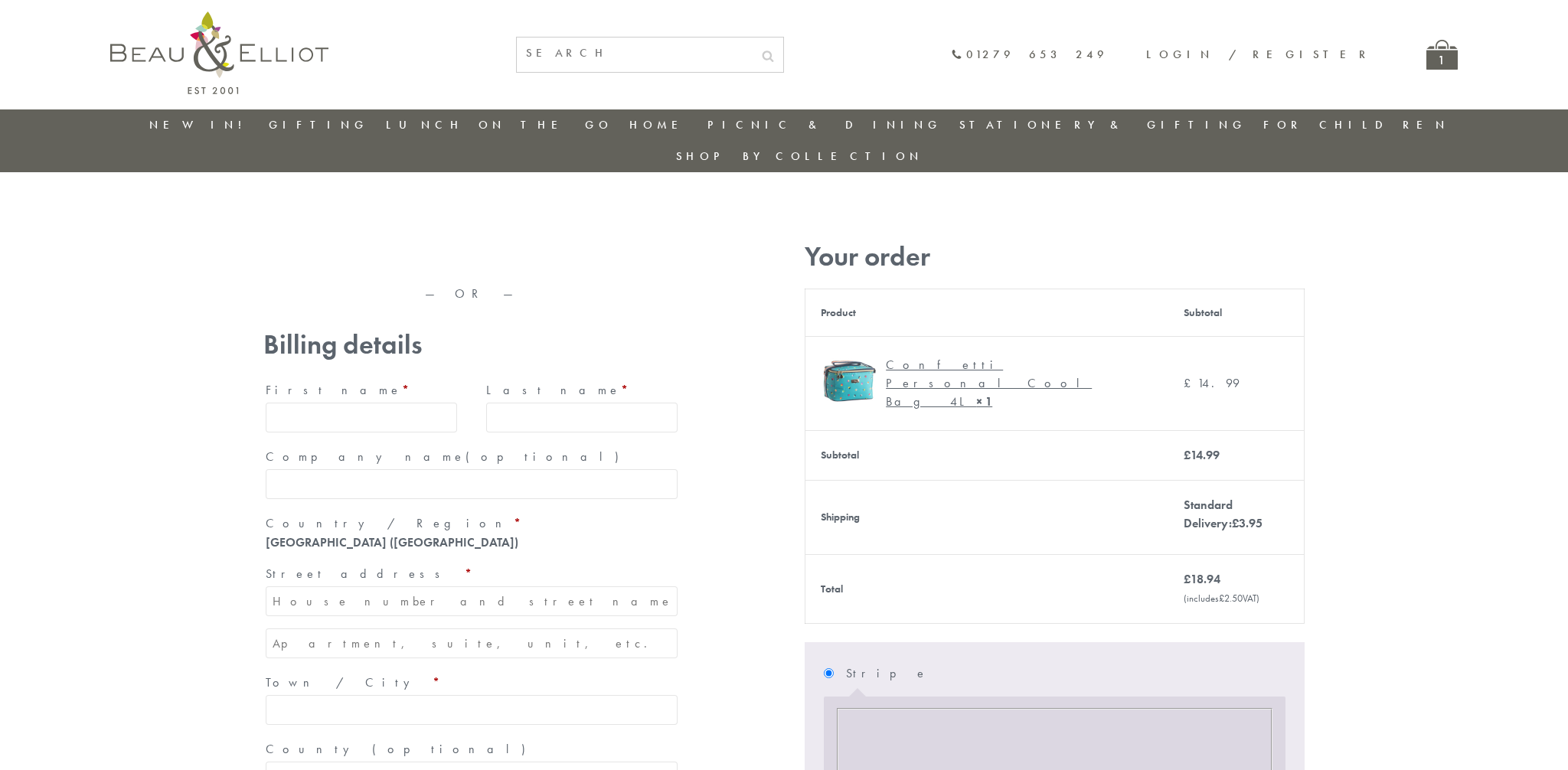
click at [307, 403] on input "First name *" at bounding box center [361, 417] width 191 height 30
type input "[PERSON_NAME]"
type input "[STREET_ADDRESS]"
click at [313, 695] on input "Town / City *" at bounding box center [471, 710] width 412 height 30
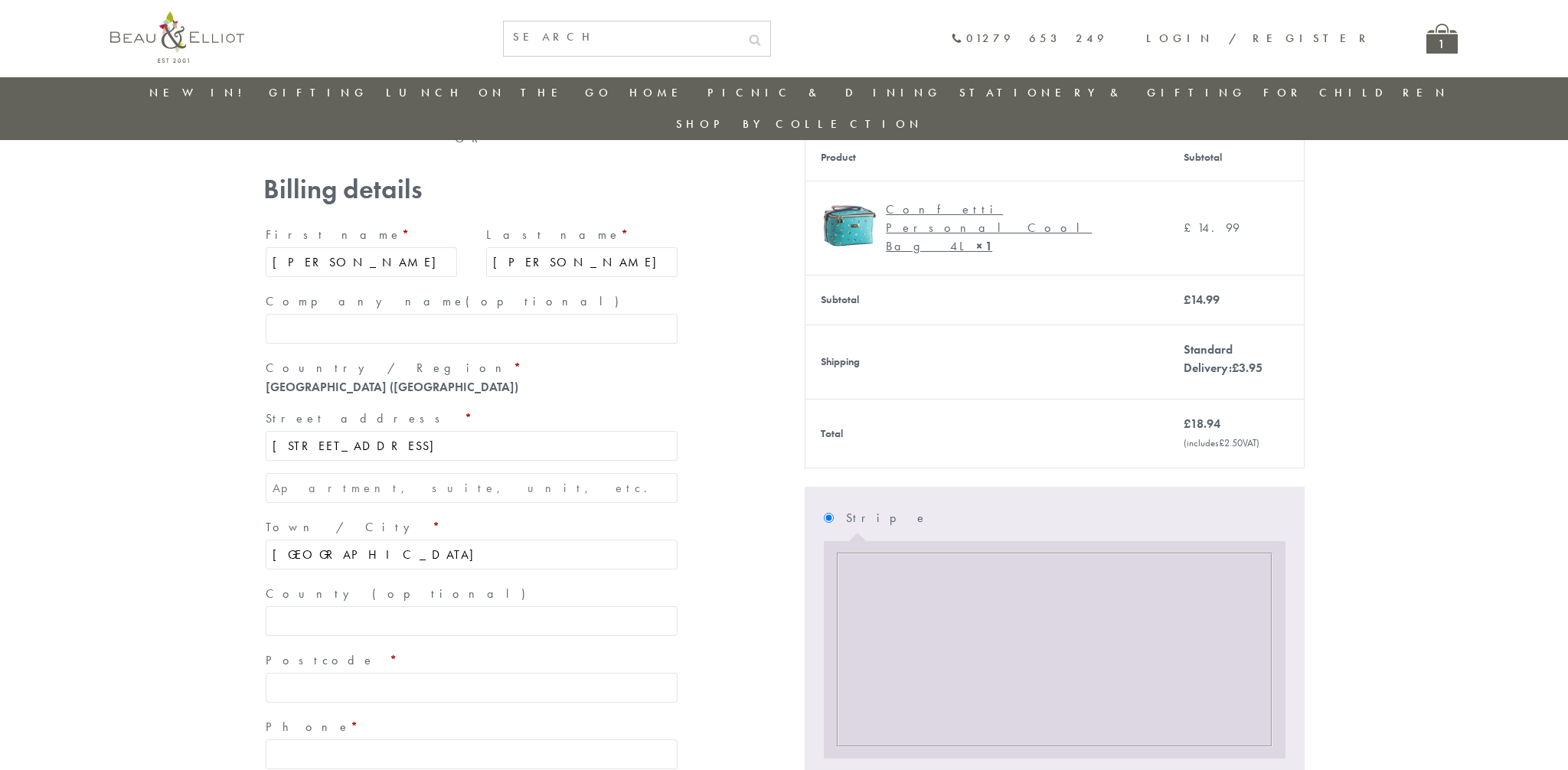
scroll to position [122, 0]
type input "[GEOGRAPHIC_DATA]"
click at [305, 675] on input "Postcode *" at bounding box center [471, 689] width 412 height 30
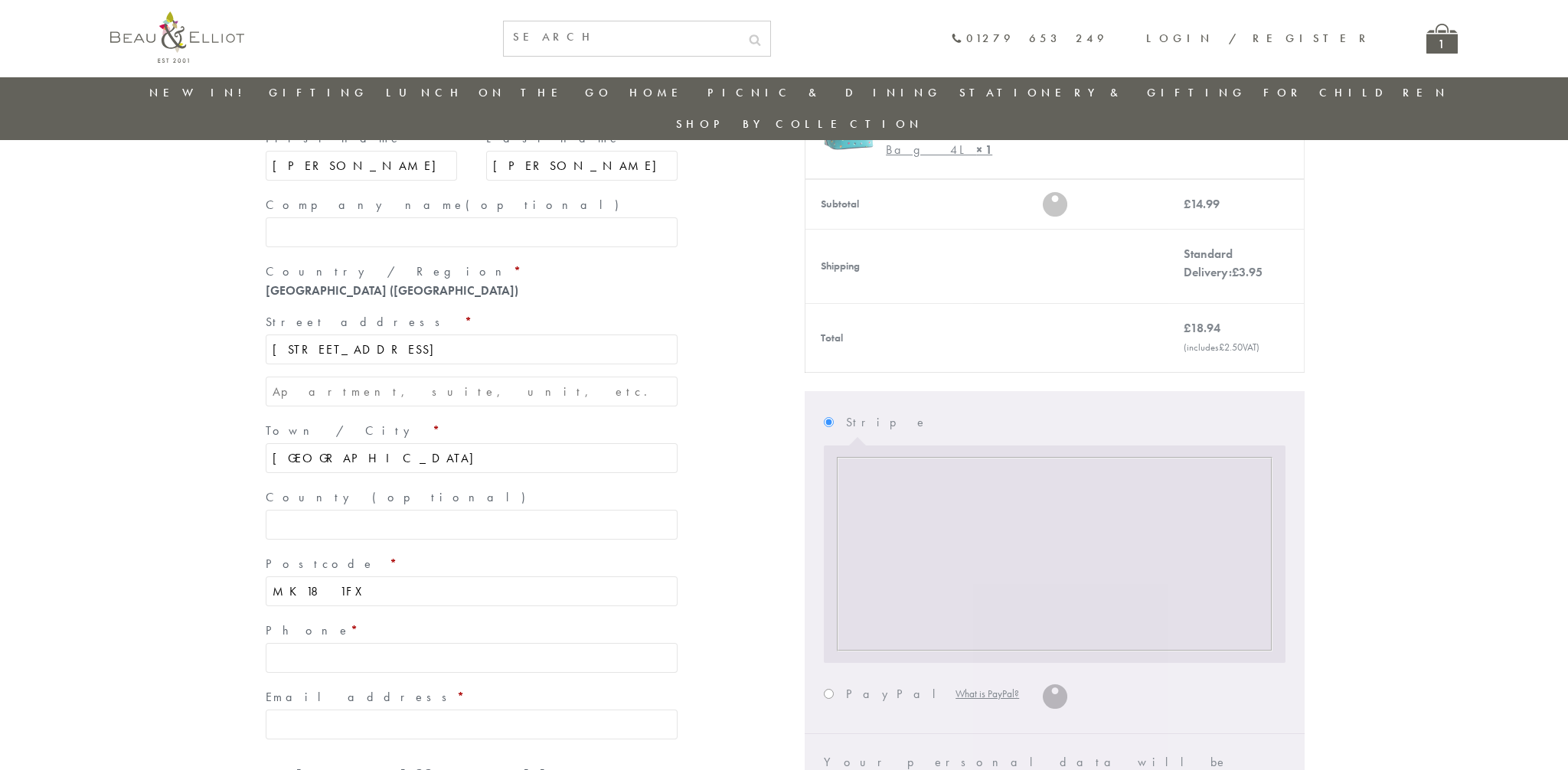
scroll to position [189, 0]
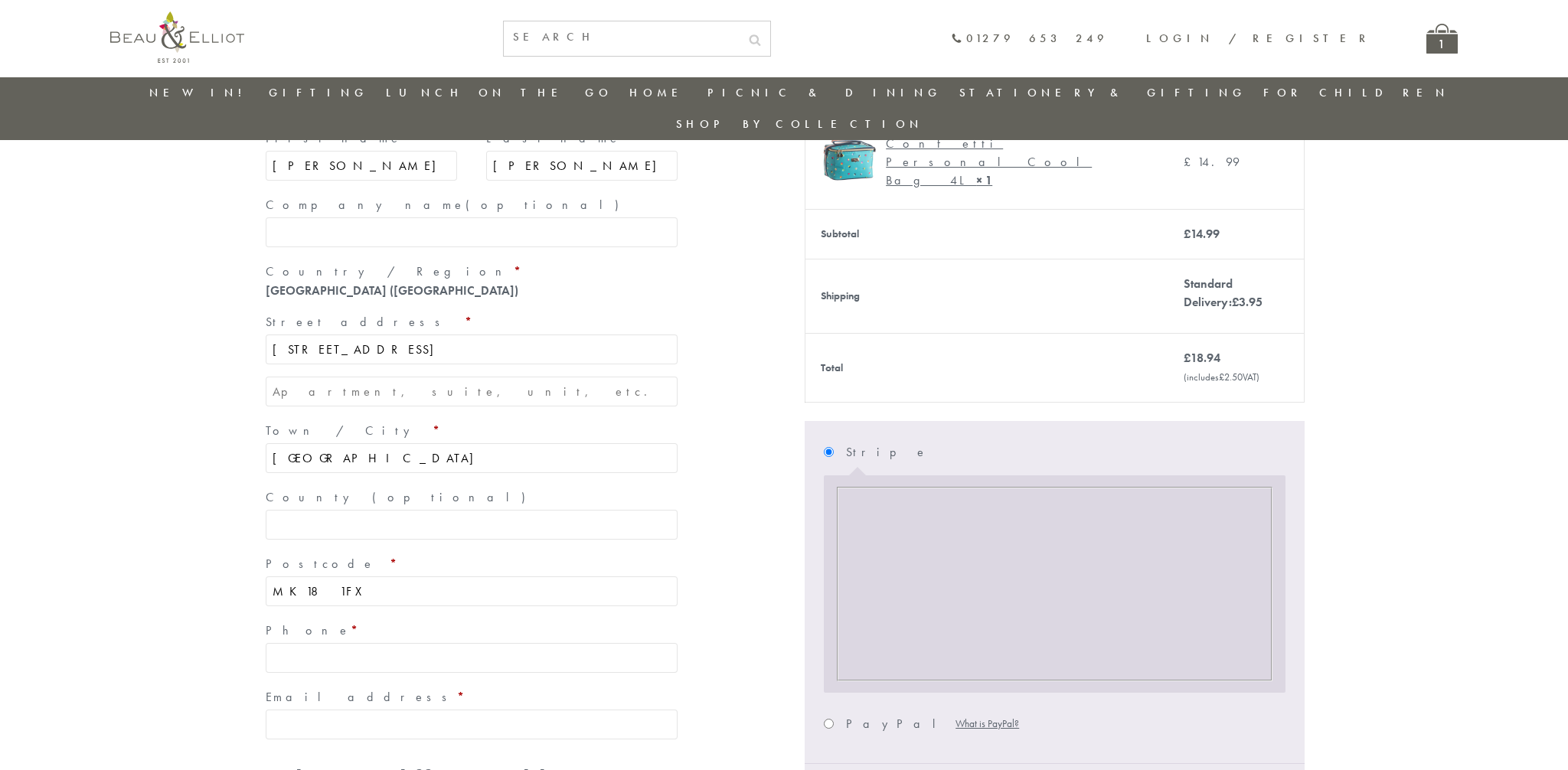
type input "MK18 1FX"
click at [307, 643] on input "Phone *" at bounding box center [471, 657] width 412 height 30
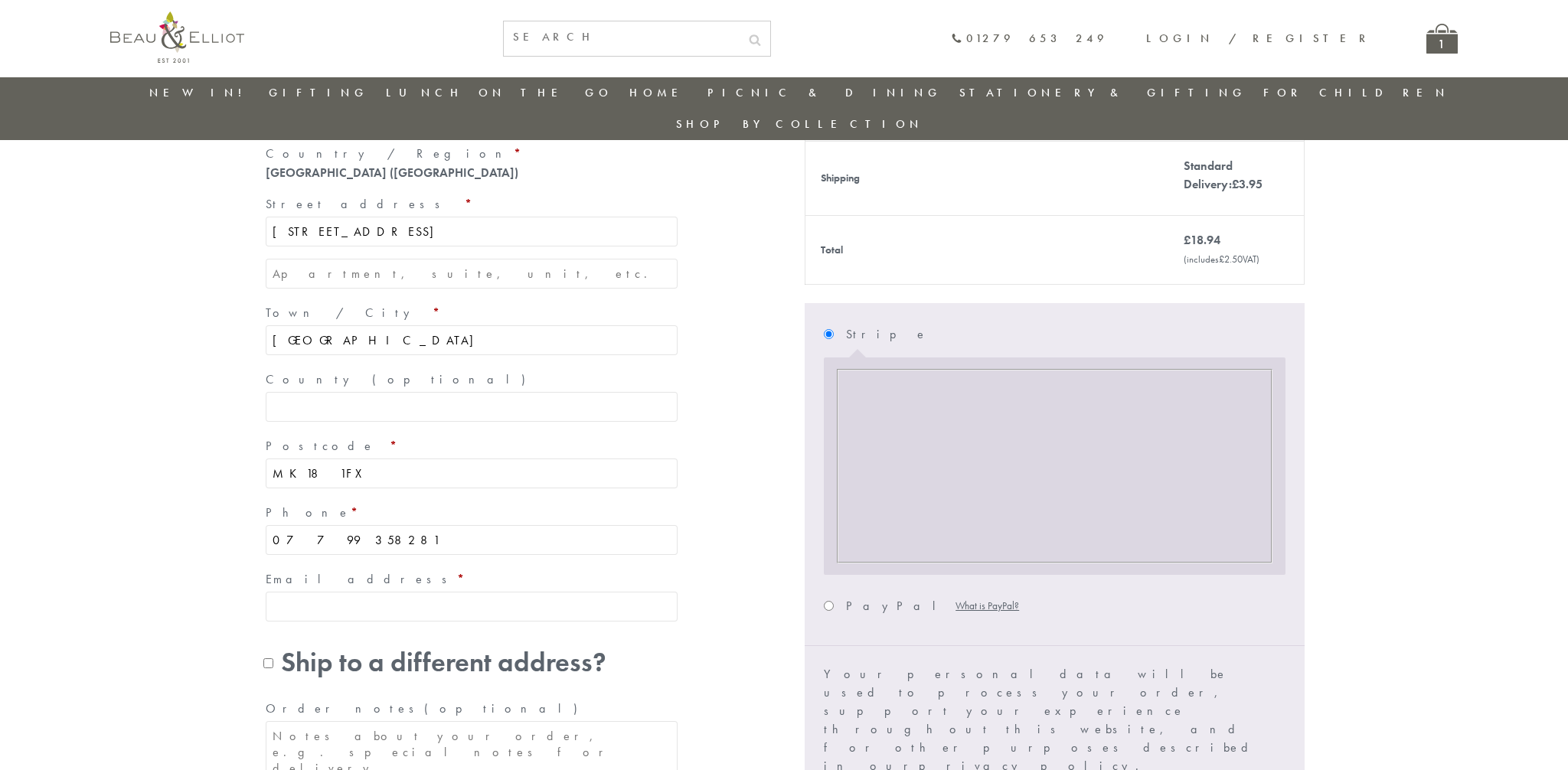
scroll to position [321, 0]
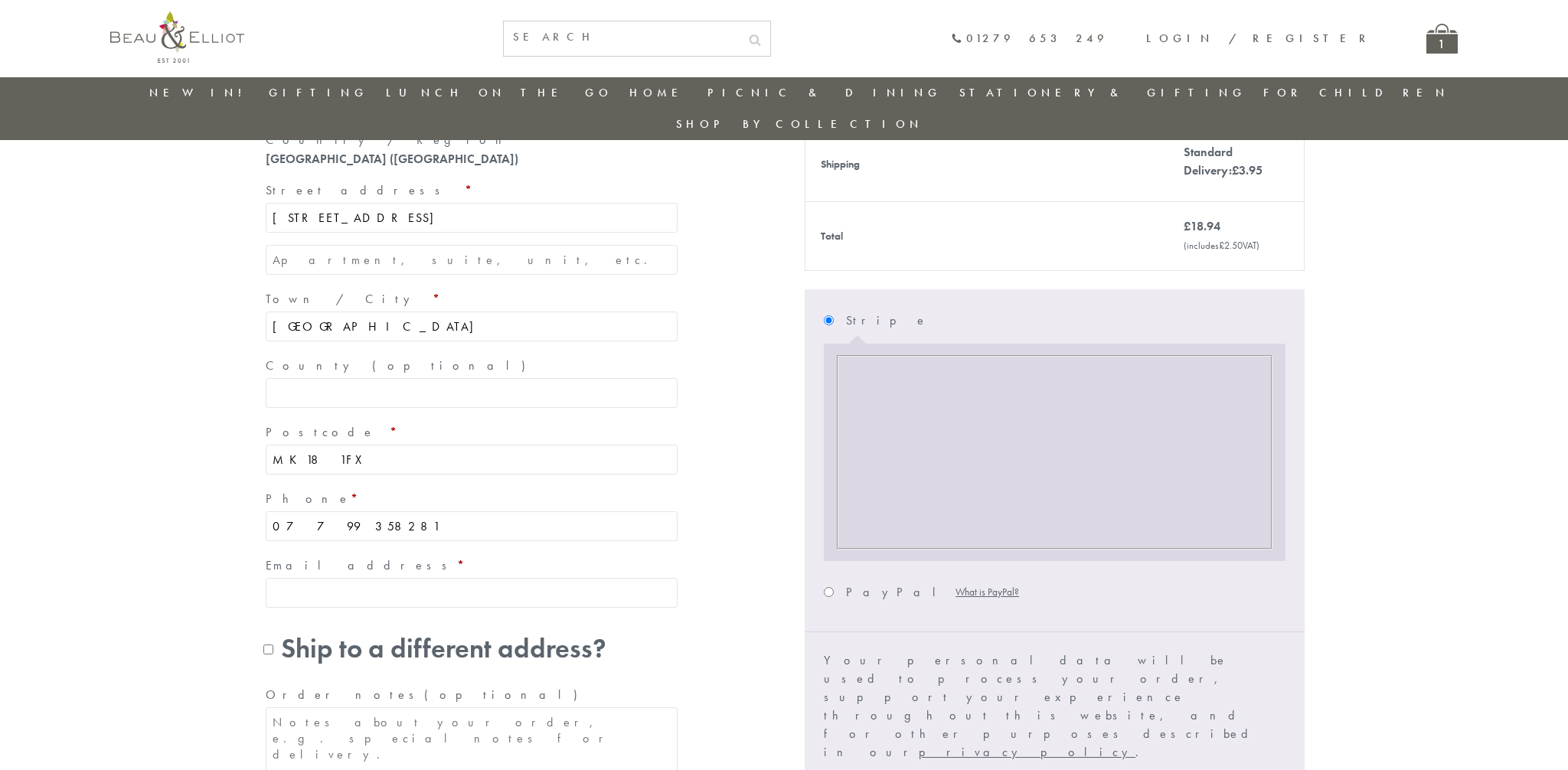
type input "07799 358281"
click at [298, 578] on input "Email address *" at bounding box center [471, 593] width 412 height 30
type input "G"
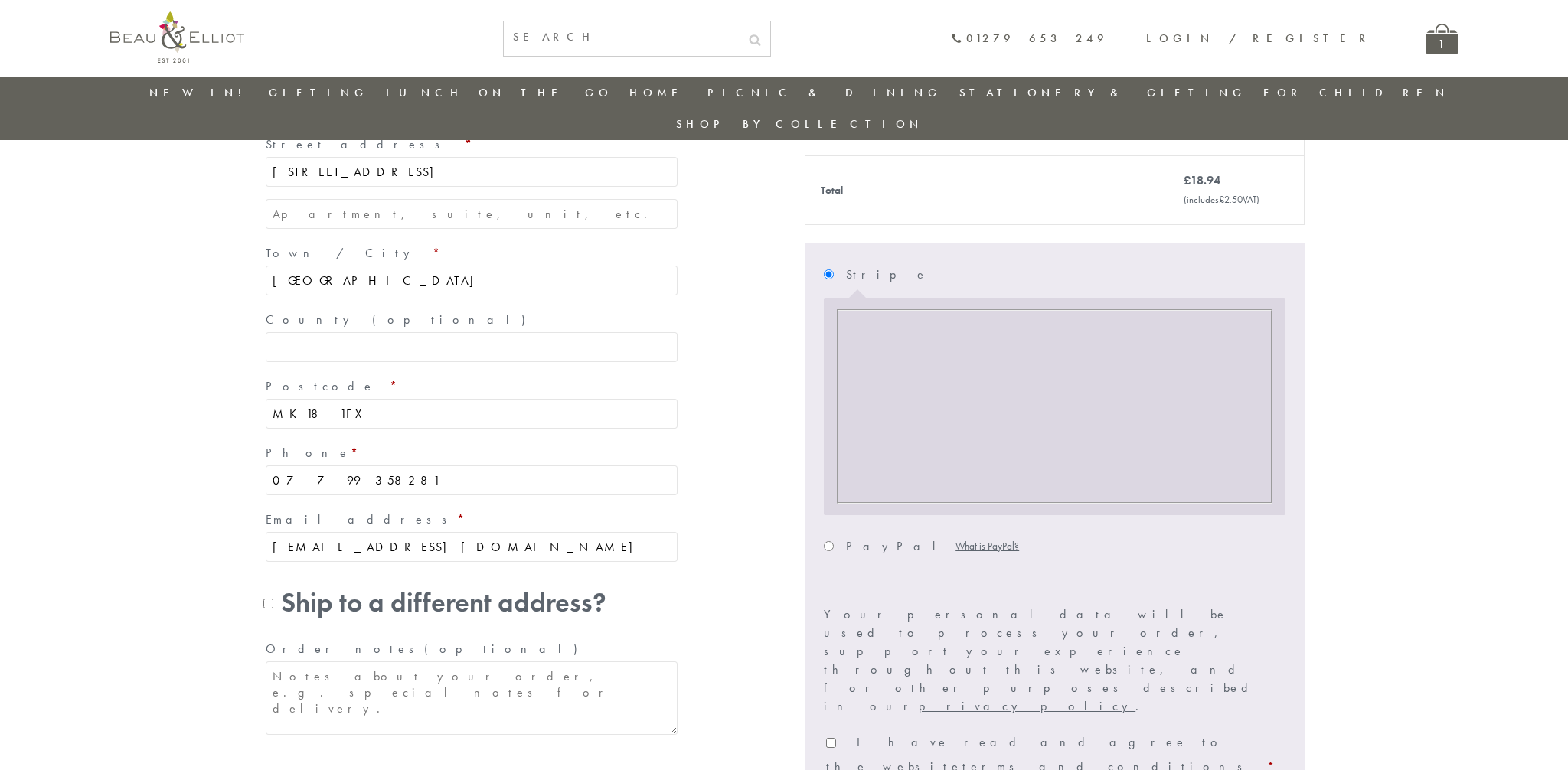
scroll to position [367, 0]
type input "[EMAIL_ADDRESS][DOMAIN_NAME]"
click at [314, 660] on textarea "Order notes (optional)" at bounding box center [471, 697] width 412 height 74
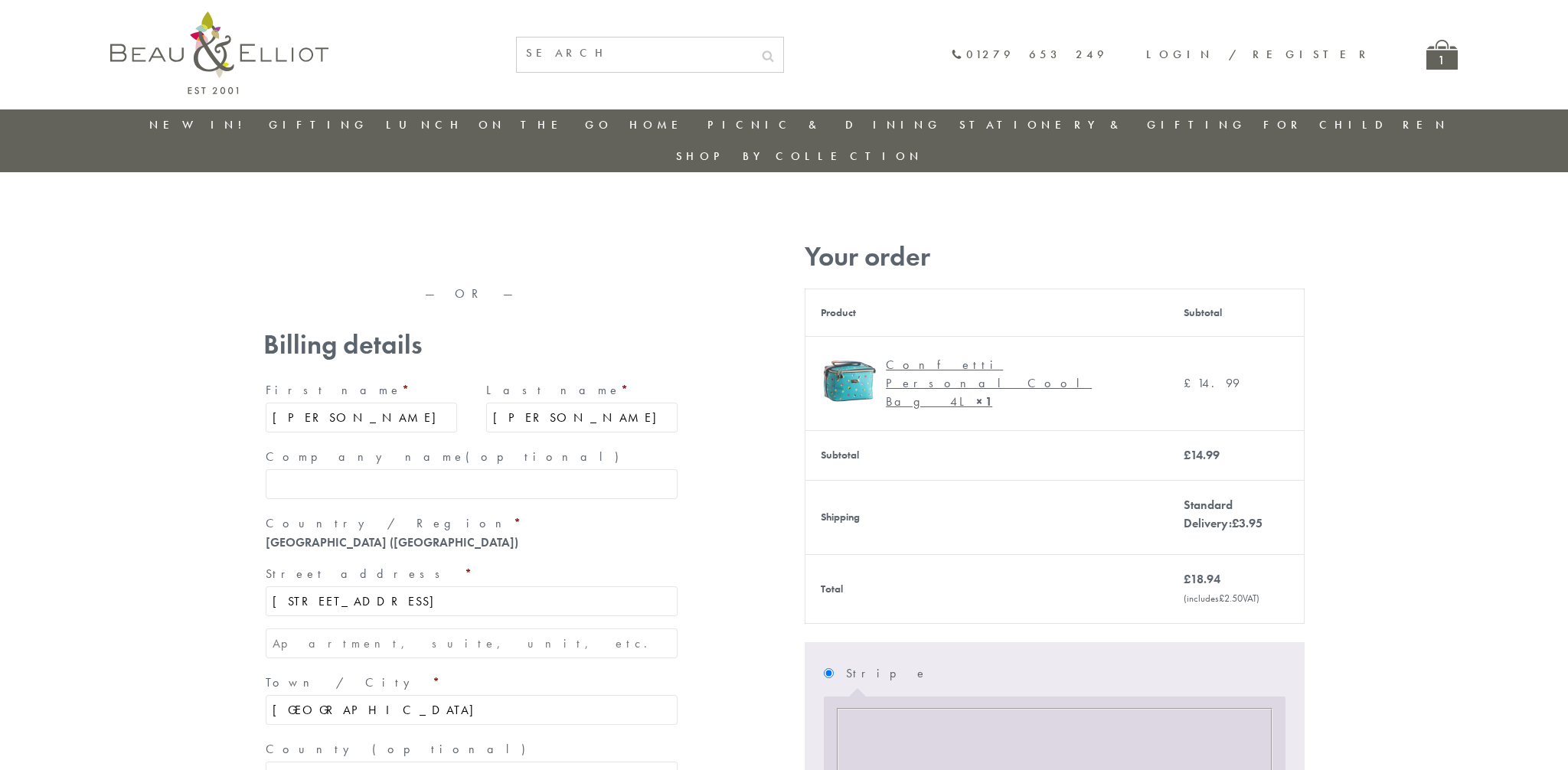
scroll to position [0, 0]
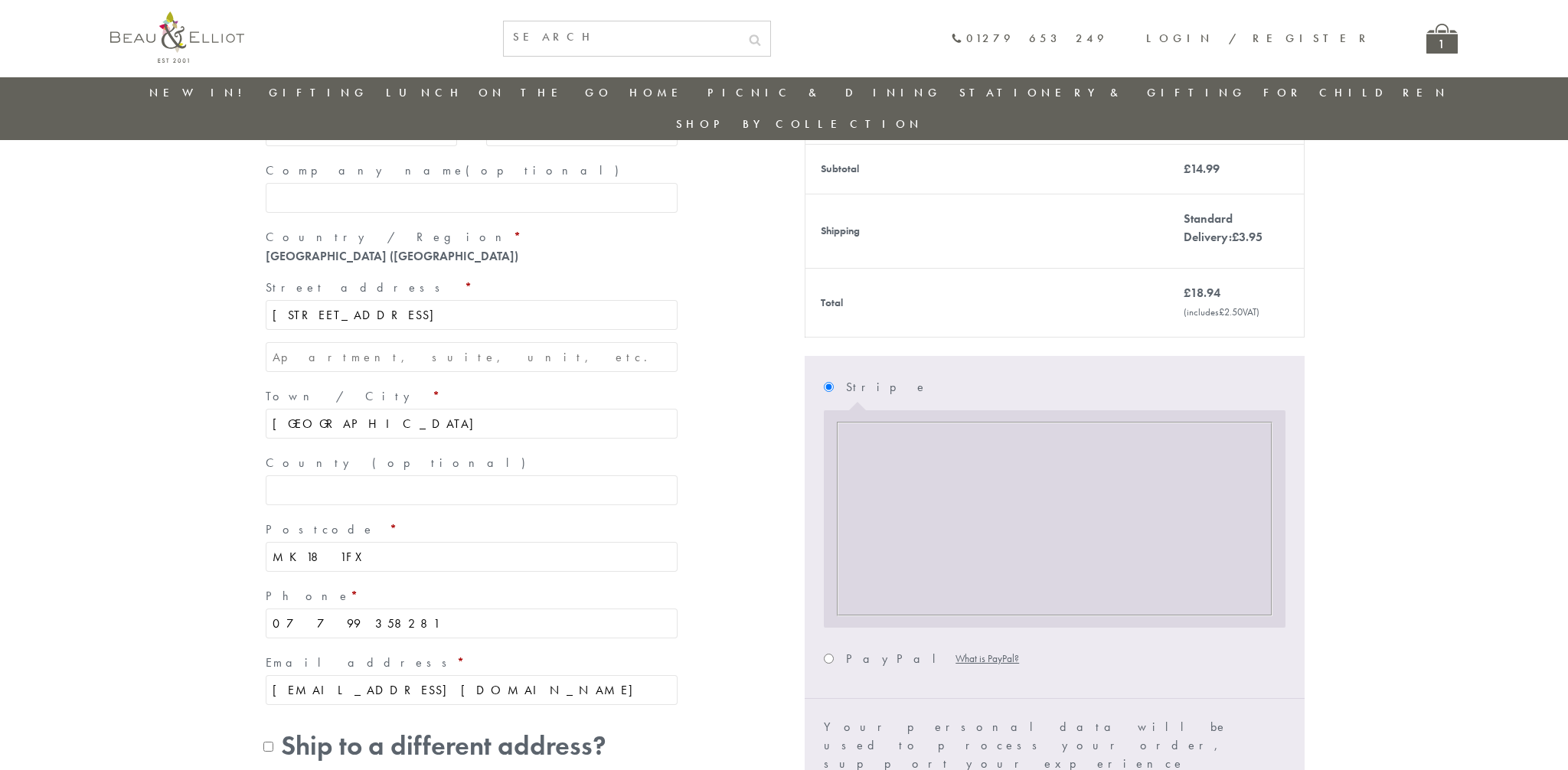
type textarea "If not one is in please leave in the back garden."
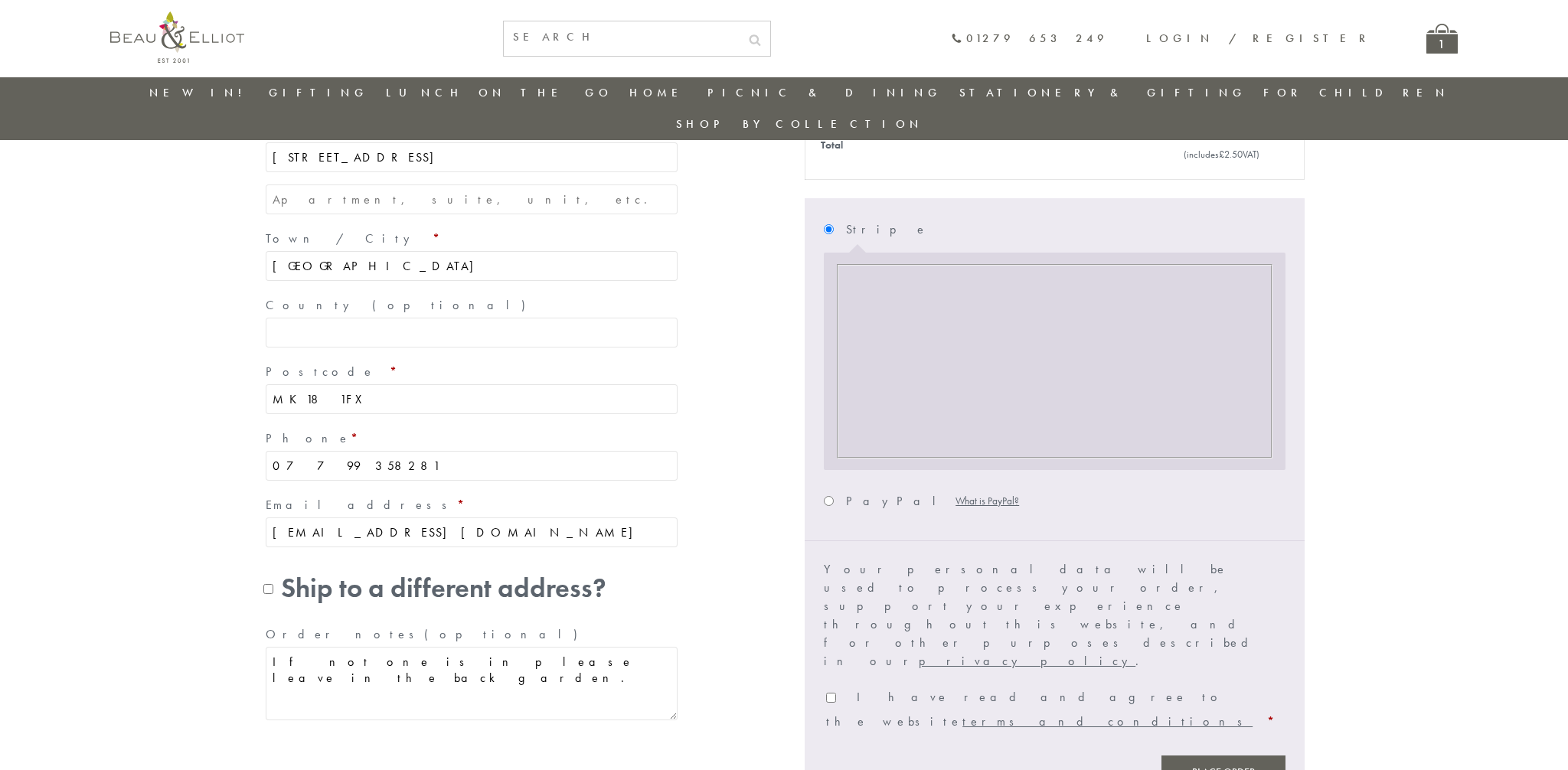
scroll to position [454, 0]
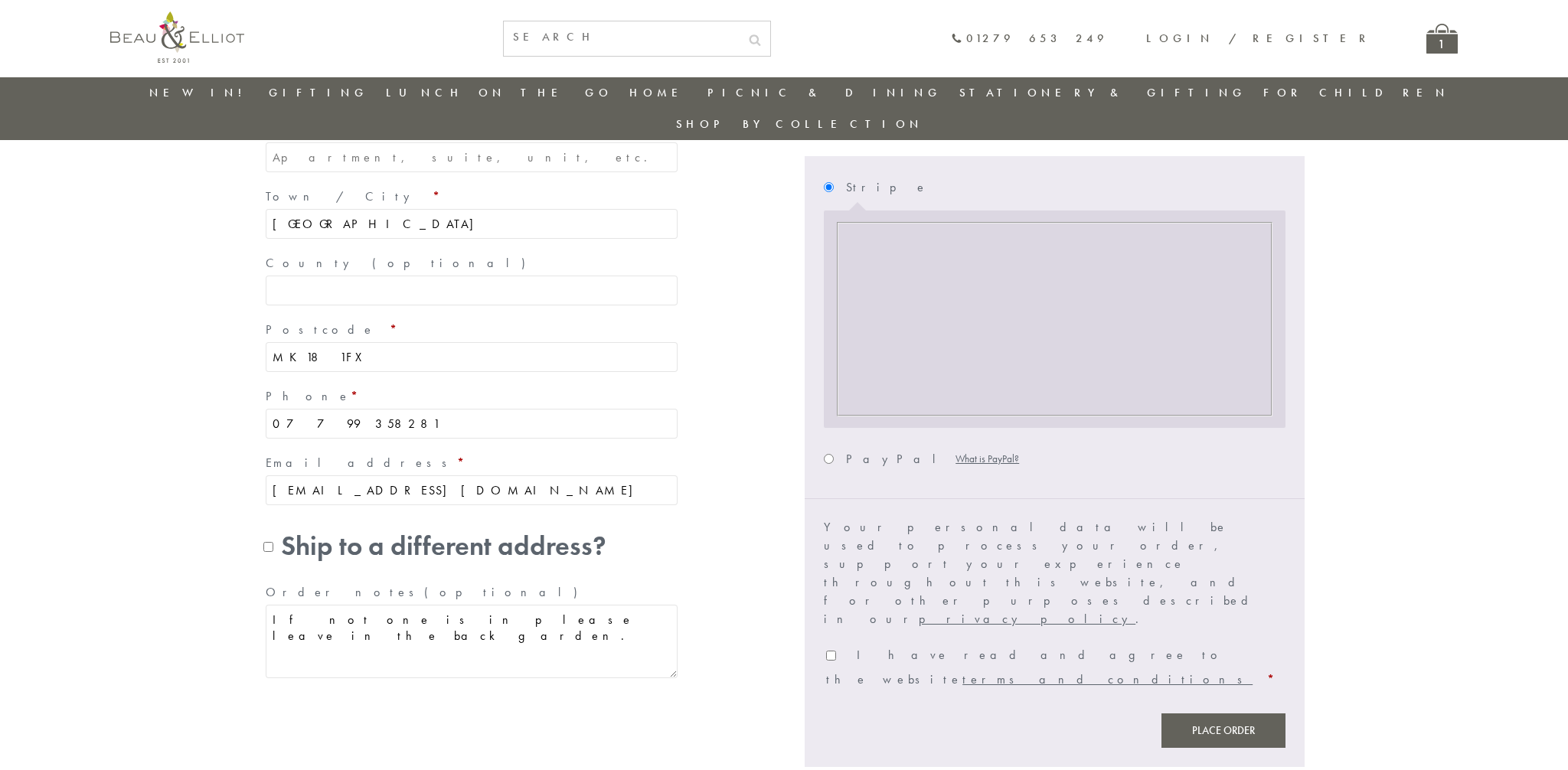
click at [831, 650] on input "I have read and agree to the website terms and conditions *" at bounding box center [831, 655] width 10 height 10
checkbox input "true"
click at [1221, 713] on button "Place order" at bounding box center [1224, 730] width 124 height 34
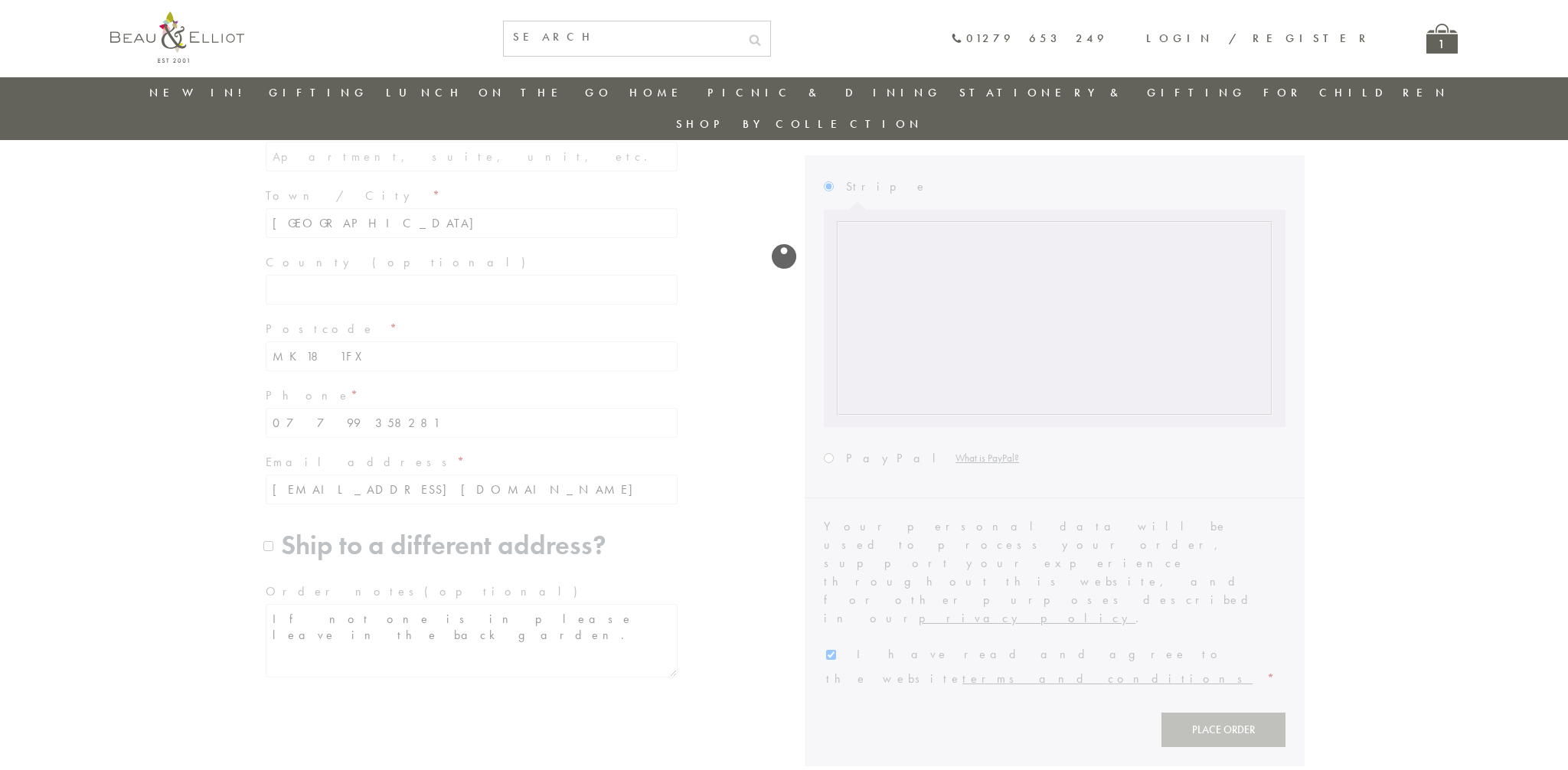
scroll to position [457, 0]
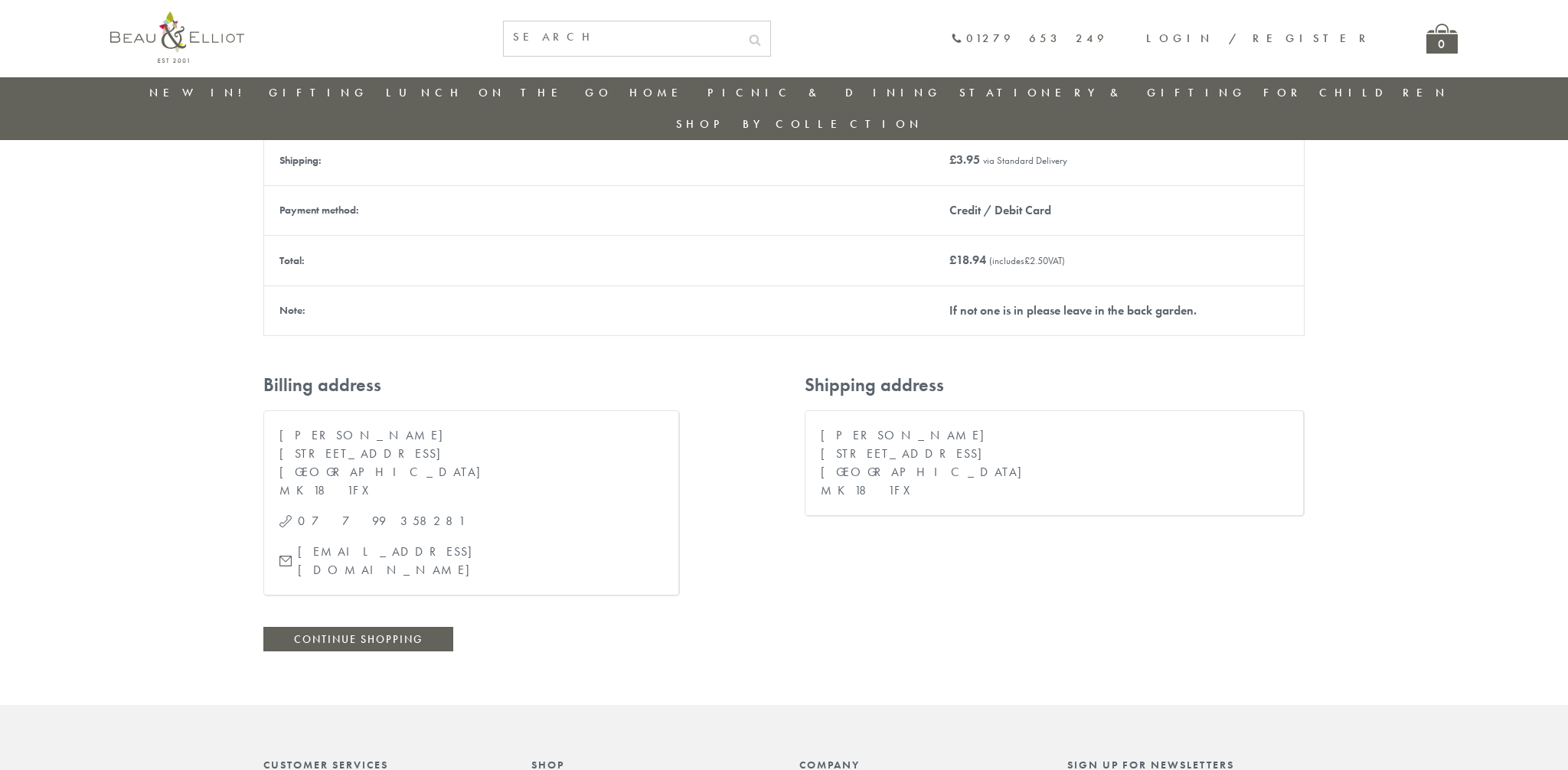
scroll to position [343, 0]
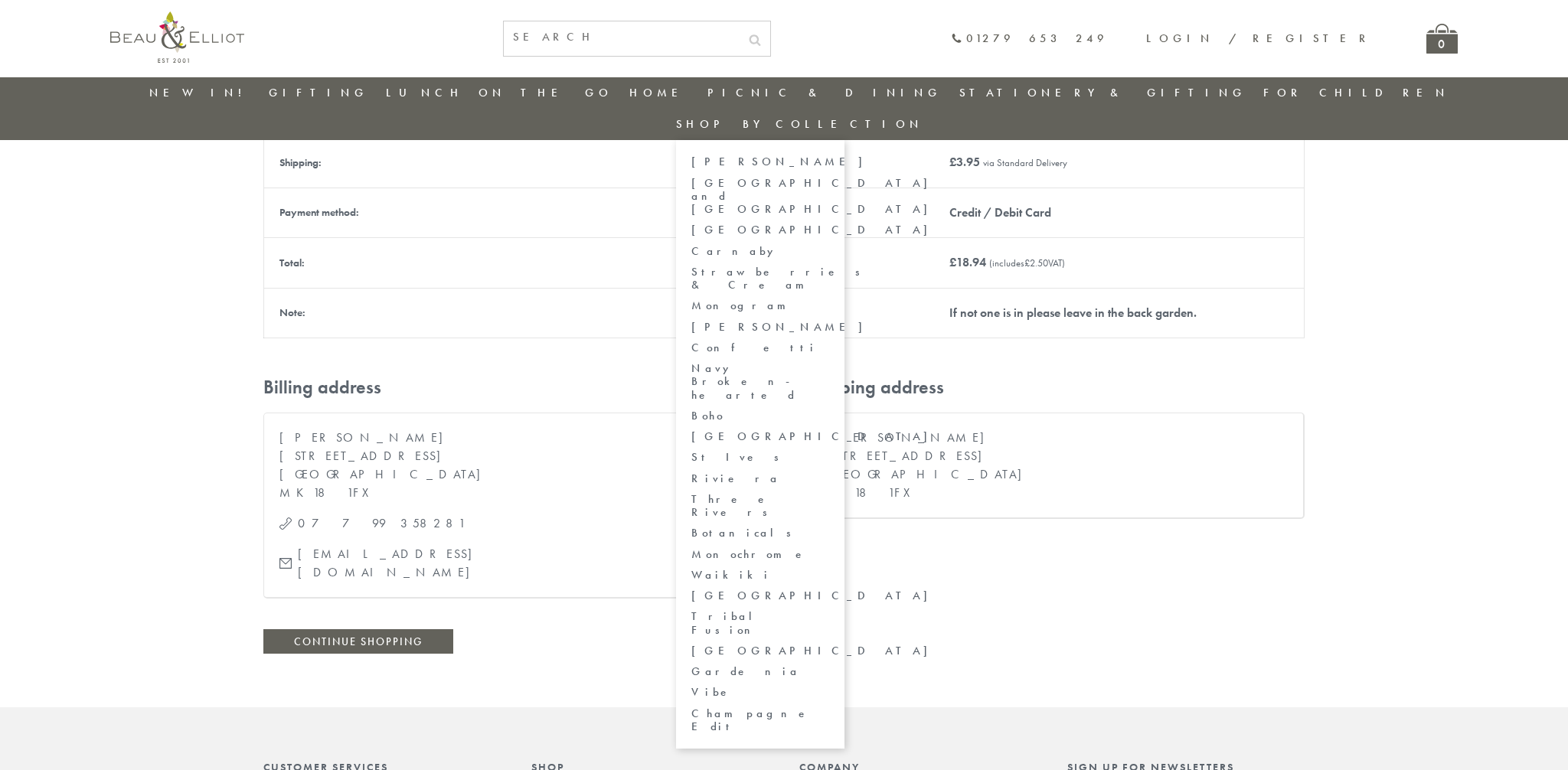
click at [829, 568] on link "Waikiki" at bounding box center [760, 575] width 138 height 13
